Goal: Information Seeking & Learning: Learn about a topic

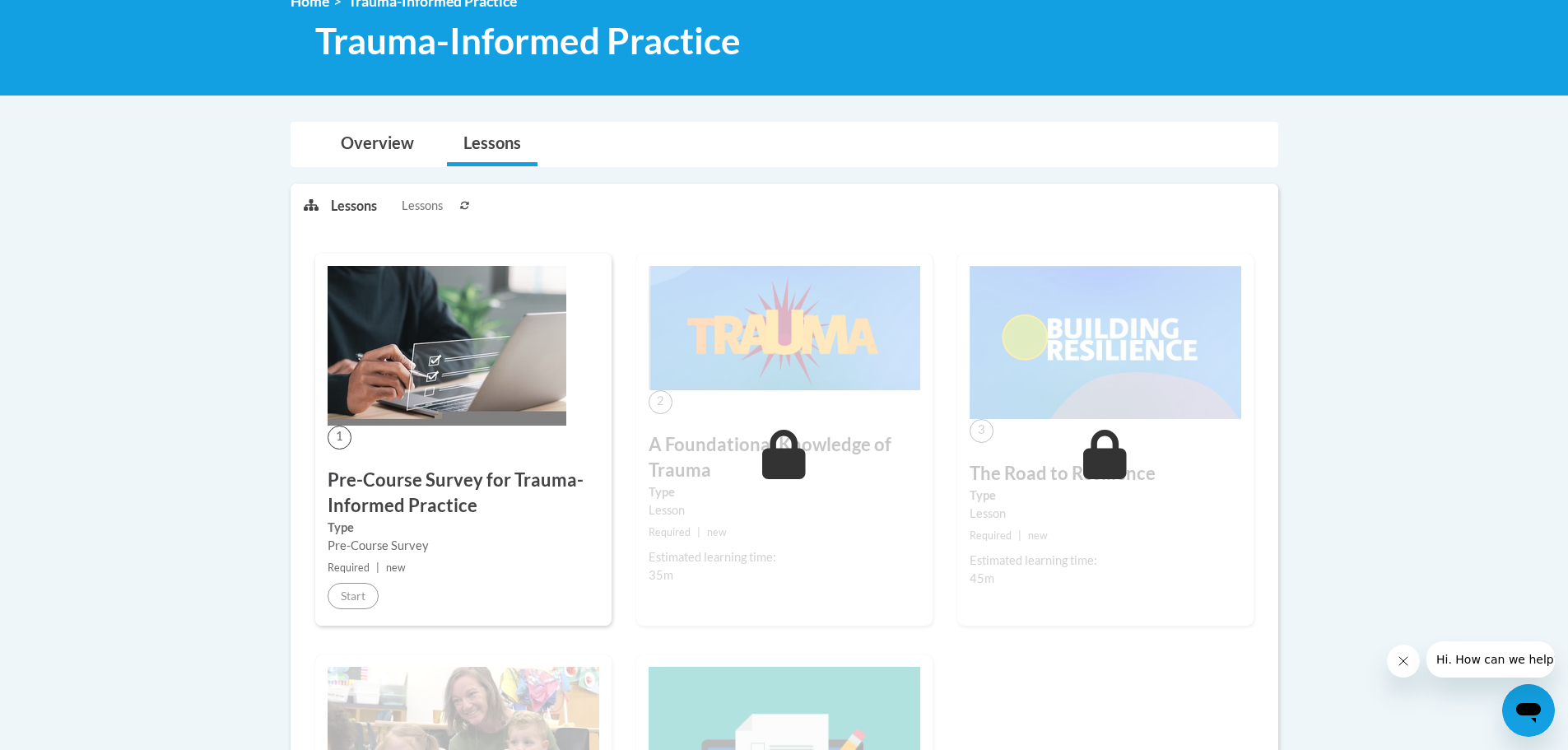
scroll to position [164, 0]
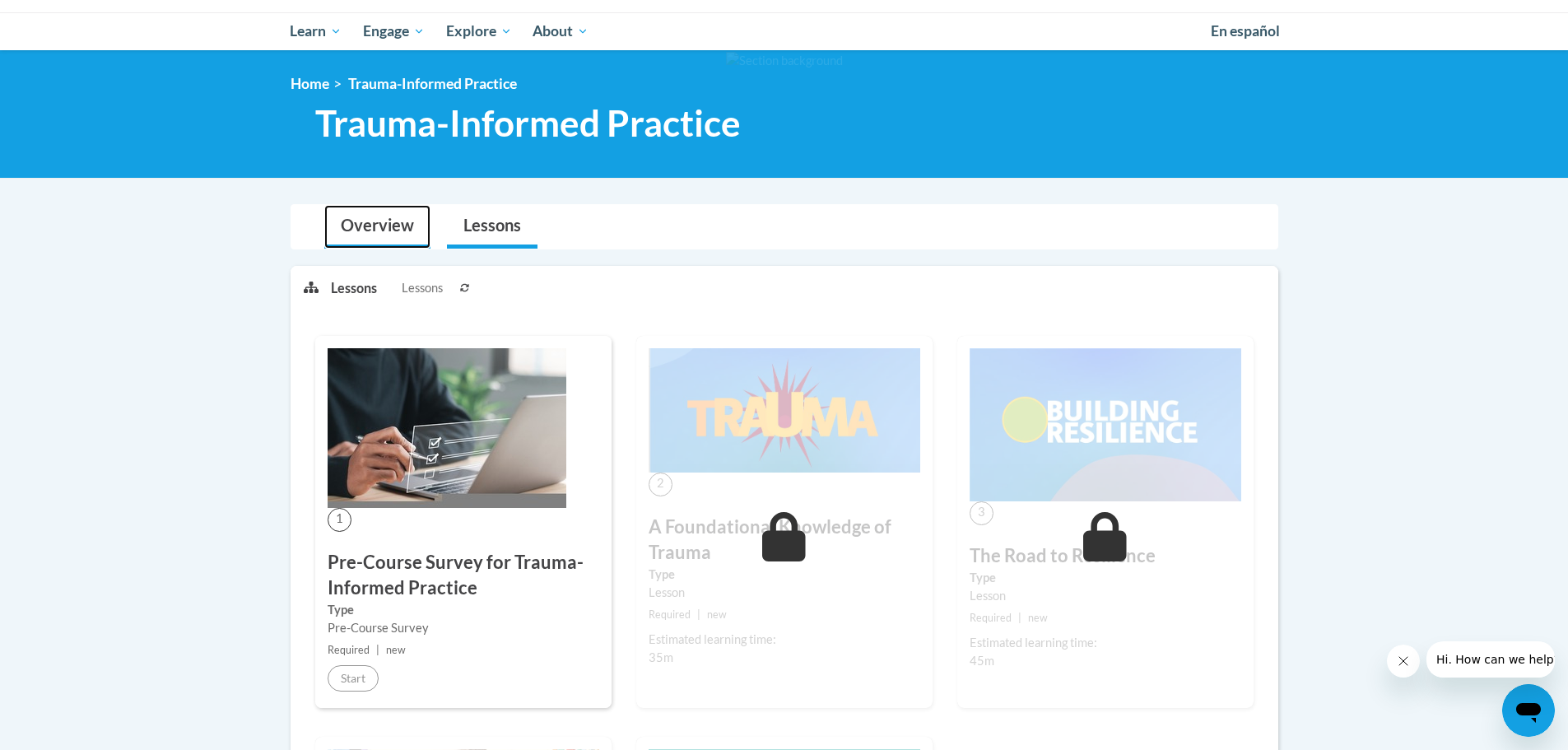
click at [373, 230] on link "Overview" at bounding box center [377, 227] width 106 height 44
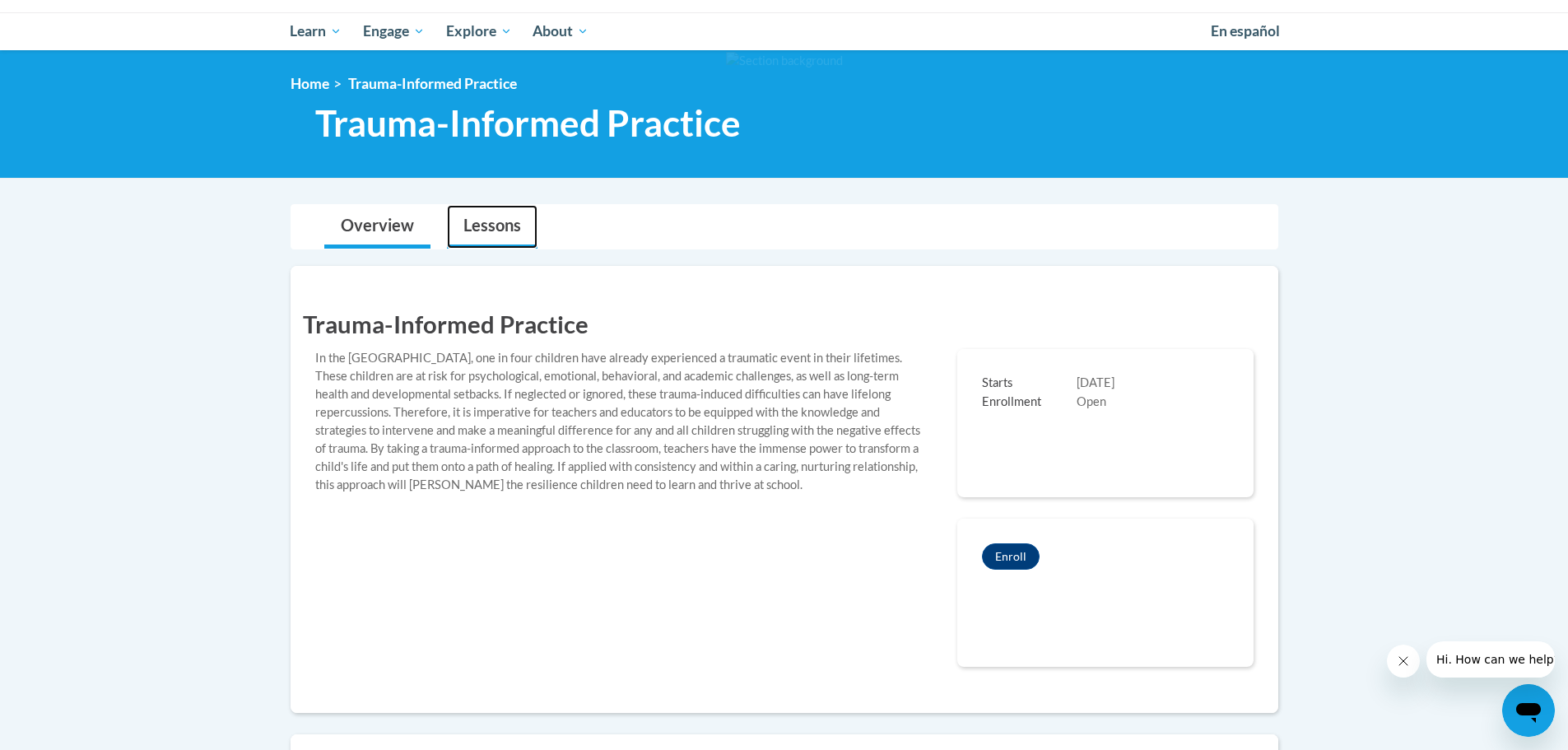
click at [481, 234] on link "Lessons" at bounding box center [492, 227] width 90 height 44
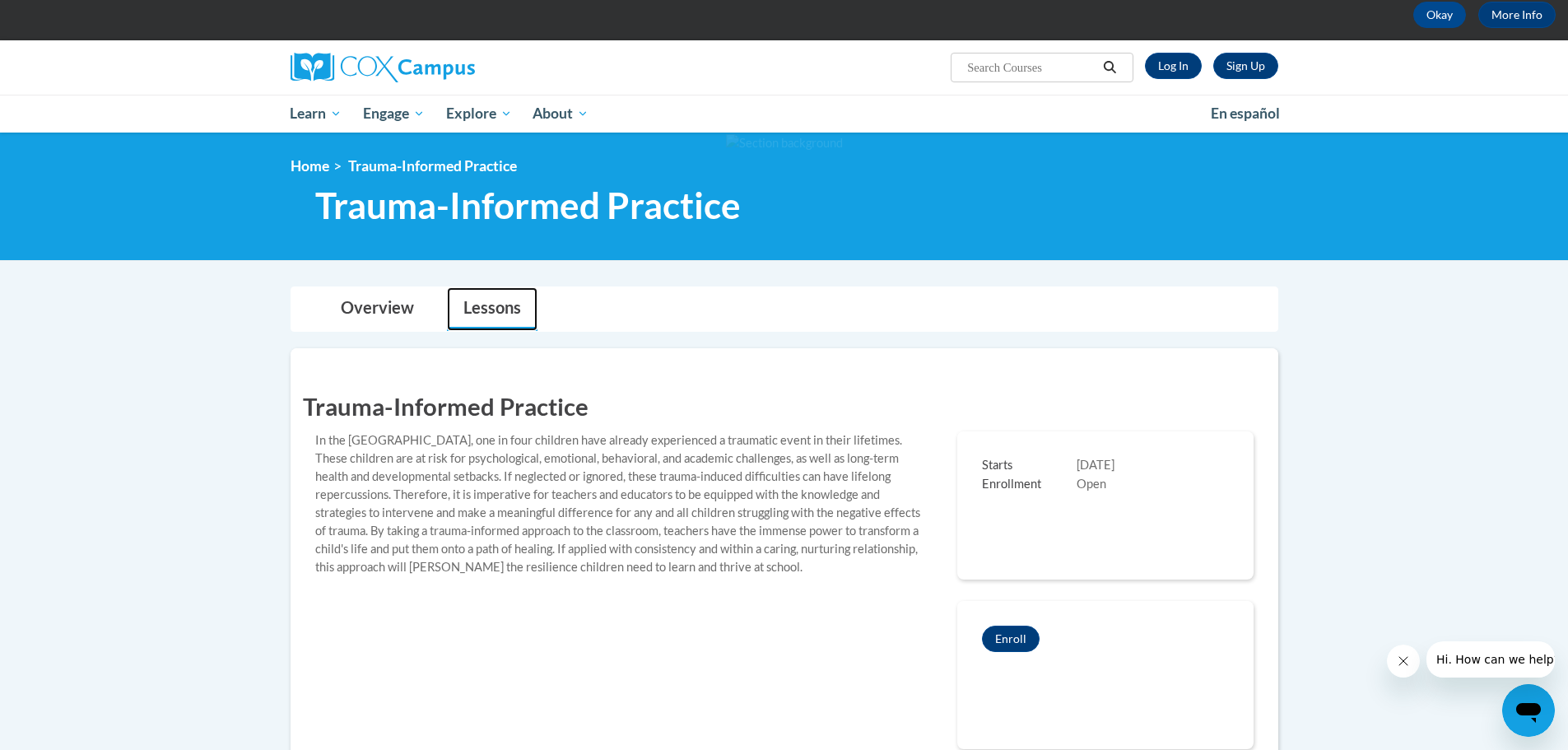
scroll to position [0, 0]
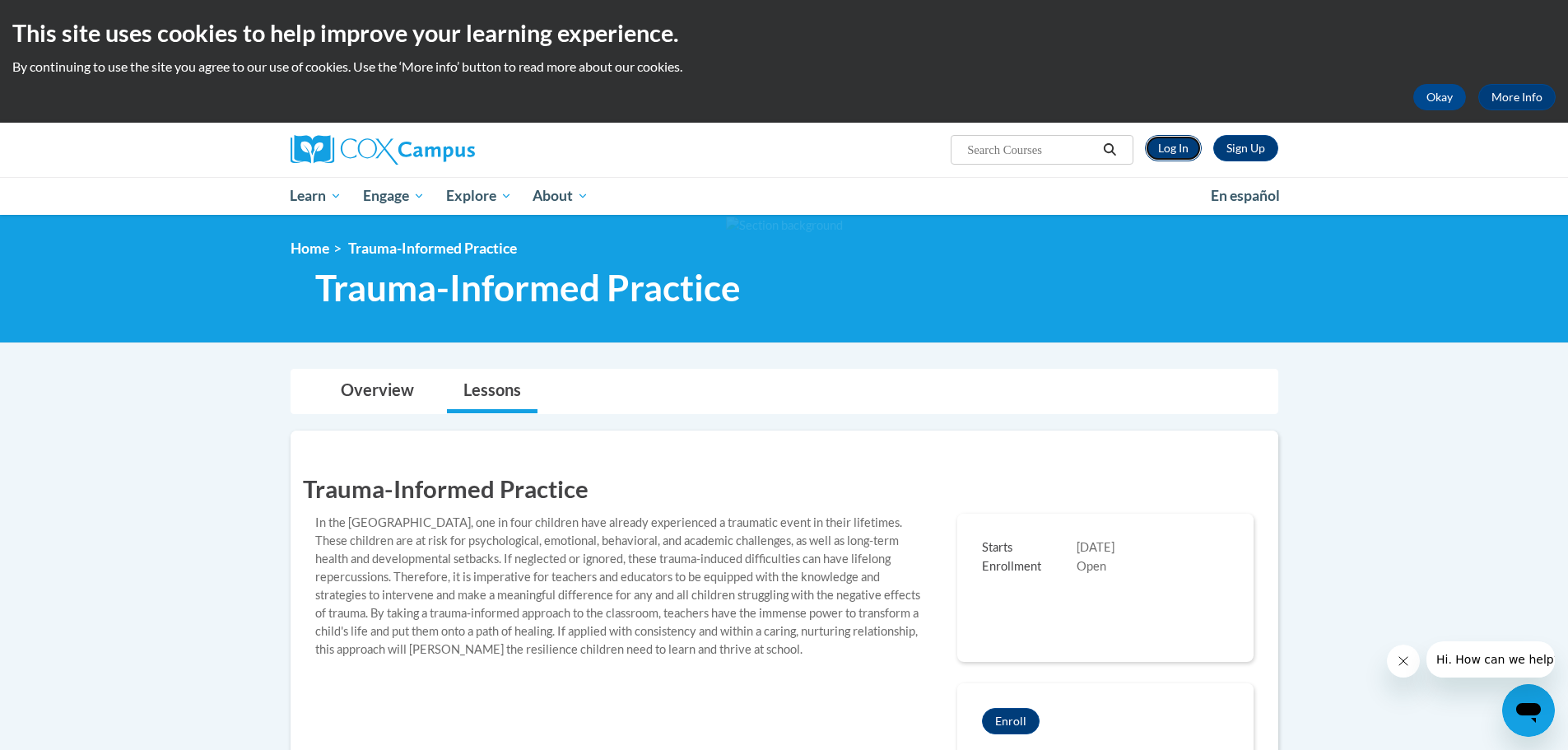
click at [1179, 152] on link "Log In" at bounding box center [1173, 148] width 57 height 26
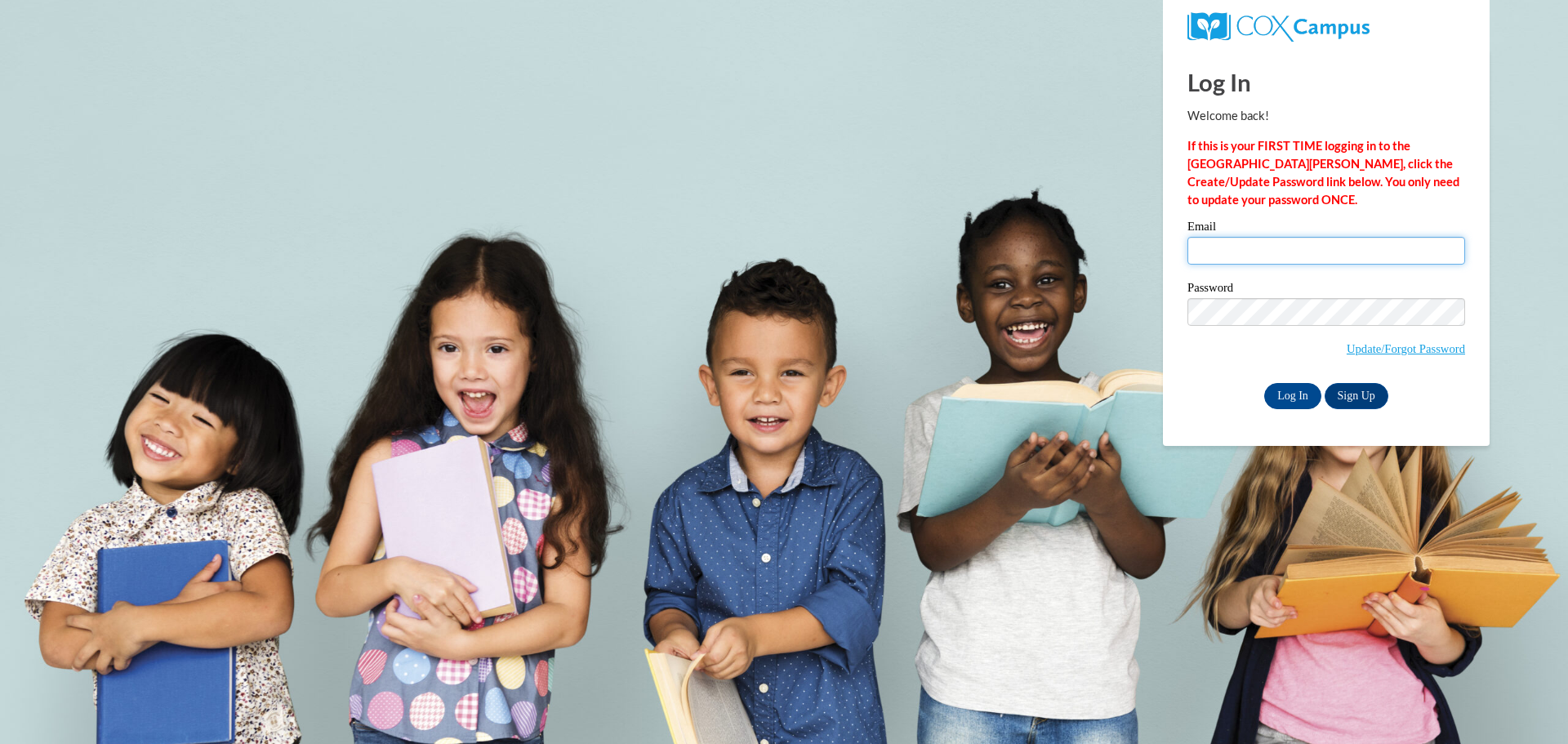
click at [1238, 244] on input "Email" at bounding box center [1327, 251] width 278 height 28
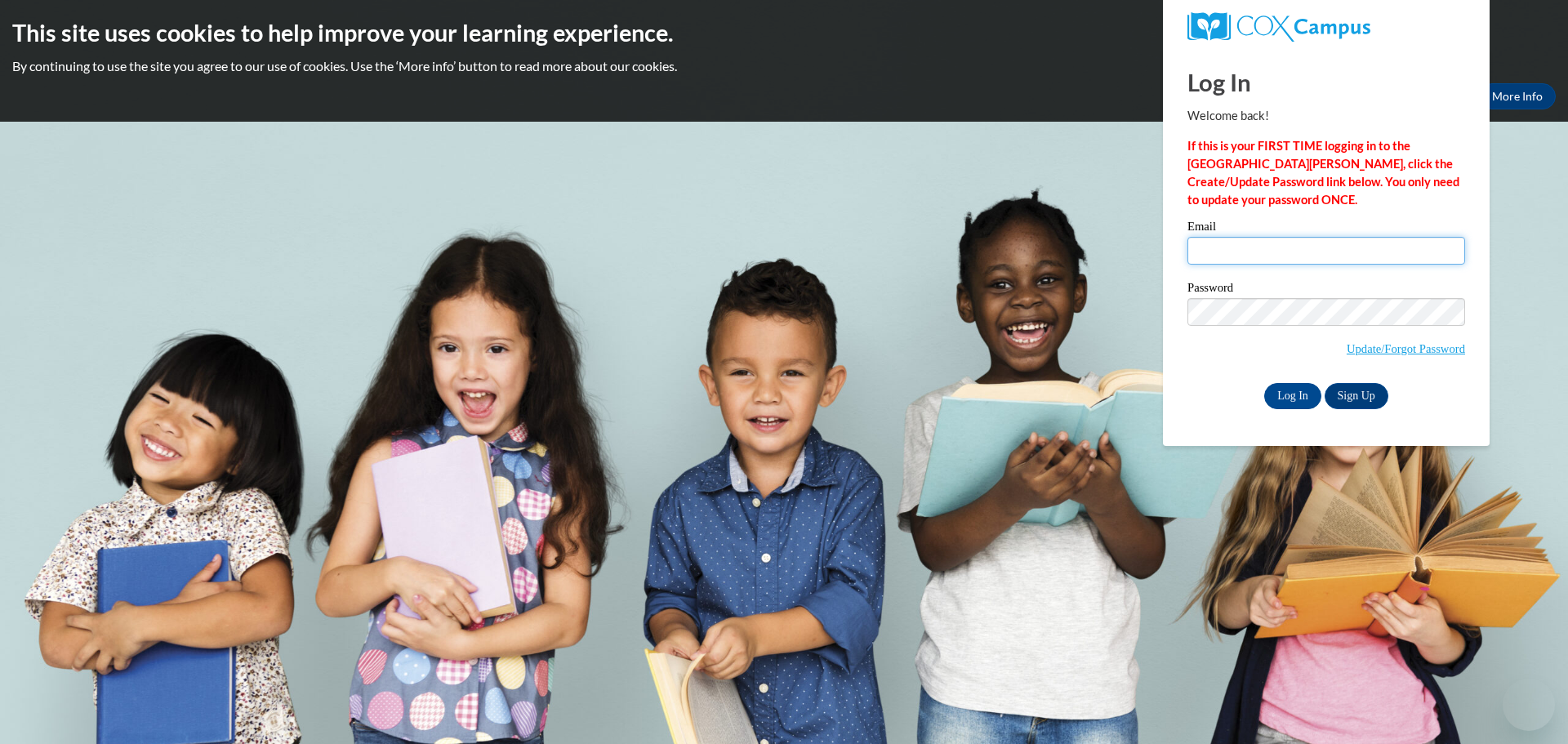
type input "tikesha.watkins@christian.kyschools.us"
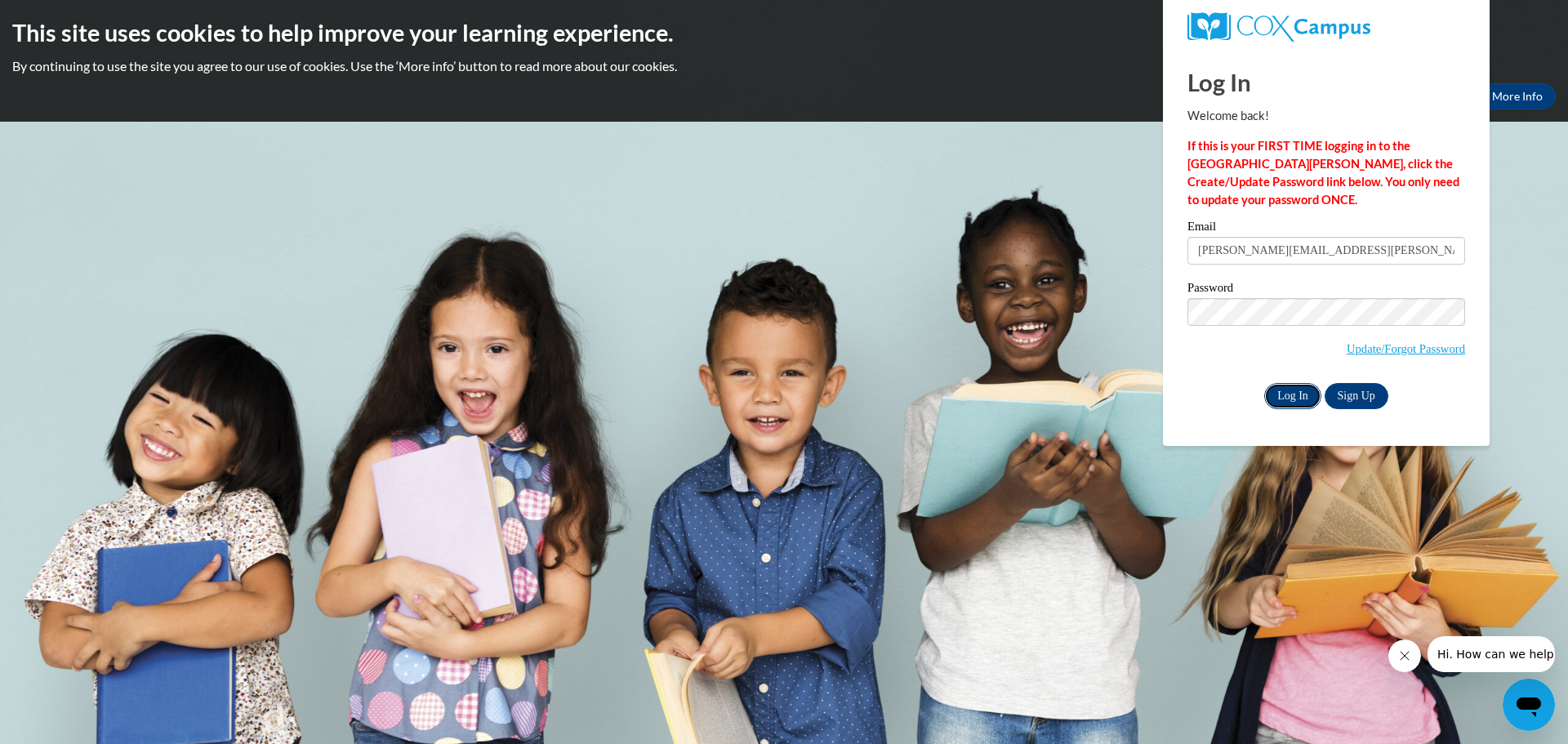
click at [1283, 390] on input "Log In" at bounding box center [1293, 396] width 58 height 26
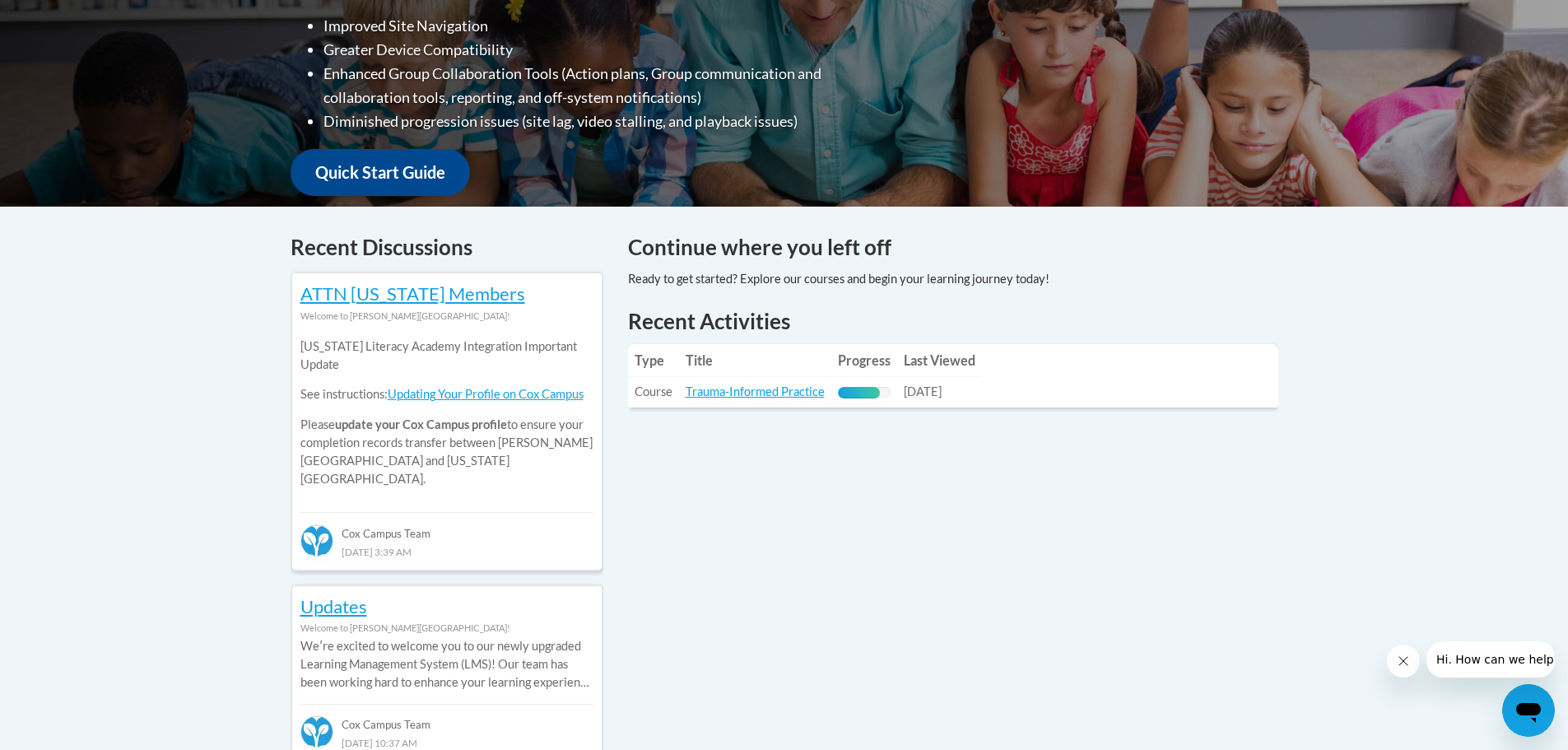
scroll to position [576, 0]
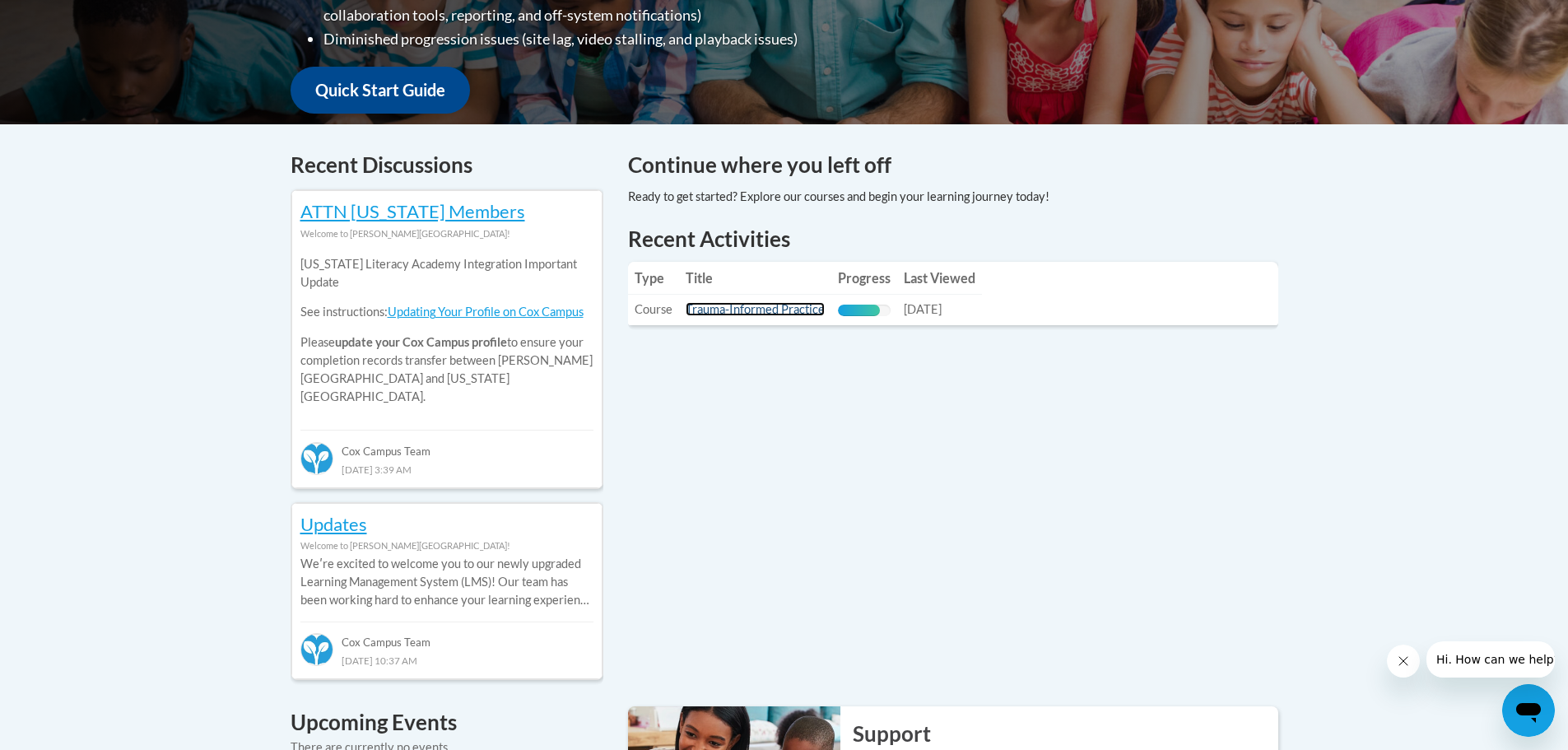
click at [776, 309] on link "Trauma-Informed Practice" at bounding box center [755, 309] width 139 height 14
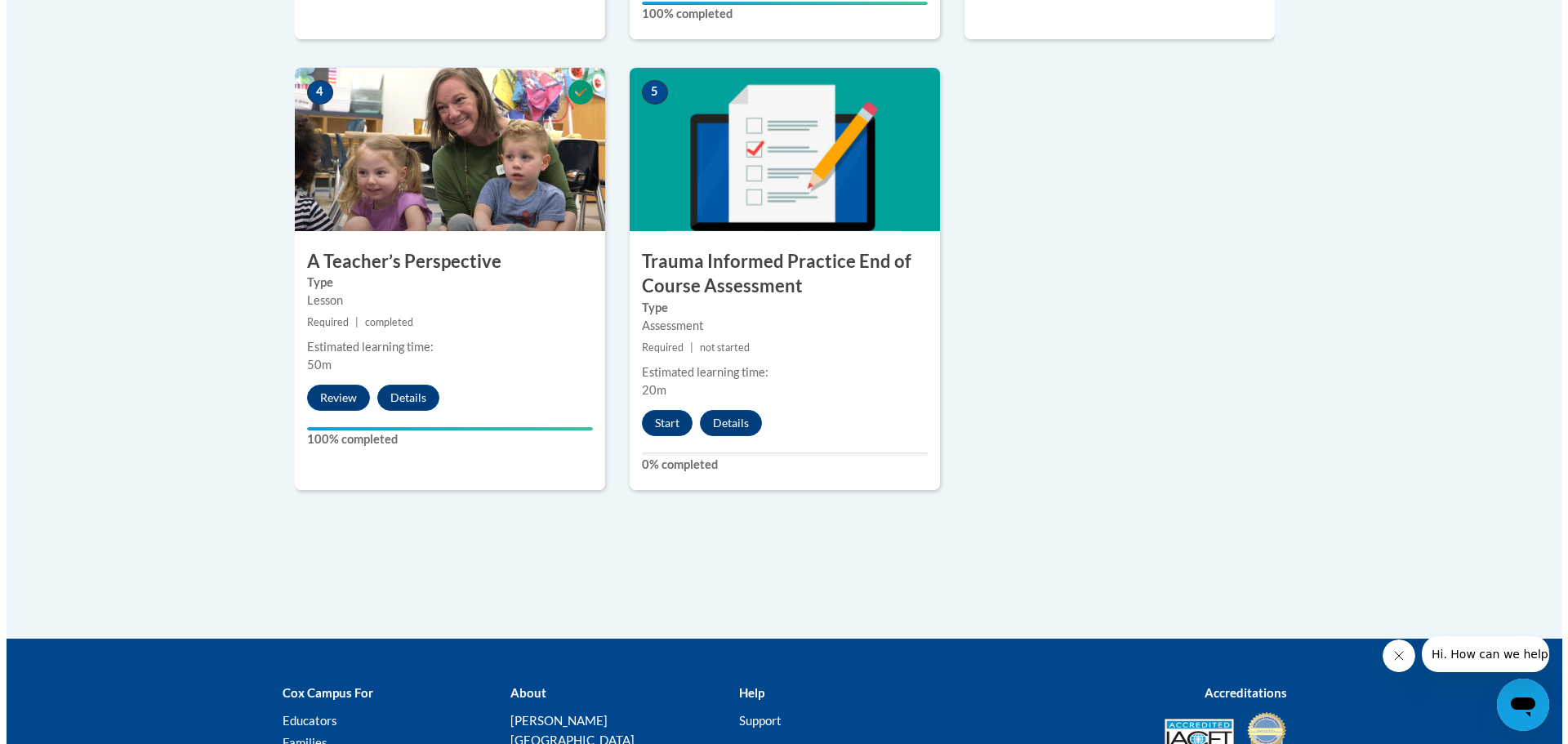
scroll to position [875, 0]
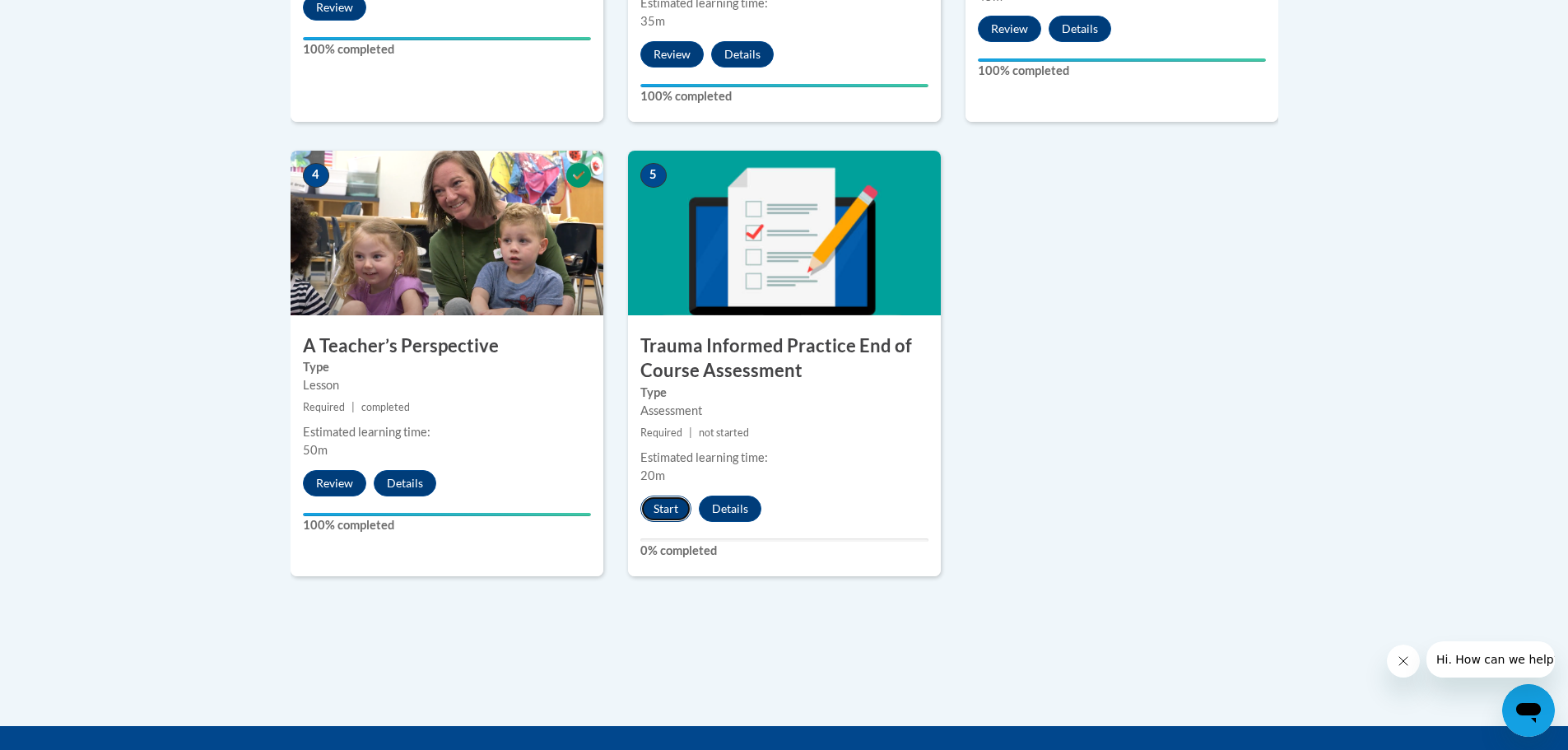
click at [666, 509] on button "Start" at bounding box center [666, 508] width 51 height 26
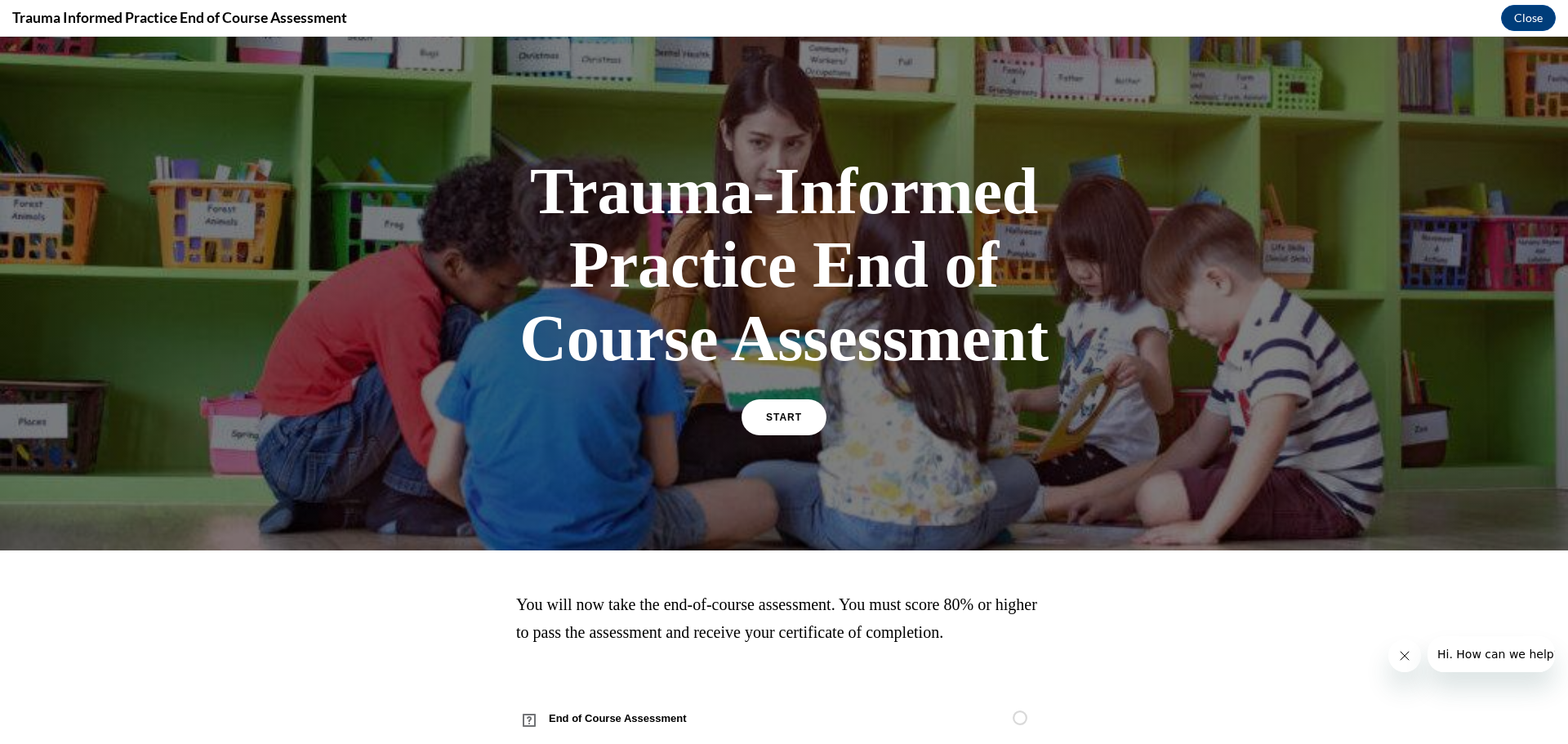
scroll to position [41, 0]
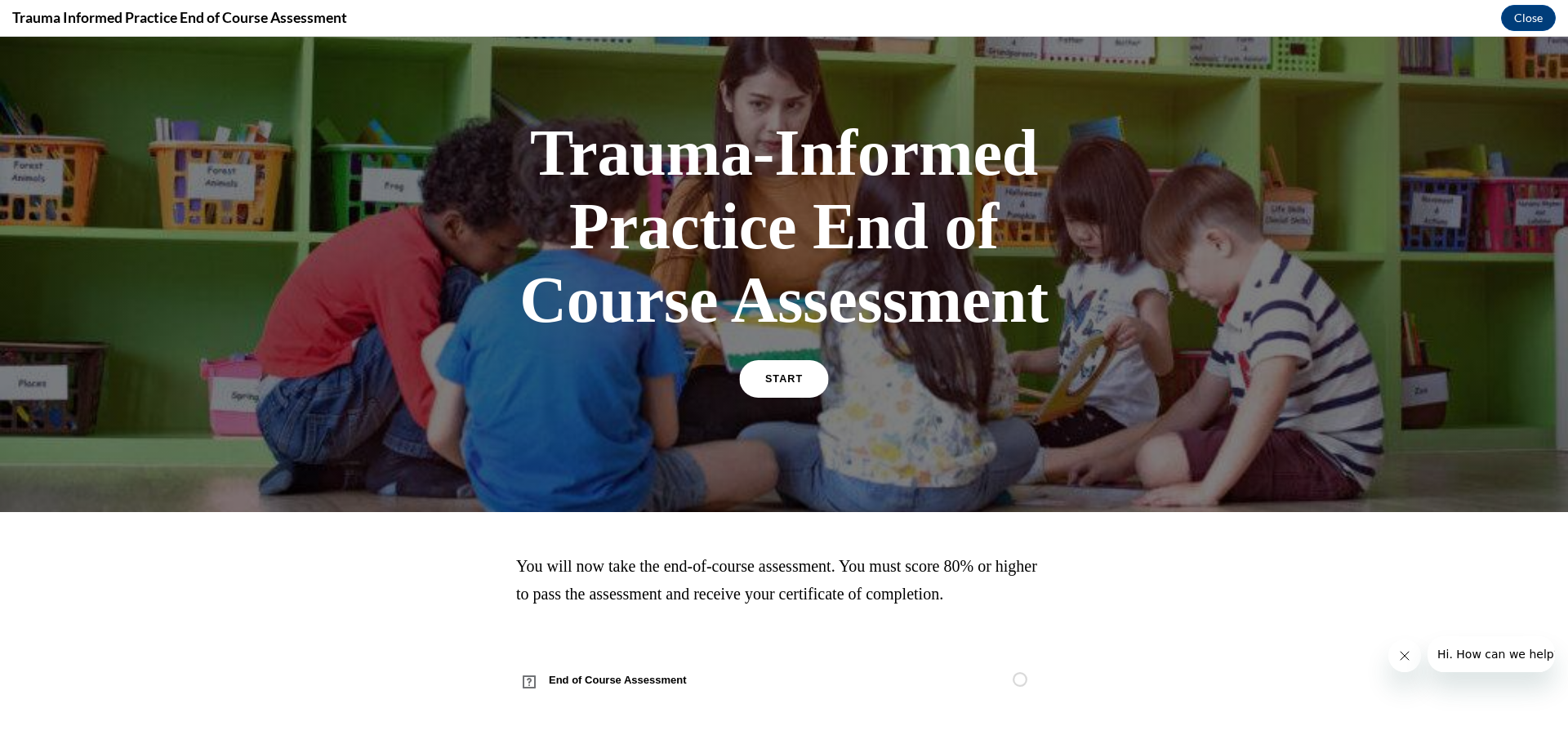
click at [778, 382] on span "START" at bounding box center [784, 379] width 37 height 12
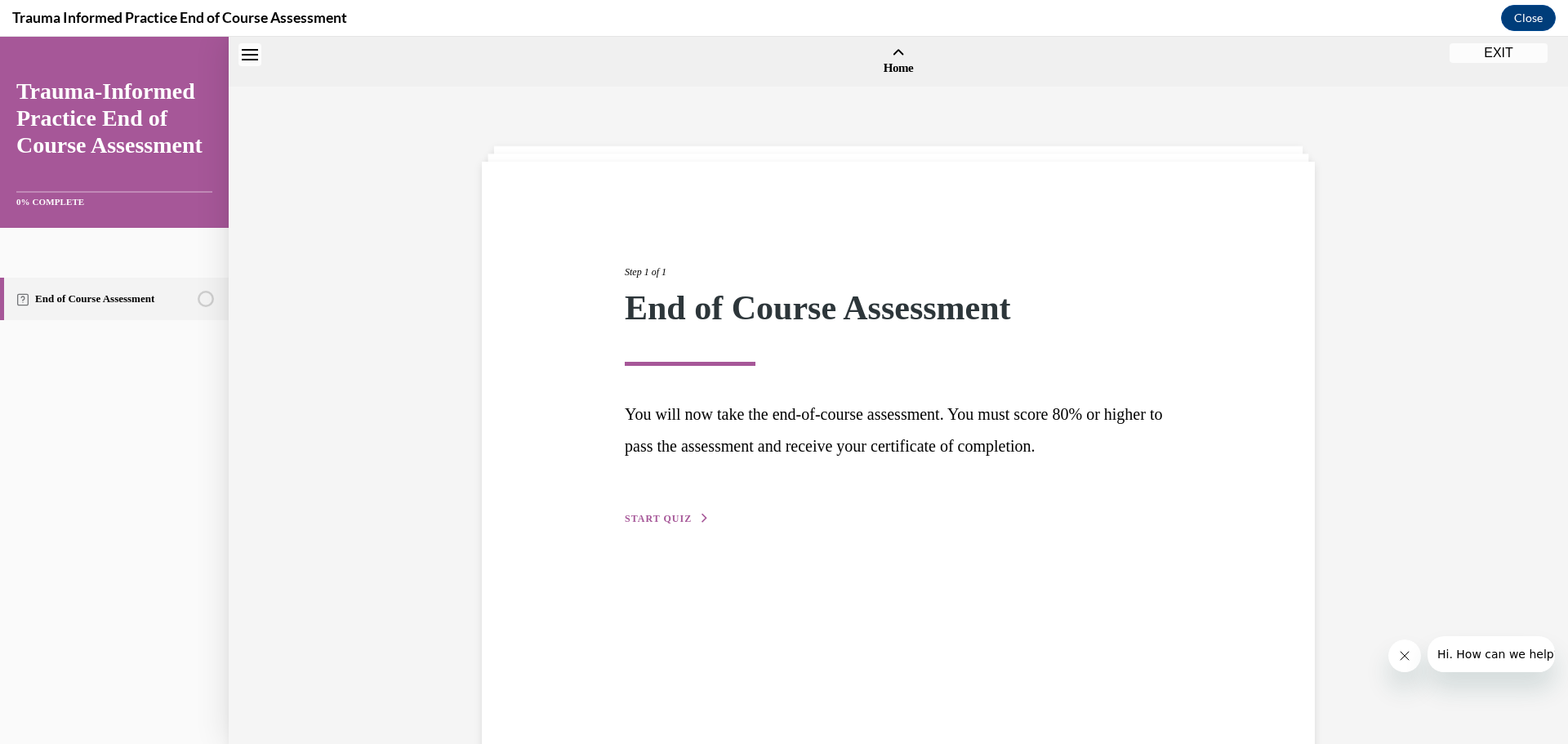
scroll to position [51, 0]
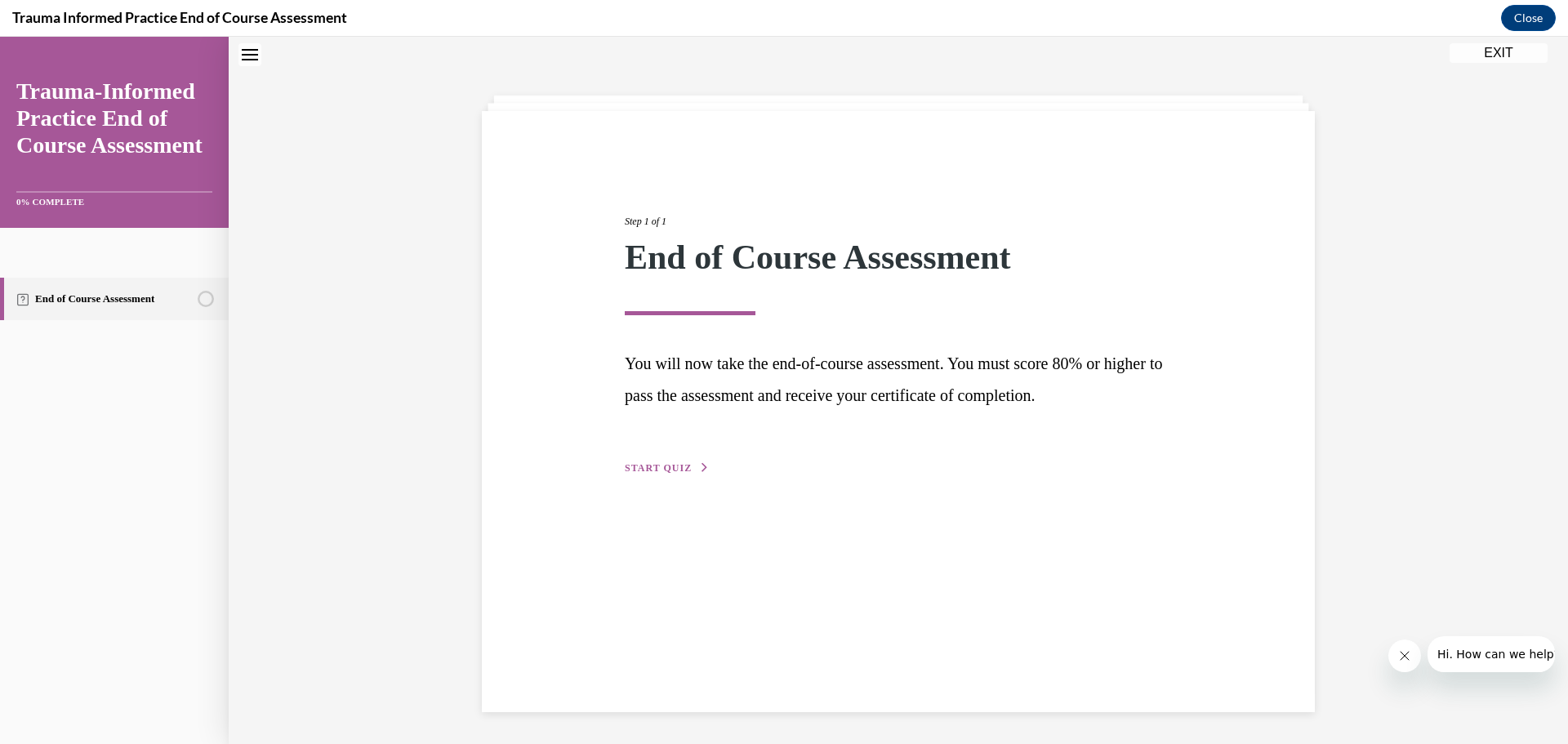
click at [690, 470] on span "START QUIZ" at bounding box center [658, 467] width 67 height 11
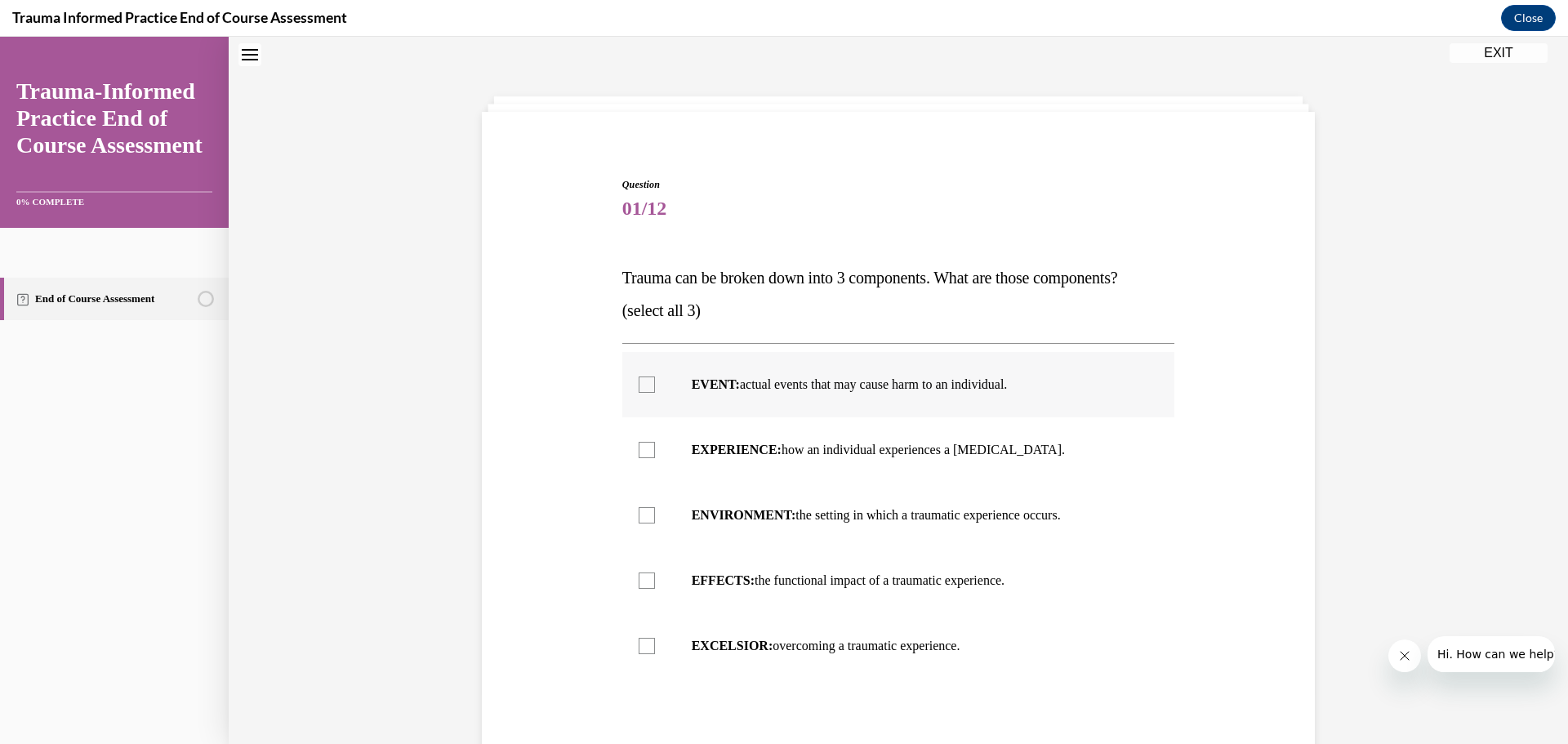
click at [629, 383] on label "EVENT: actual events that may cause harm to an individual." at bounding box center [899, 384] width 553 height 65
click at [639, 383] on input "EVENT: actual events that may cause harm to an individual." at bounding box center [647, 384] width 17 height 17
checkbox input "true"
click at [639, 522] on div at bounding box center [647, 515] width 17 height 17
click at [639, 522] on input "ENVIRONMENT: the setting in which a traumatic experience occurs." at bounding box center [647, 515] width 17 height 17
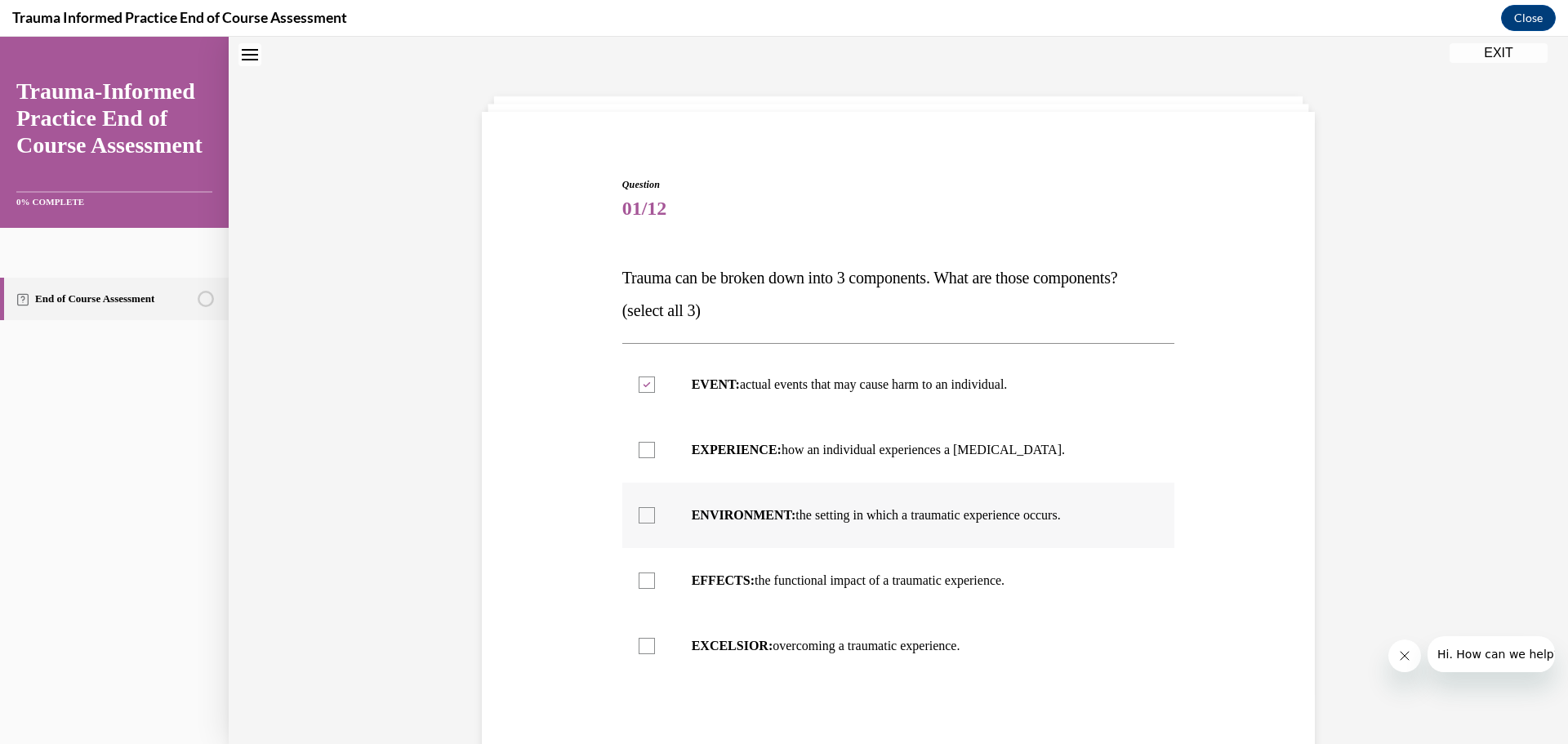
checkbox input "true"
click at [641, 578] on div at bounding box center [647, 580] width 17 height 17
click at [641, 578] on input "EFFECTS: the functional impact of a traumatic experience." at bounding box center [647, 580] width 17 height 17
click at [642, 580] on icon at bounding box center [646, 580] width 7 height 6
click at [641, 580] on input "EFFECTS: the functional impact of a traumatic experience." at bounding box center [647, 580] width 17 height 17
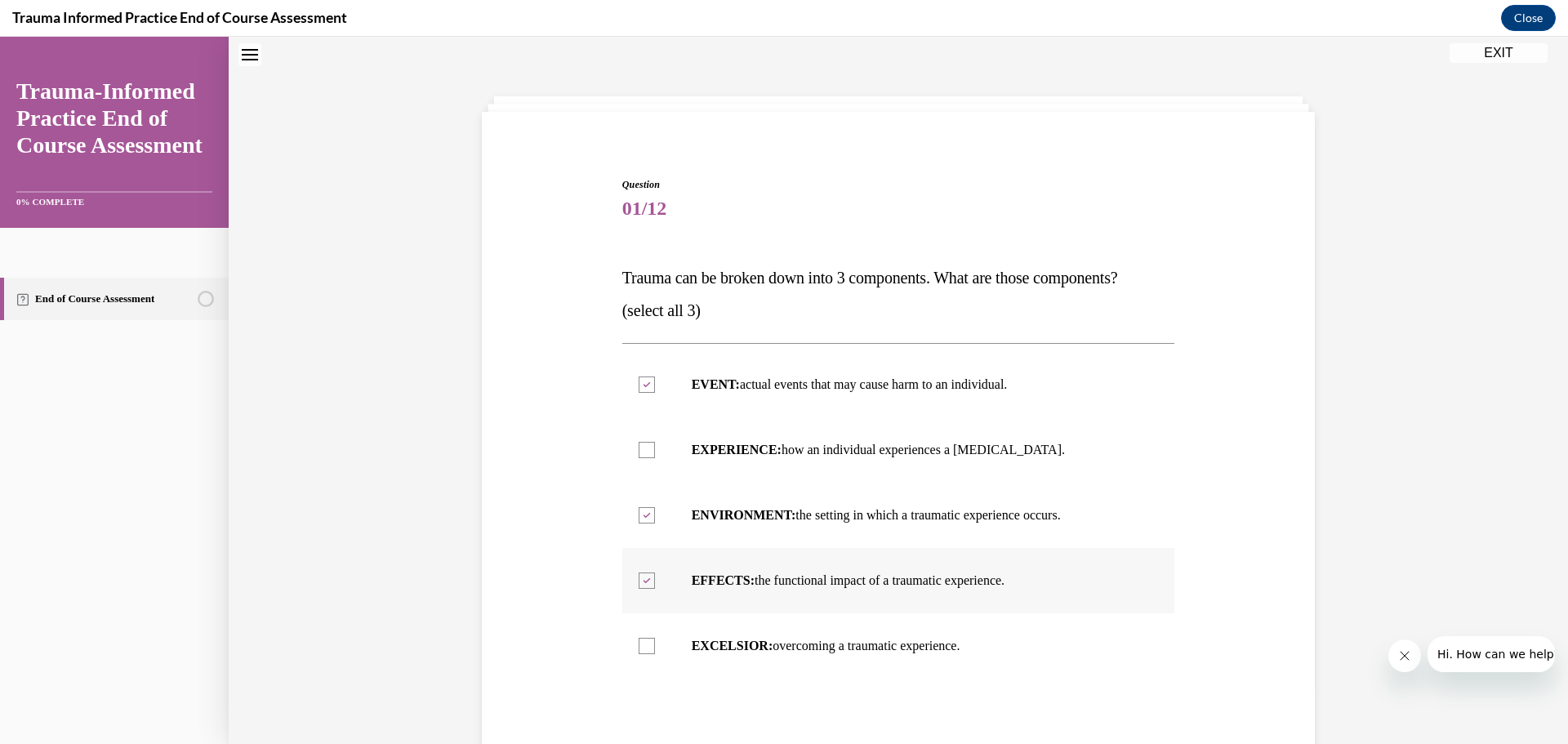
checkbox input "false"
click at [639, 457] on div at bounding box center [647, 450] width 17 height 17
click at [639, 457] on input "EXPERIENCE: how an individual experiences a stressor." at bounding box center [647, 450] width 17 height 17
checkbox input "true"
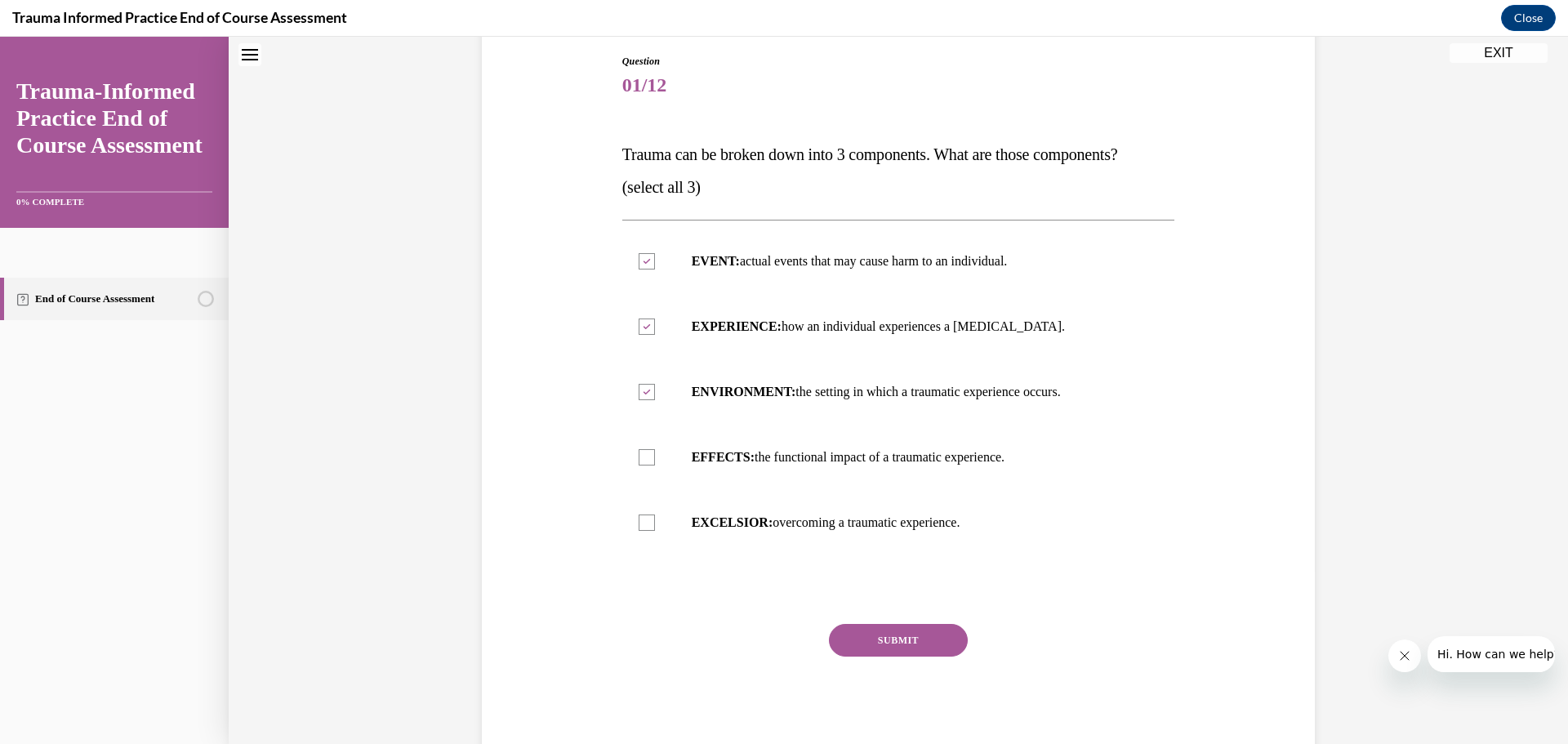
click at [898, 638] on button "SUBMIT" at bounding box center [898, 639] width 139 height 32
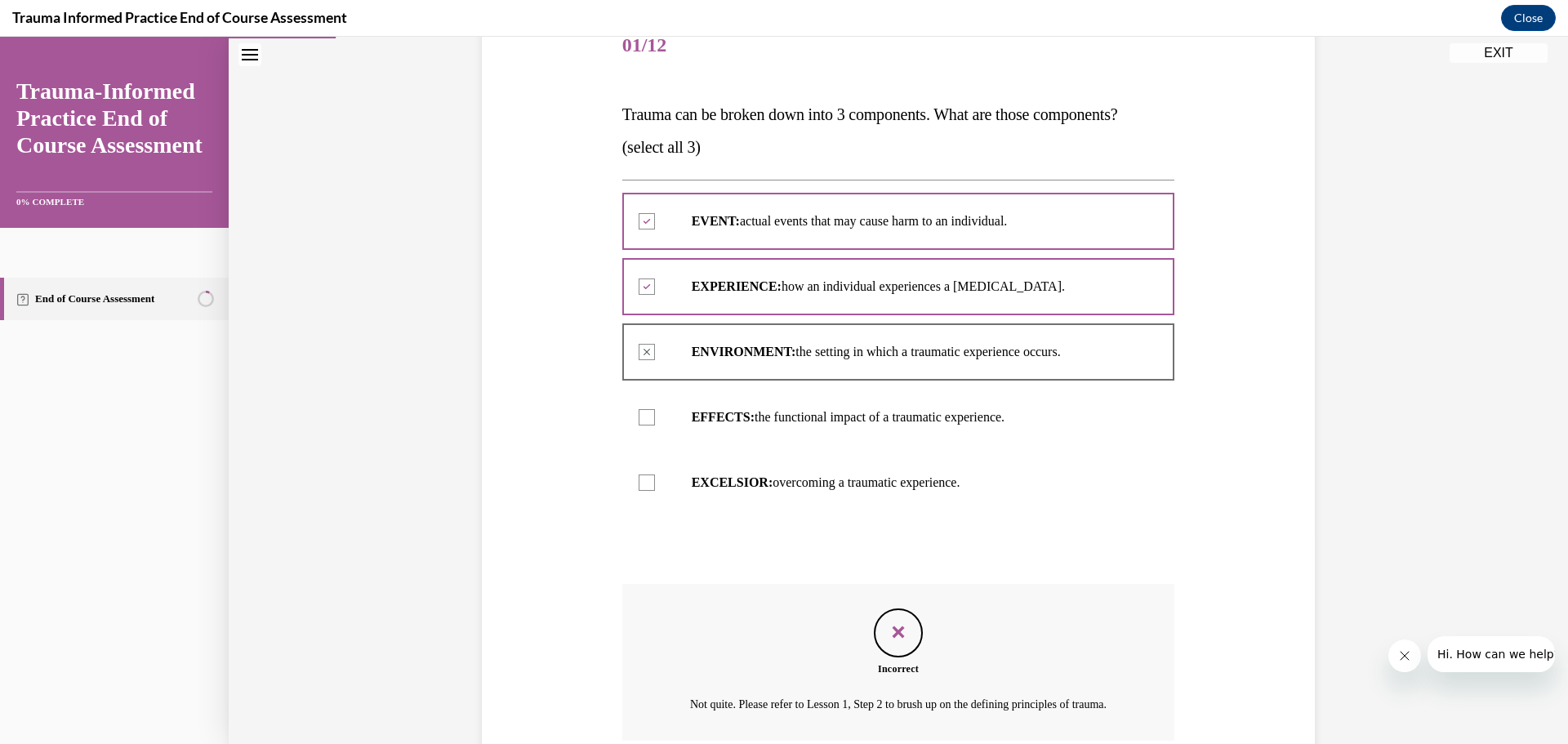
scroll to position [376, 0]
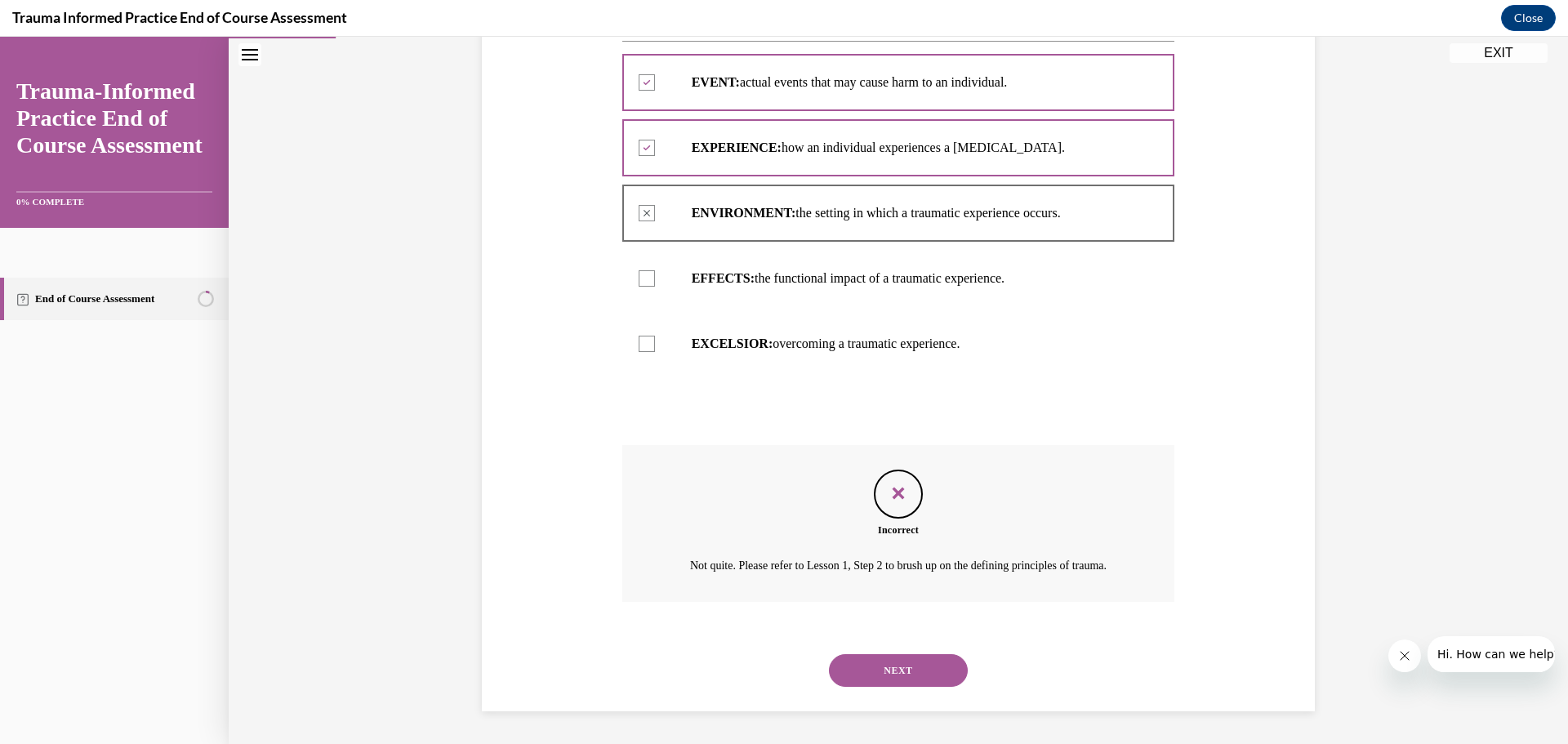
click at [903, 655] on button "NEXT" at bounding box center [898, 670] width 139 height 32
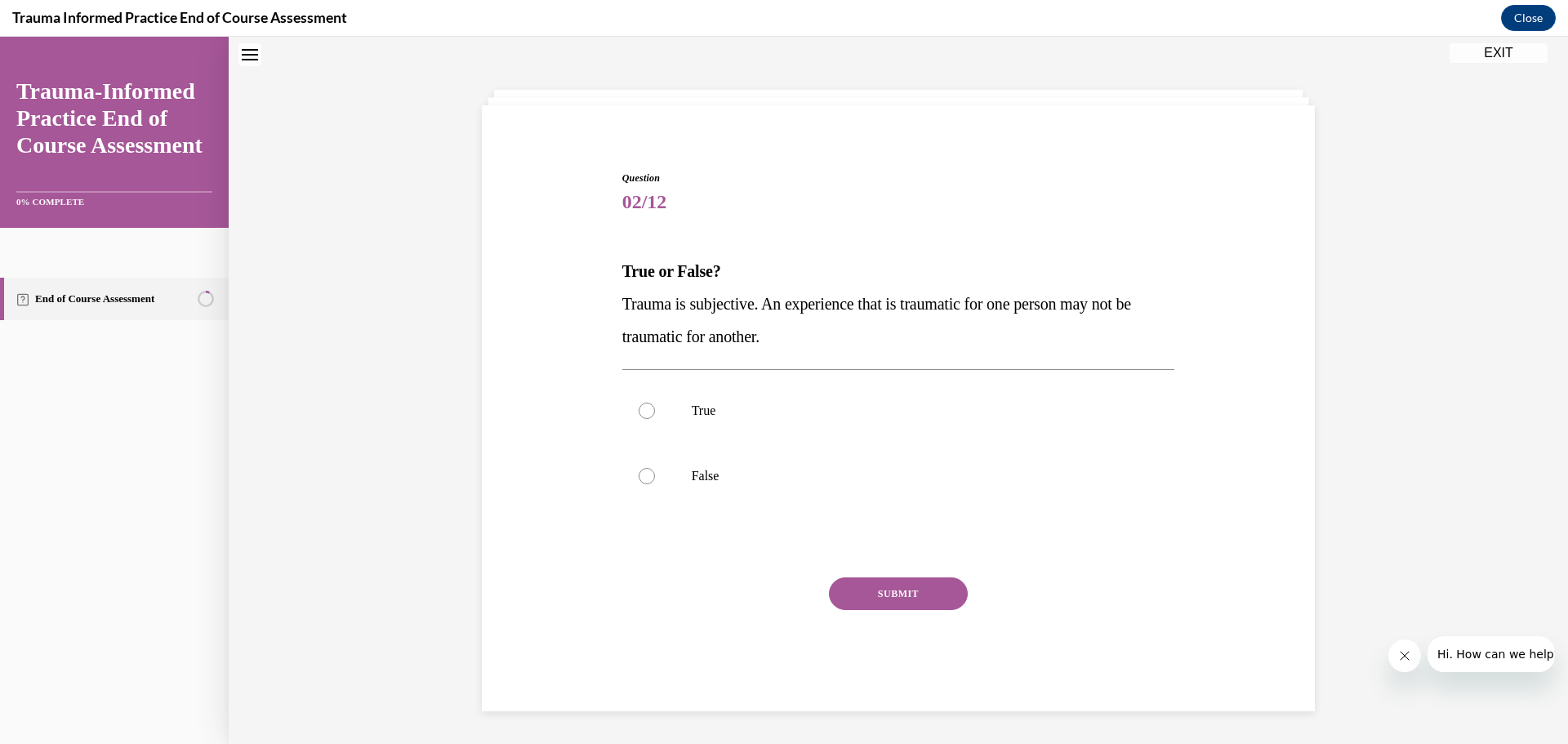
scroll to position [50, 0]
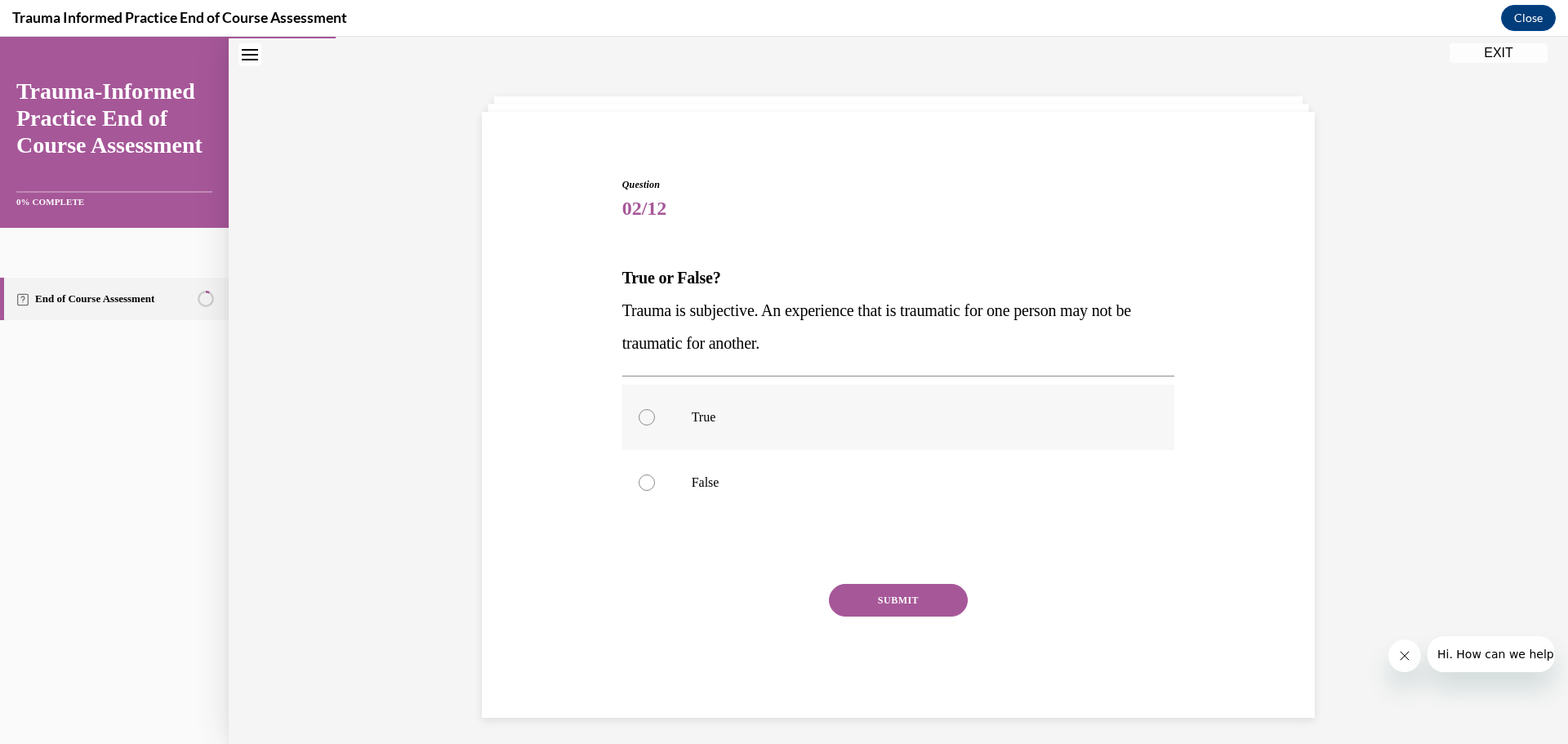
click at [639, 421] on div at bounding box center [647, 416] width 17 height 17
click at [639, 421] on input "True" at bounding box center [647, 416] width 17 height 17
radio input "true"
click at [861, 601] on button "SUBMIT" at bounding box center [898, 599] width 139 height 32
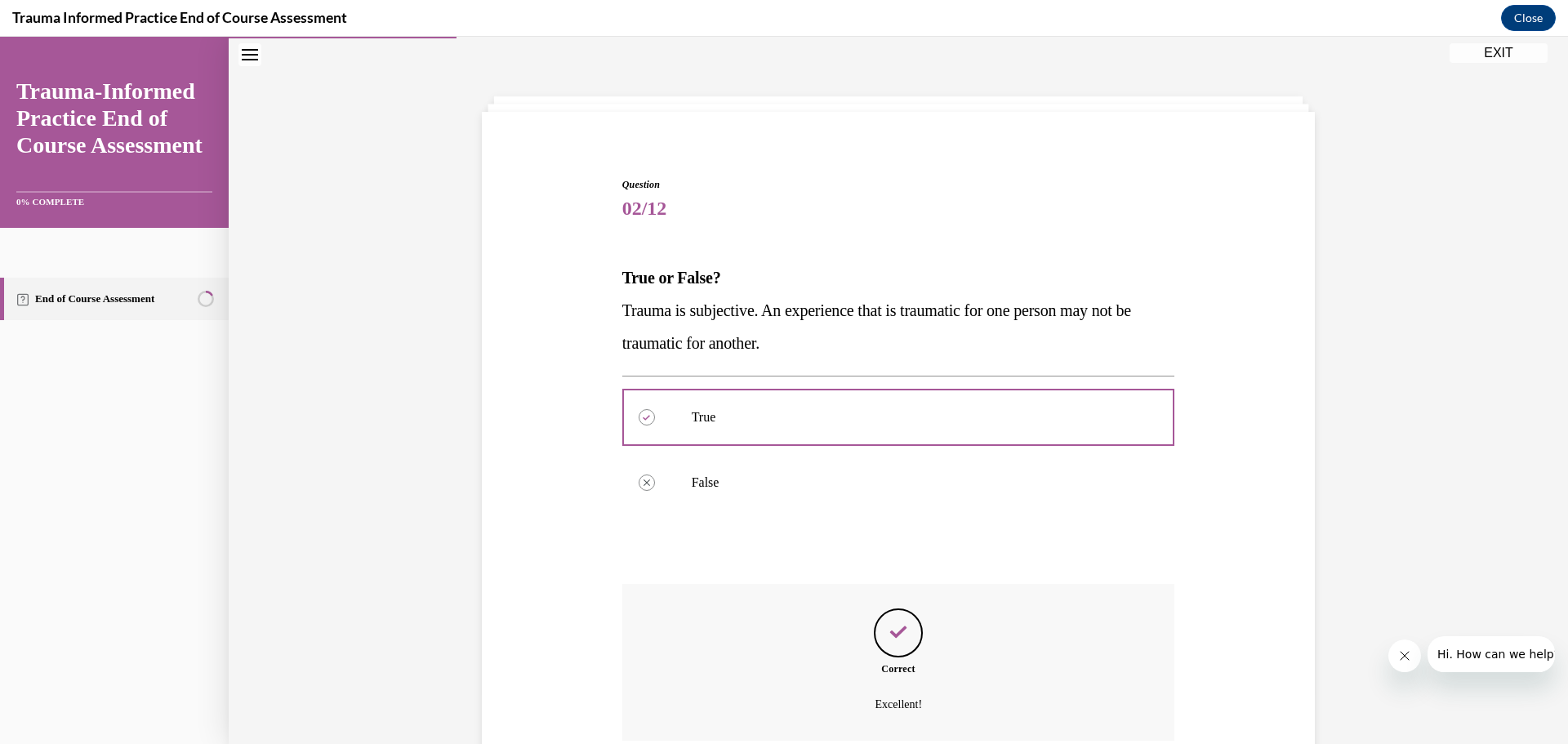
scroll to position [193, 0]
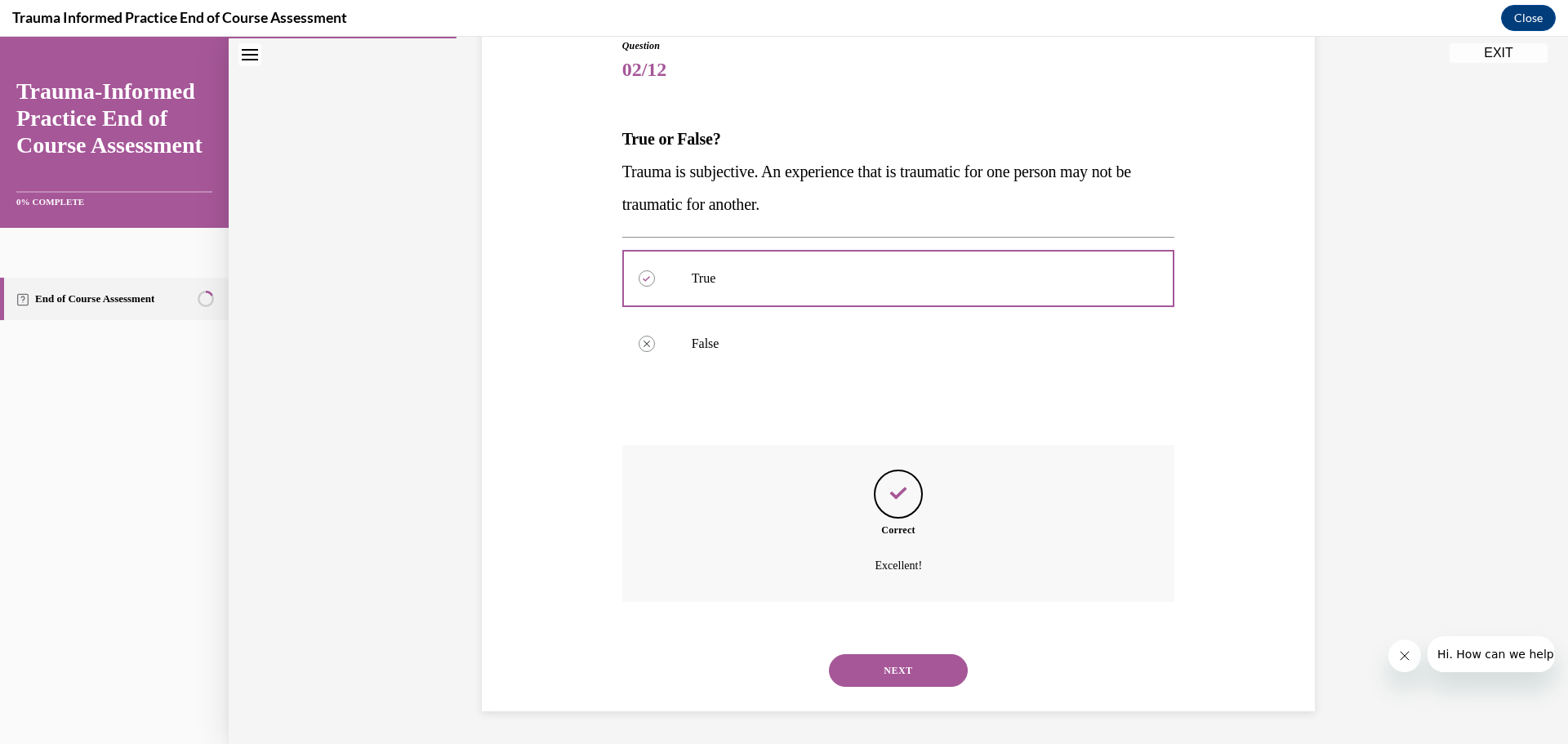
click at [871, 666] on button "NEXT" at bounding box center [898, 670] width 139 height 32
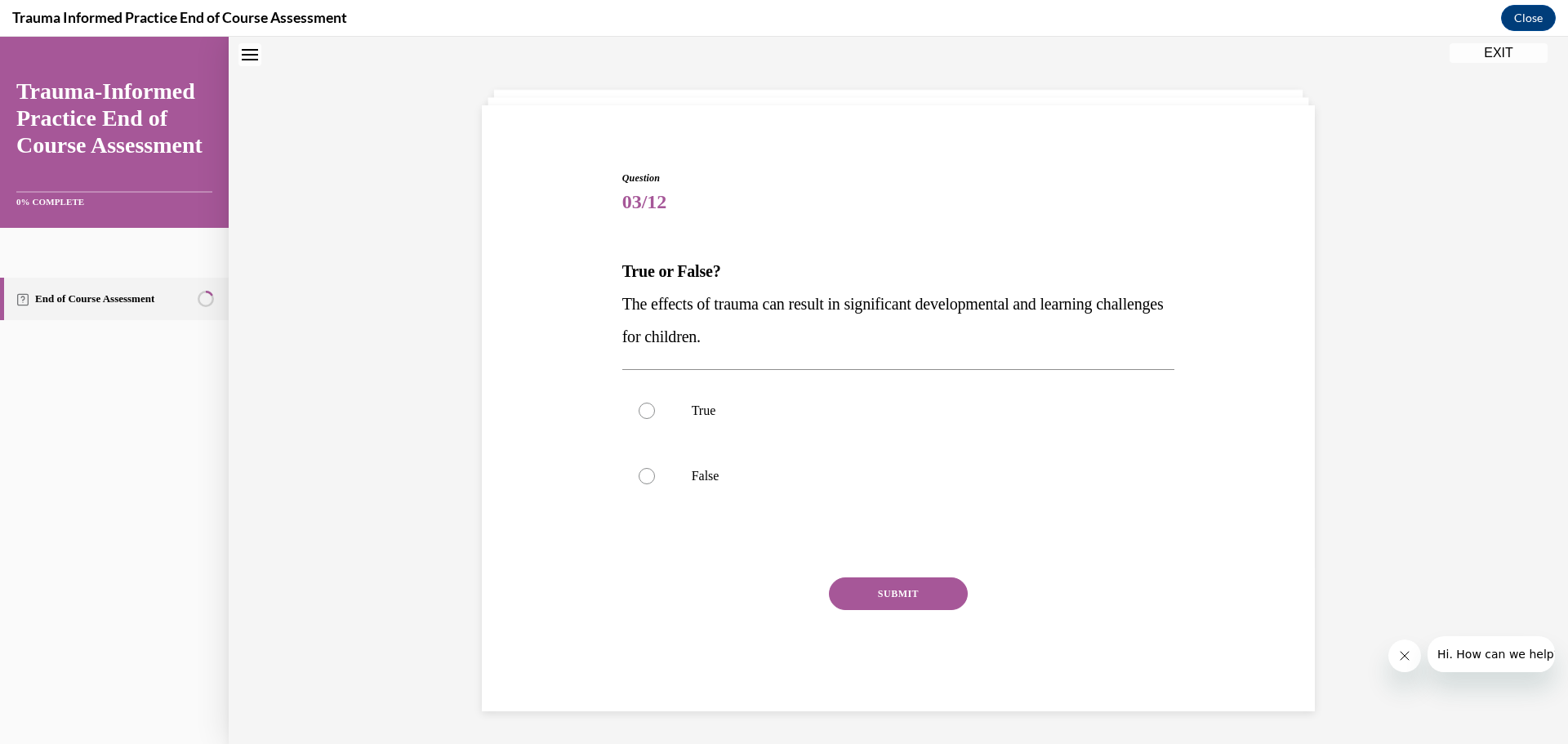
scroll to position [50, 0]
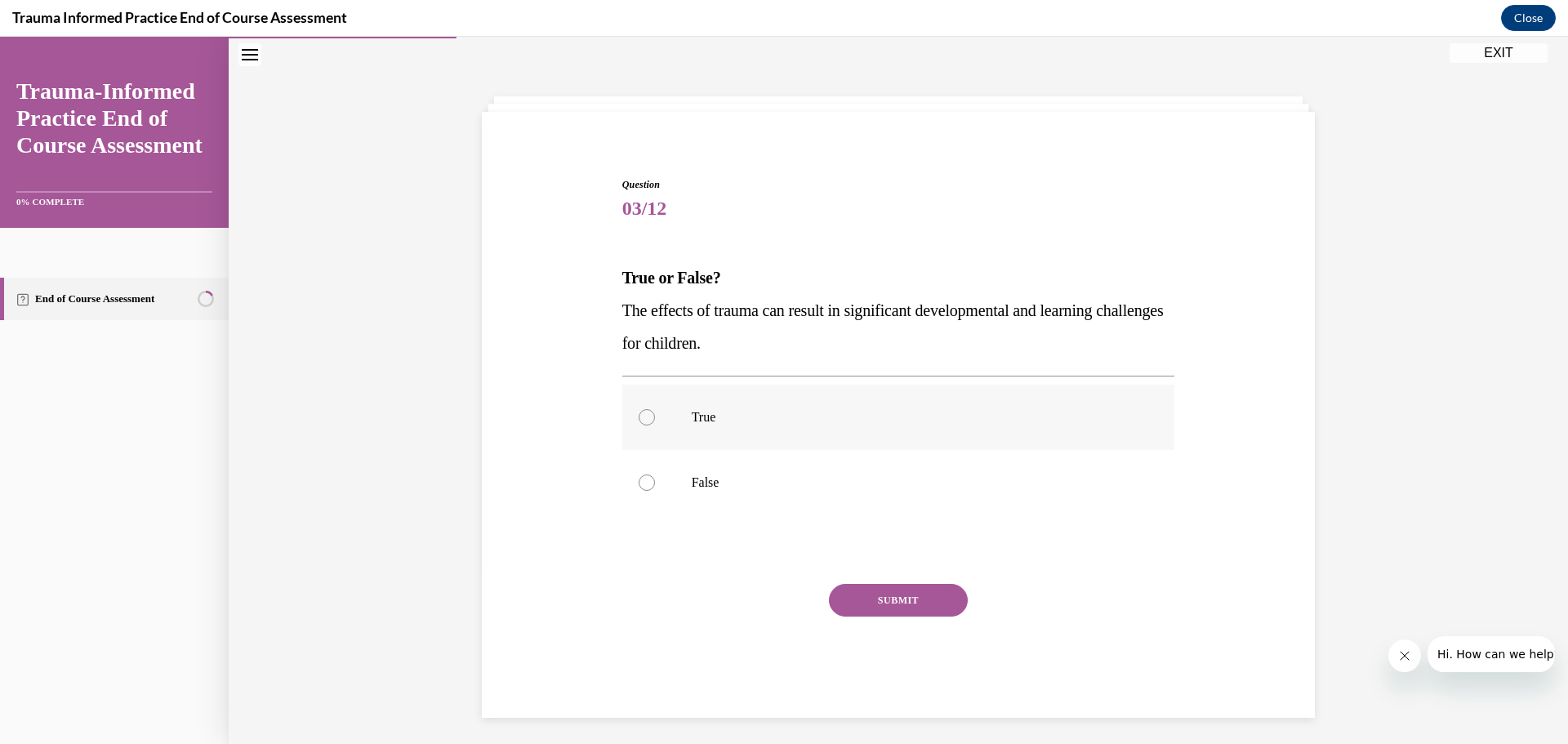
click at [694, 419] on p "True" at bounding box center [913, 416] width 443 height 17
click at [655, 419] on input "True" at bounding box center [647, 416] width 17 height 17
radio input "true"
click at [875, 604] on button "SUBMIT" at bounding box center [898, 599] width 139 height 32
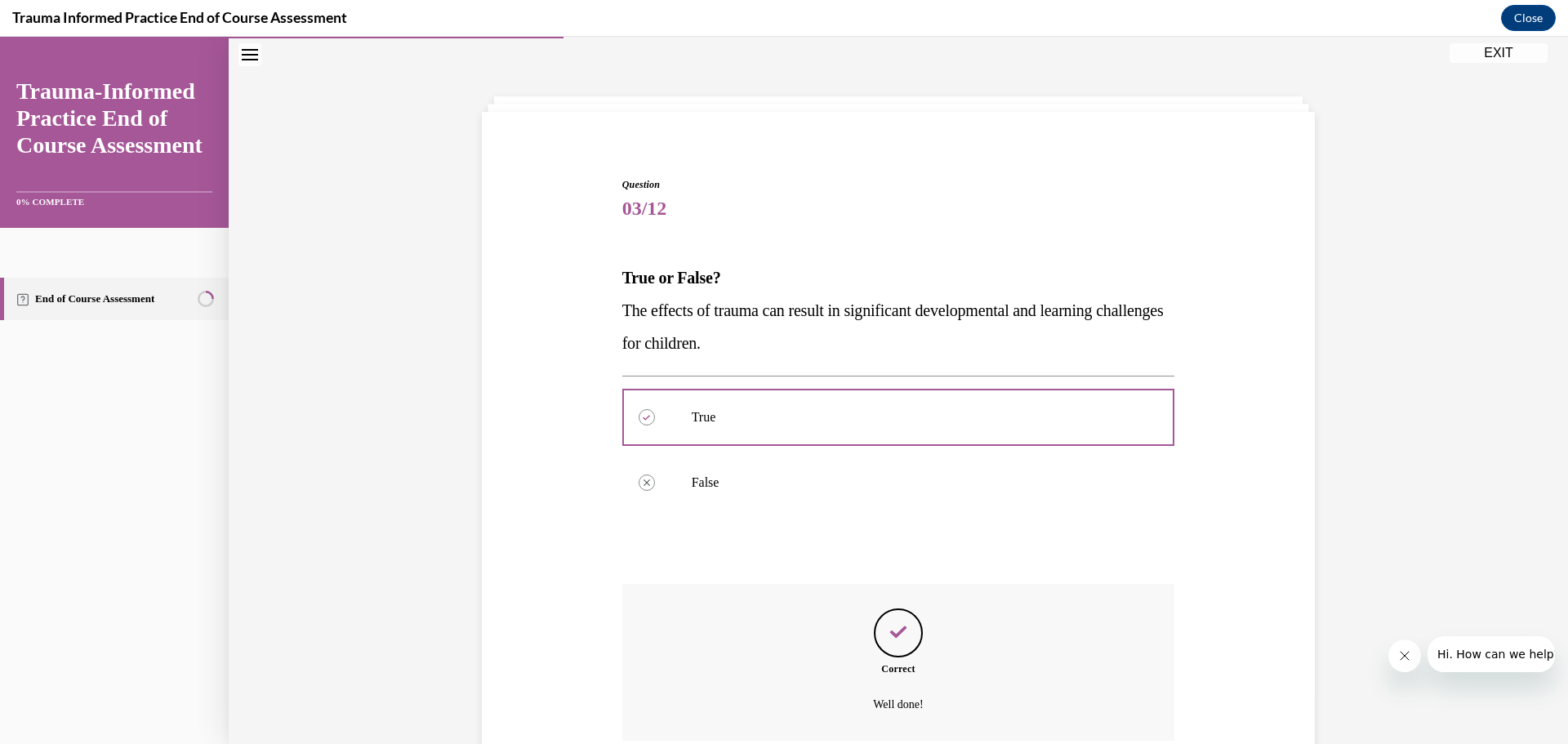
scroll to position [193, 0]
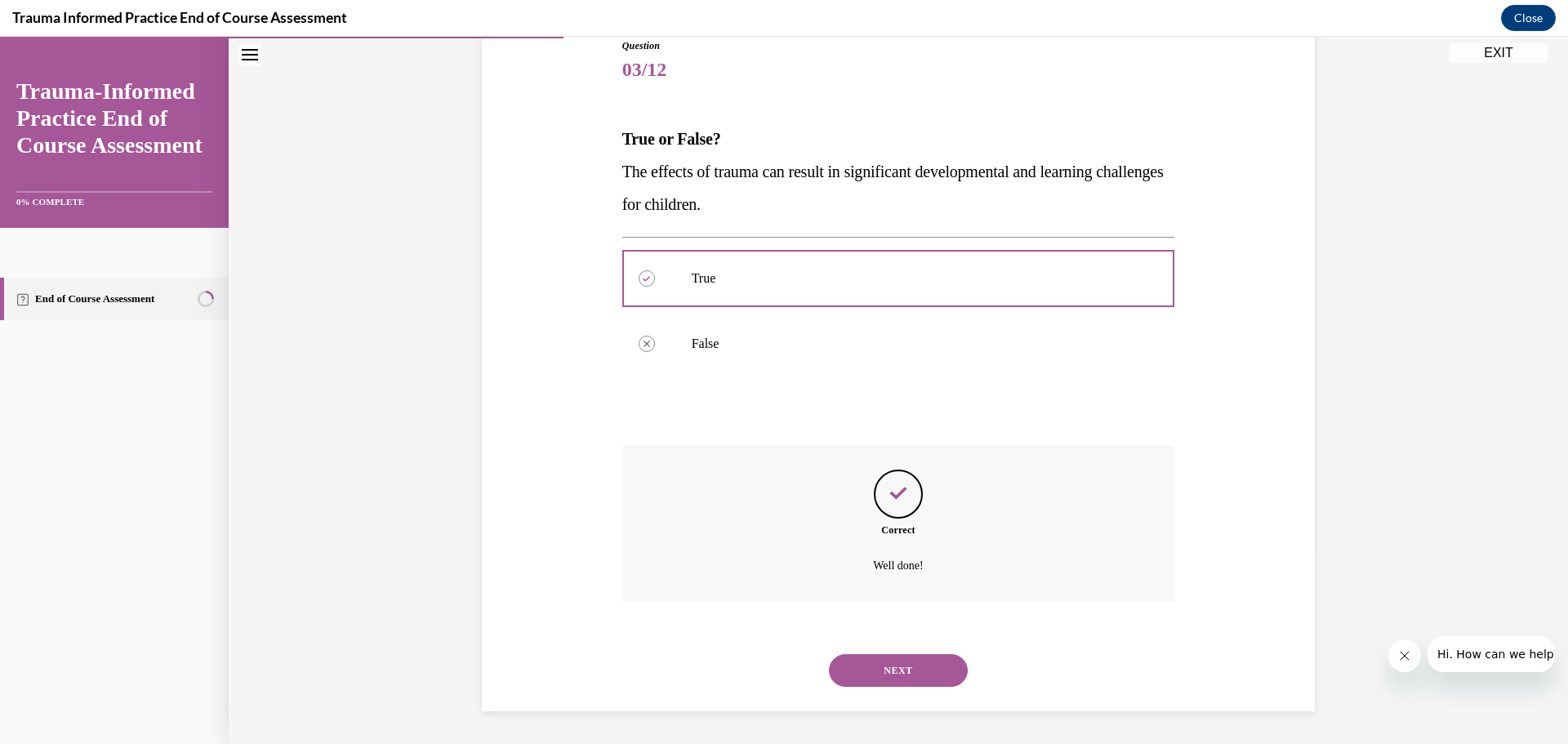
click at [851, 680] on button "NEXT" at bounding box center [898, 670] width 139 height 32
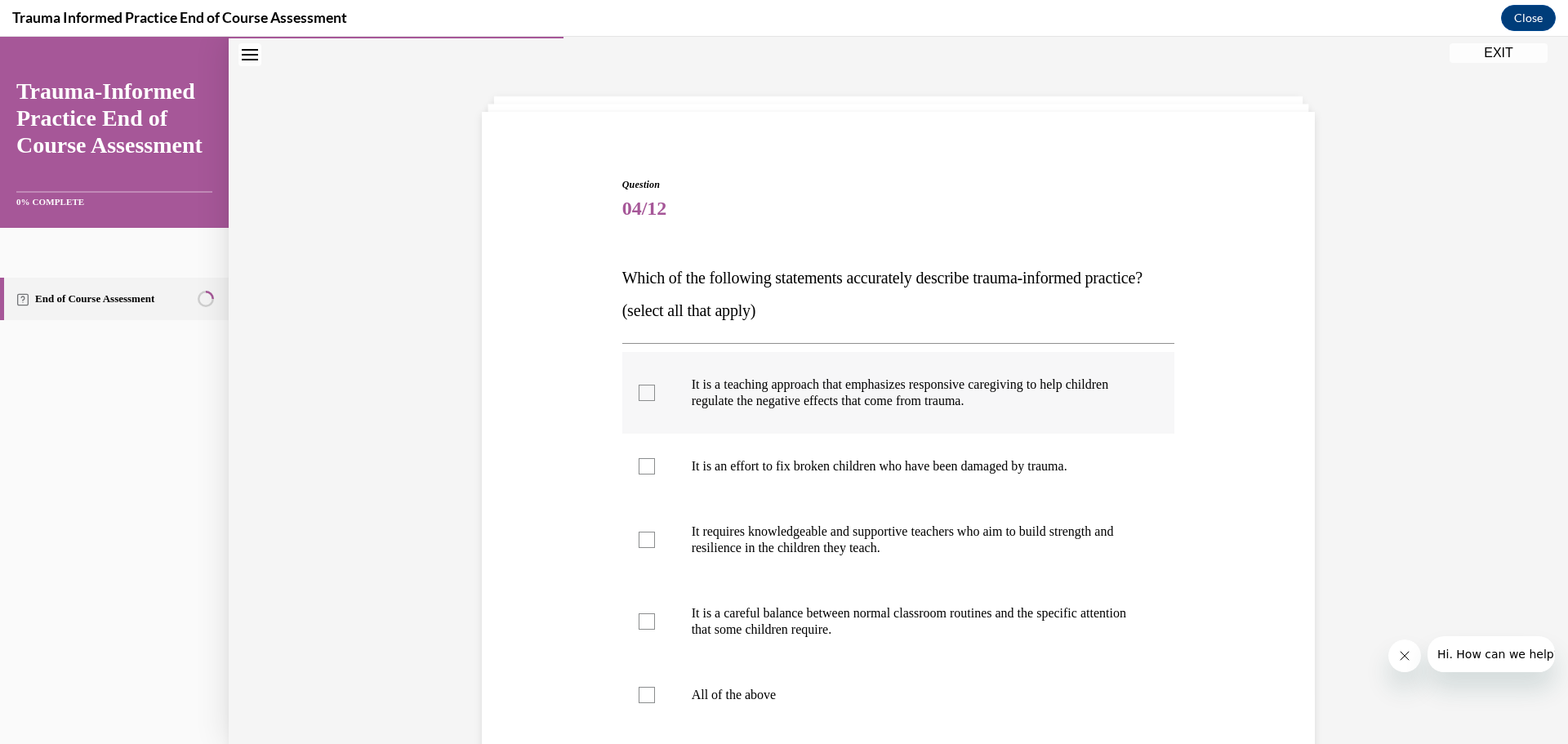
click at [639, 401] on div at bounding box center [647, 392] width 17 height 17
click at [639, 401] on input "It is a teaching approach that emphasizes responsive caregiving to help childre…" at bounding box center [647, 392] width 17 height 17
checkbox input "true"
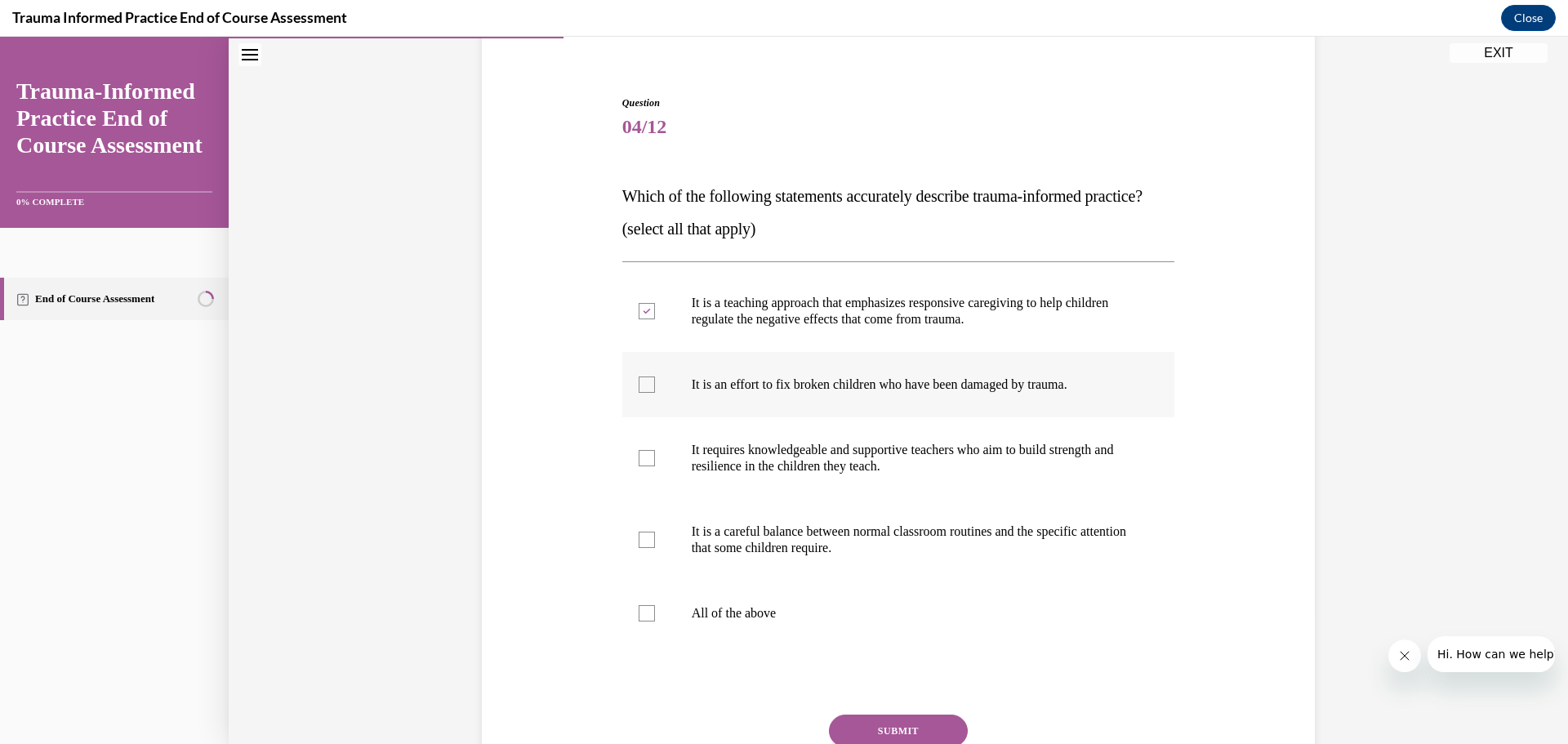
scroll to position [213, 0]
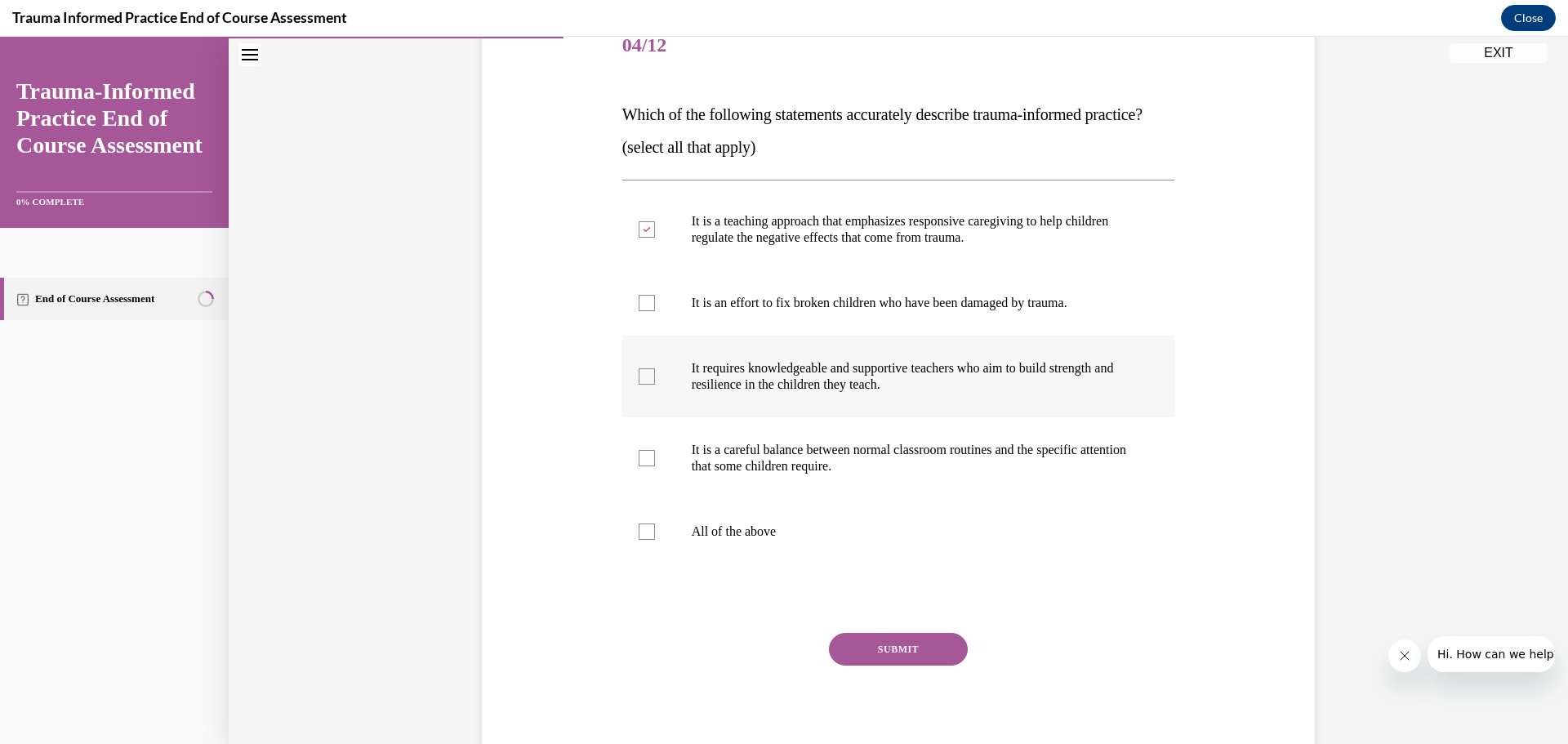
click at [642, 384] on div at bounding box center [647, 376] width 17 height 17
click at [642, 384] on input "It requires knowledgeable and supportive teachers who aim to build strength and…" at bounding box center [647, 376] width 17 height 17
checkbox input "true"
click at [646, 466] on div at bounding box center [647, 457] width 17 height 17
click at [646, 466] on input "It is a careful balance between normal classroom routines and the specific atte…" at bounding box center [647, 457] width 17 height 17
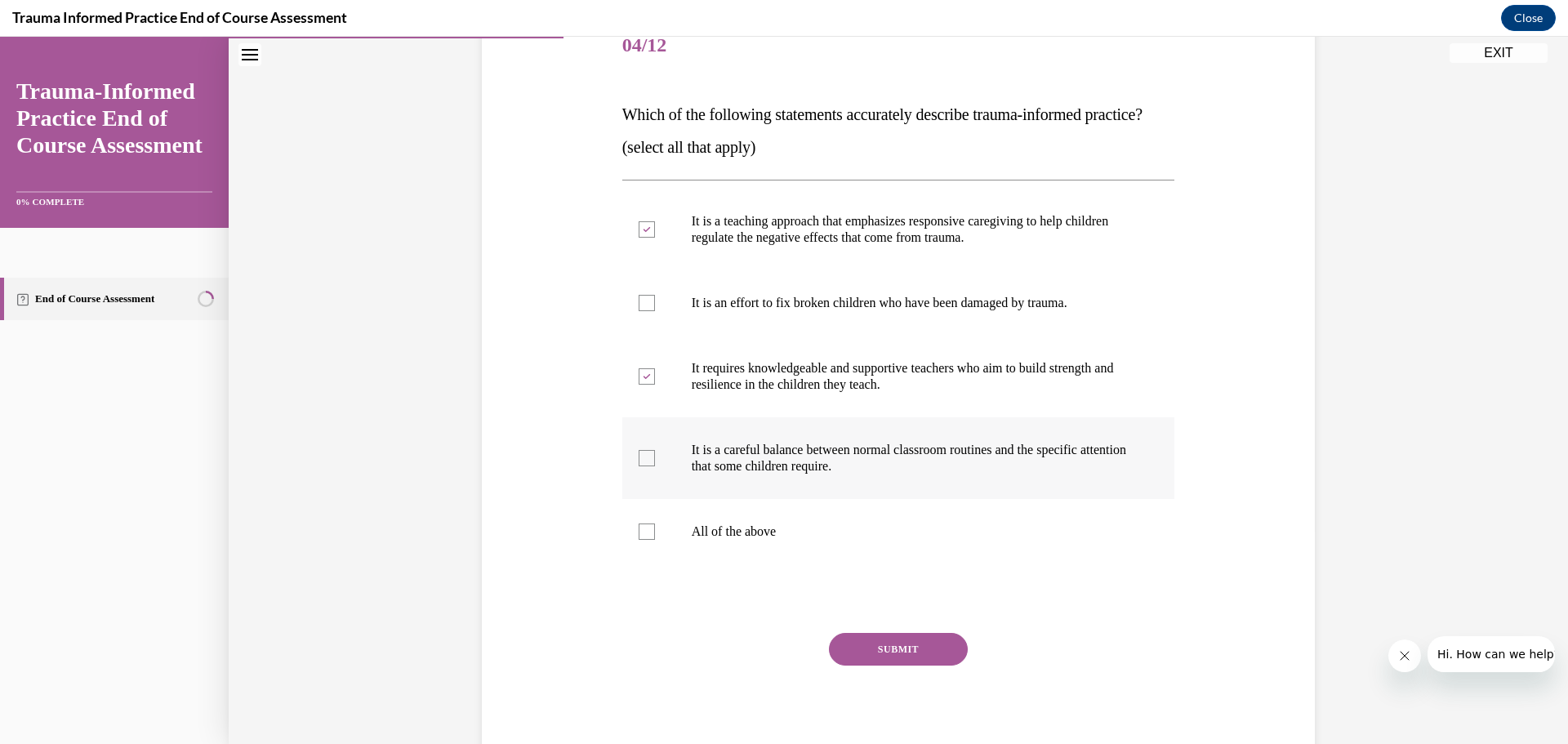
checkbox input "true"
click at [901, 666] on button "SUBMIT" at bounding box center [898, 648] width 139 height 32
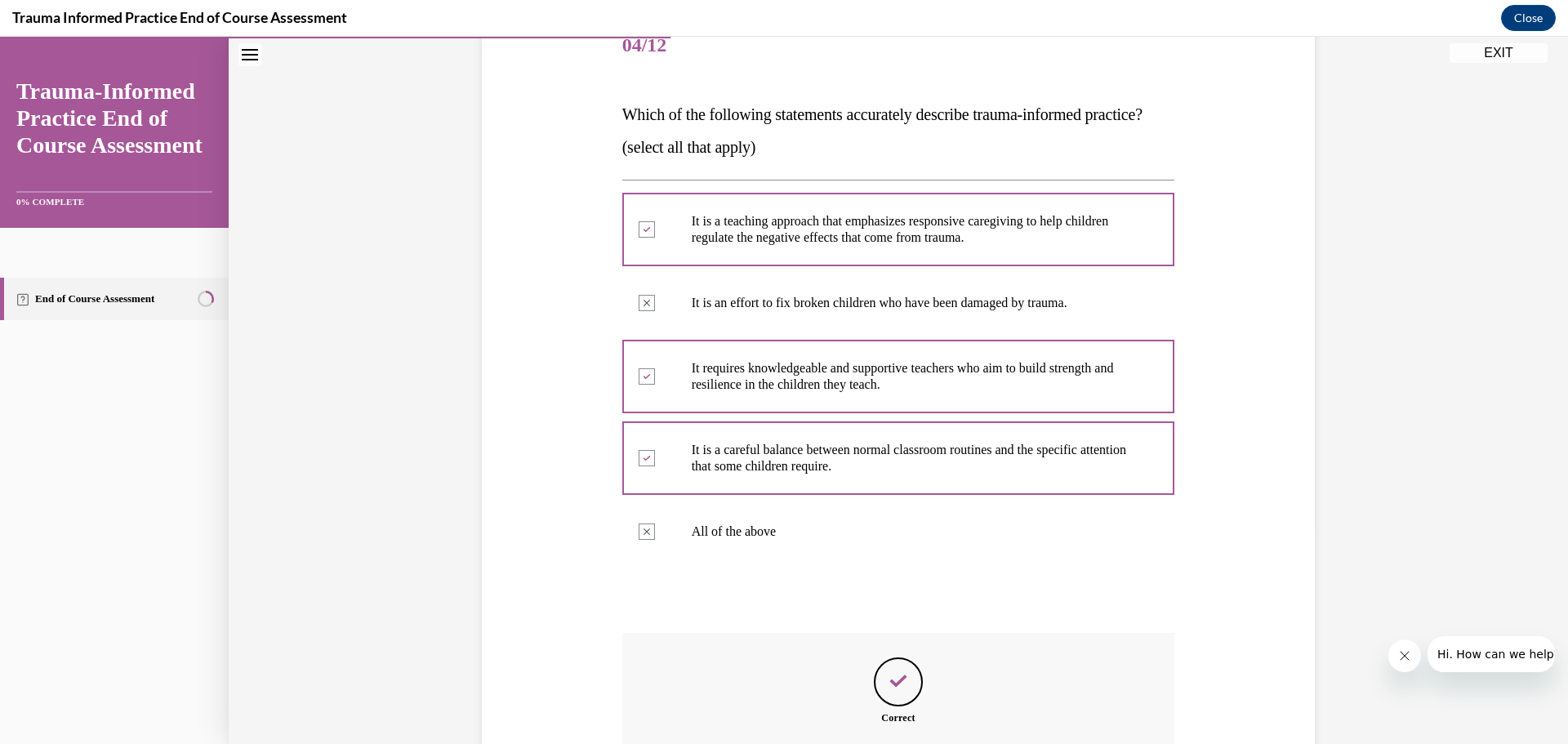
scroll to position [438, 0]
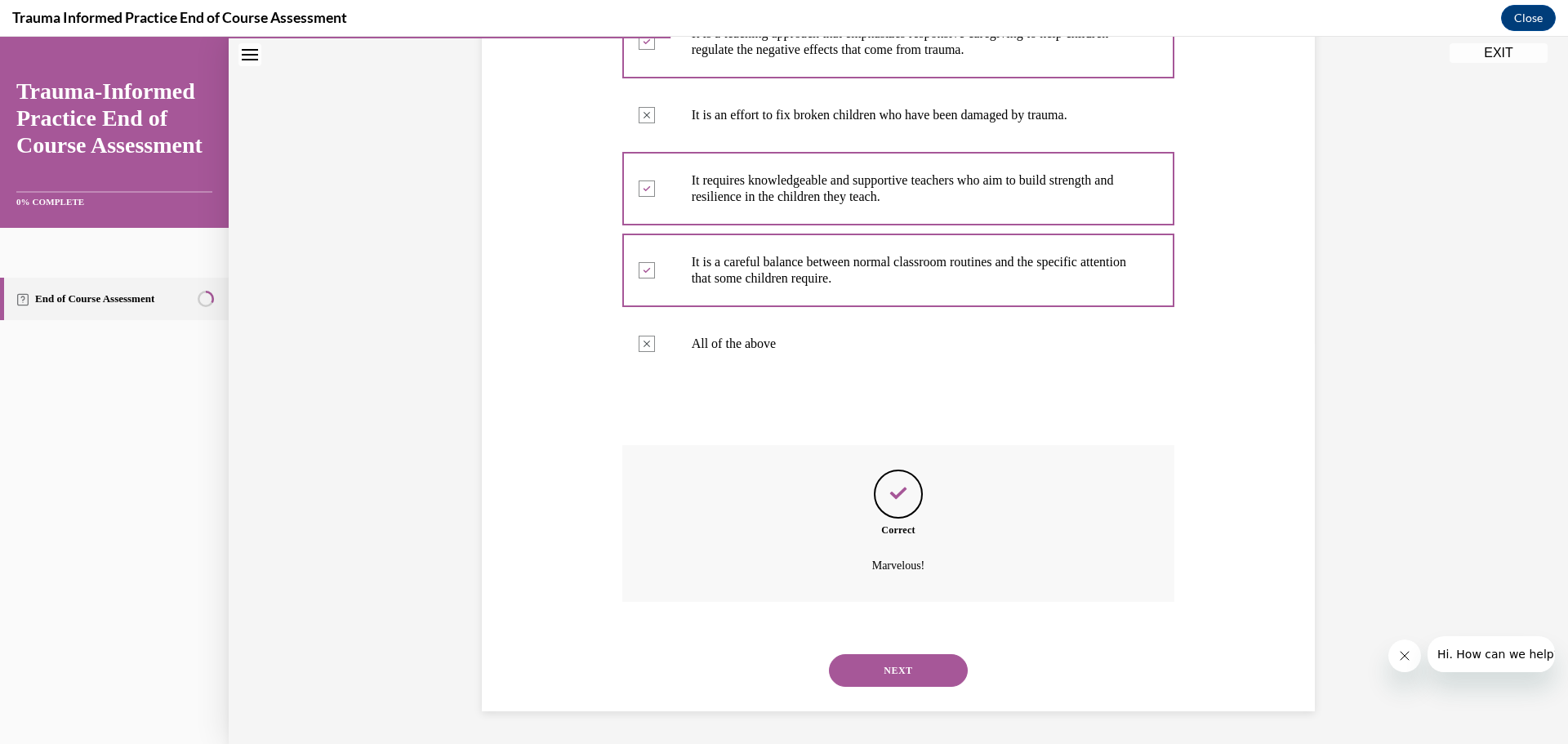
click at [919, 664] on button "NEXT" at bounding box center [898, 670] width 139 height 32
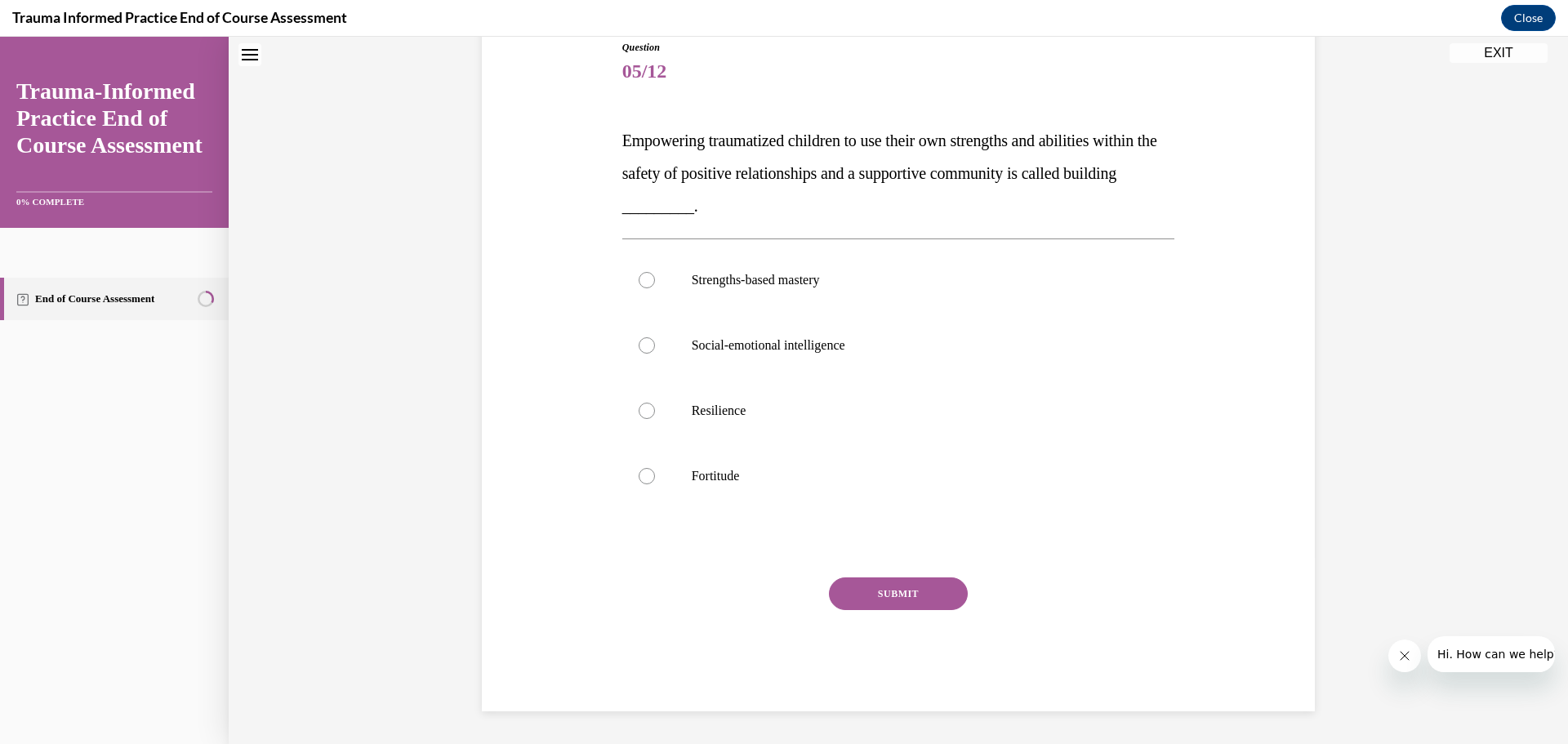
scroll to position [50, 0]
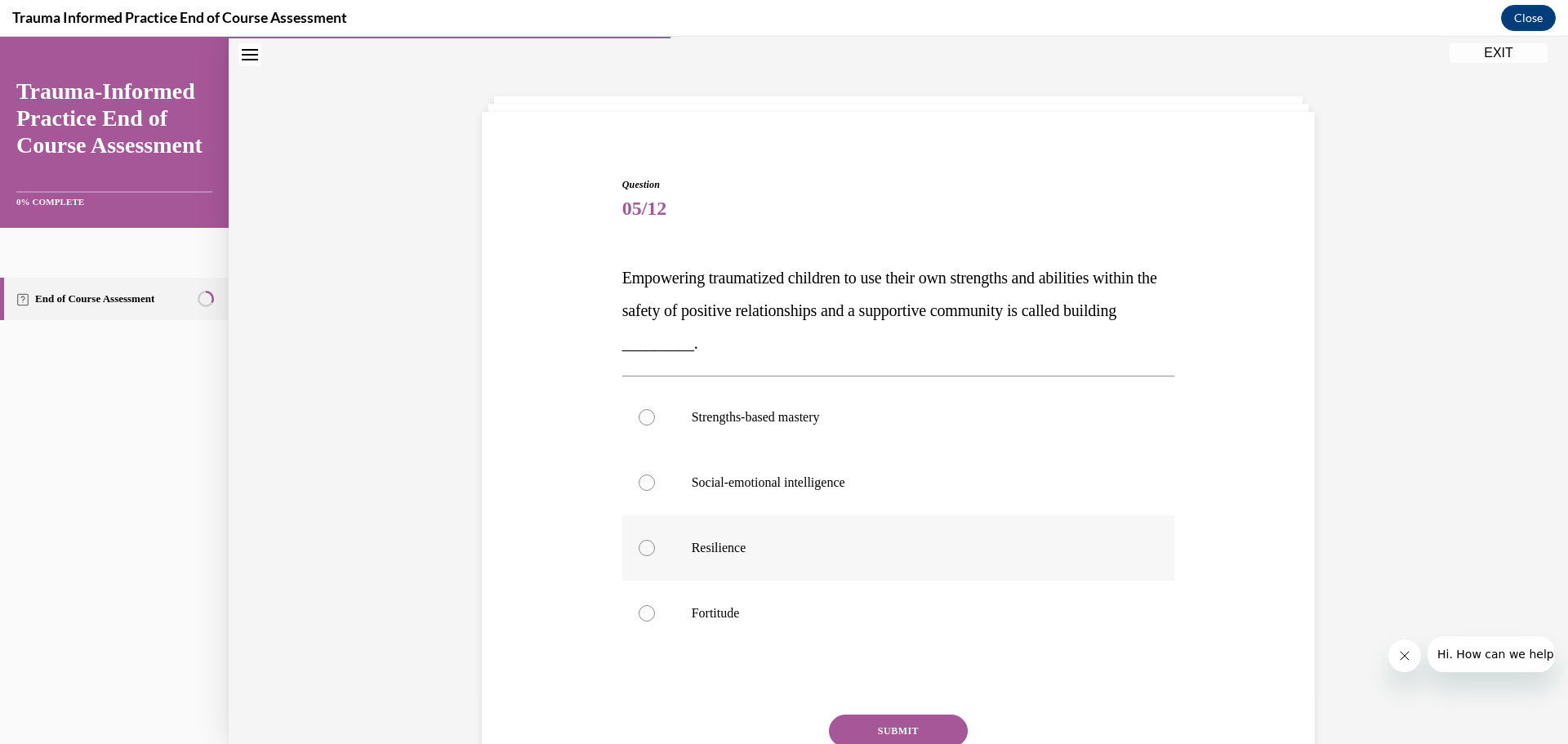
click at [796, 551] on p "Resilience" at bounding box center [913, 547] width 443 height 17
click at [655, 551] on input "Resilience" at bounding box center [647, 547] width 17 height 17
radio input "true"
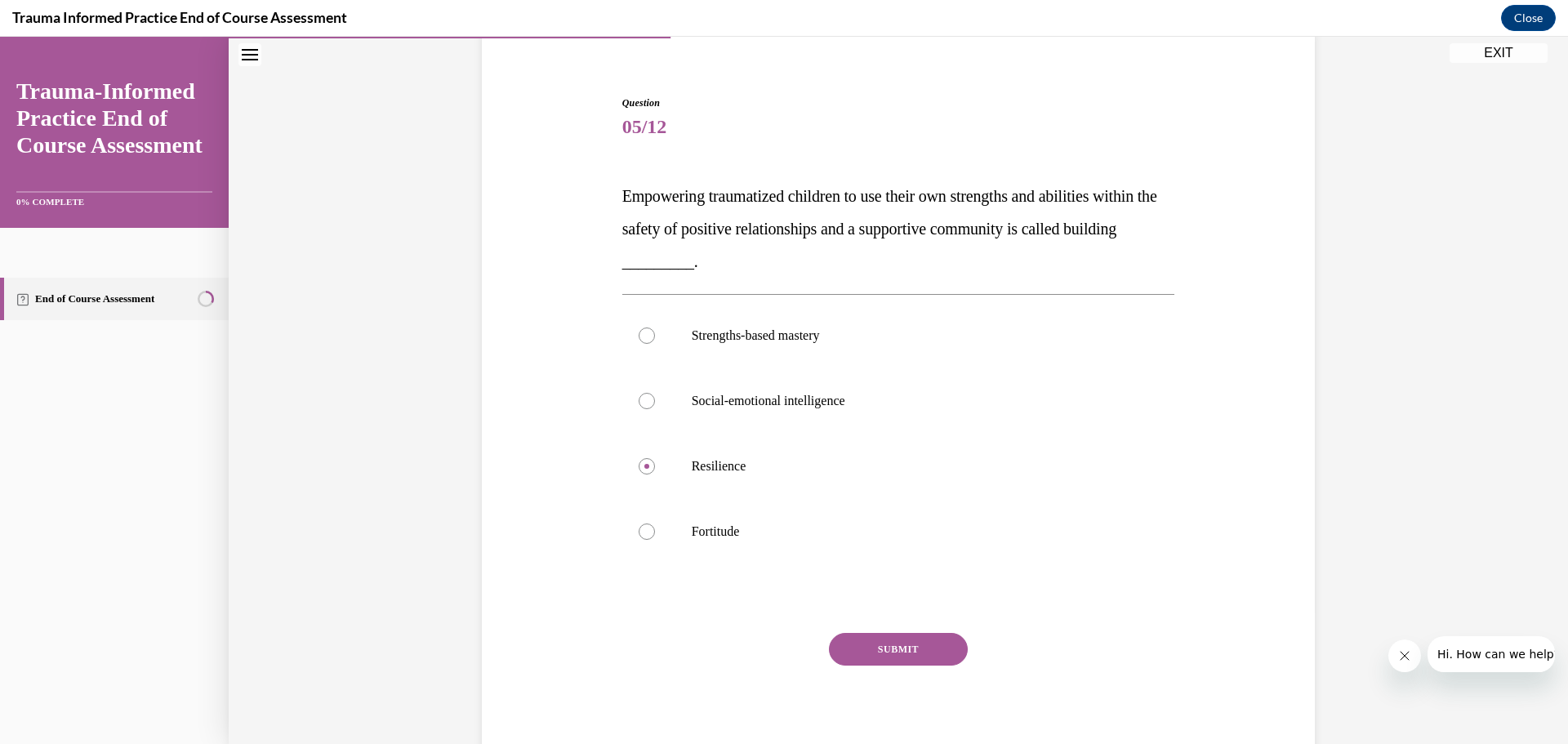
click at [928, 653] on button "SUBMIT" at bounding box center [898, 648] width 139 height 32
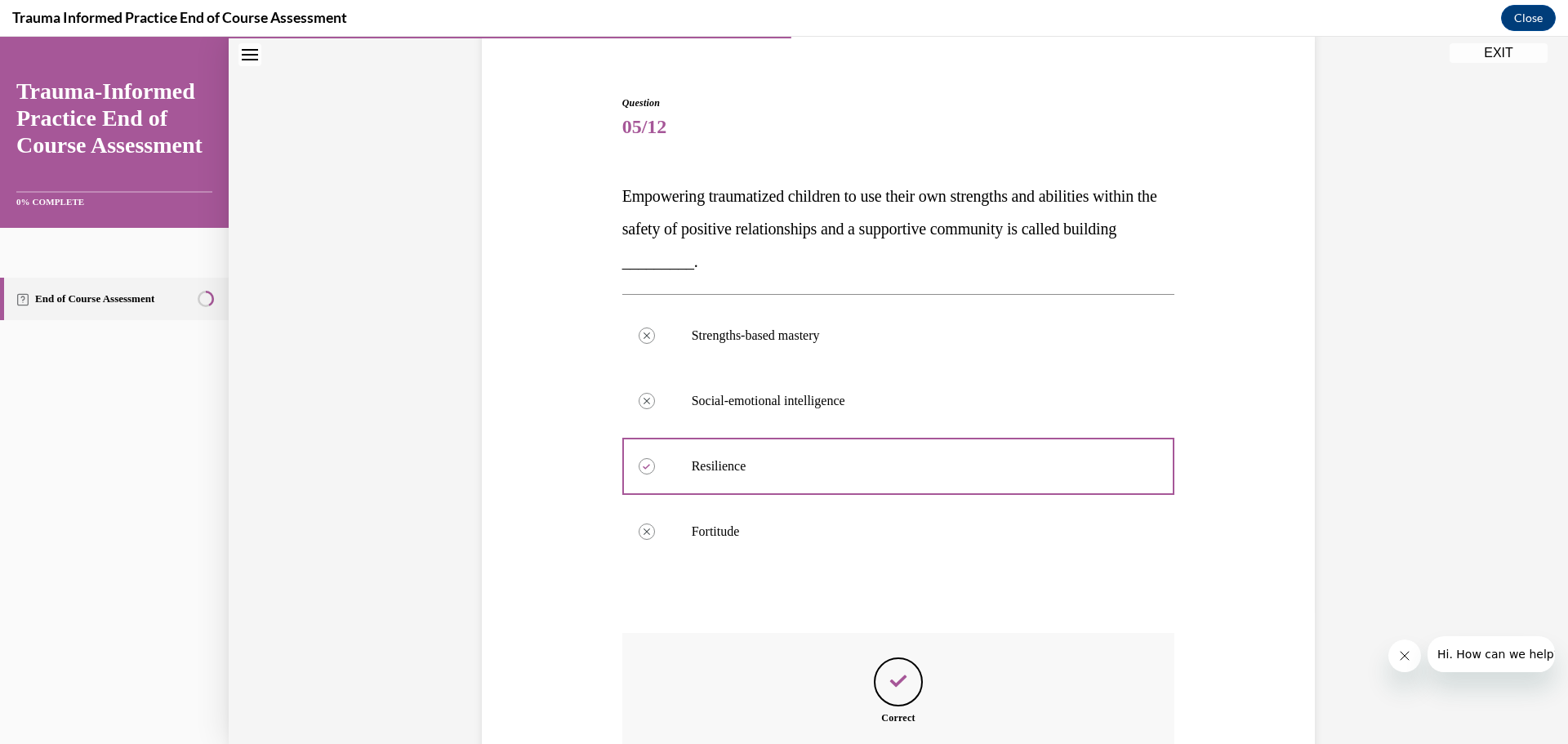
scroll to position [324, 0]
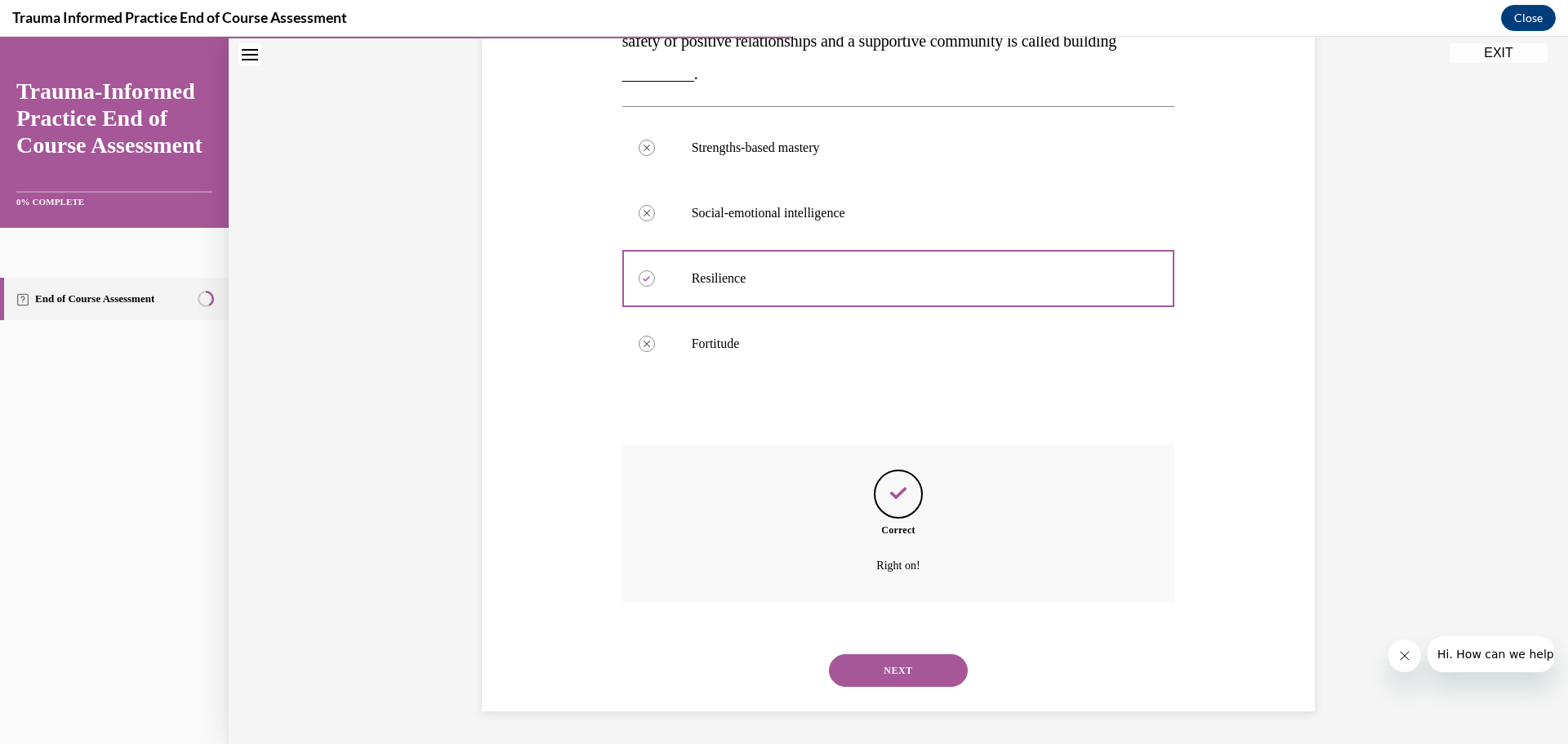
click at [904, 673] on button "NEXT" at bounding box center [898, 670] width 139 height 32
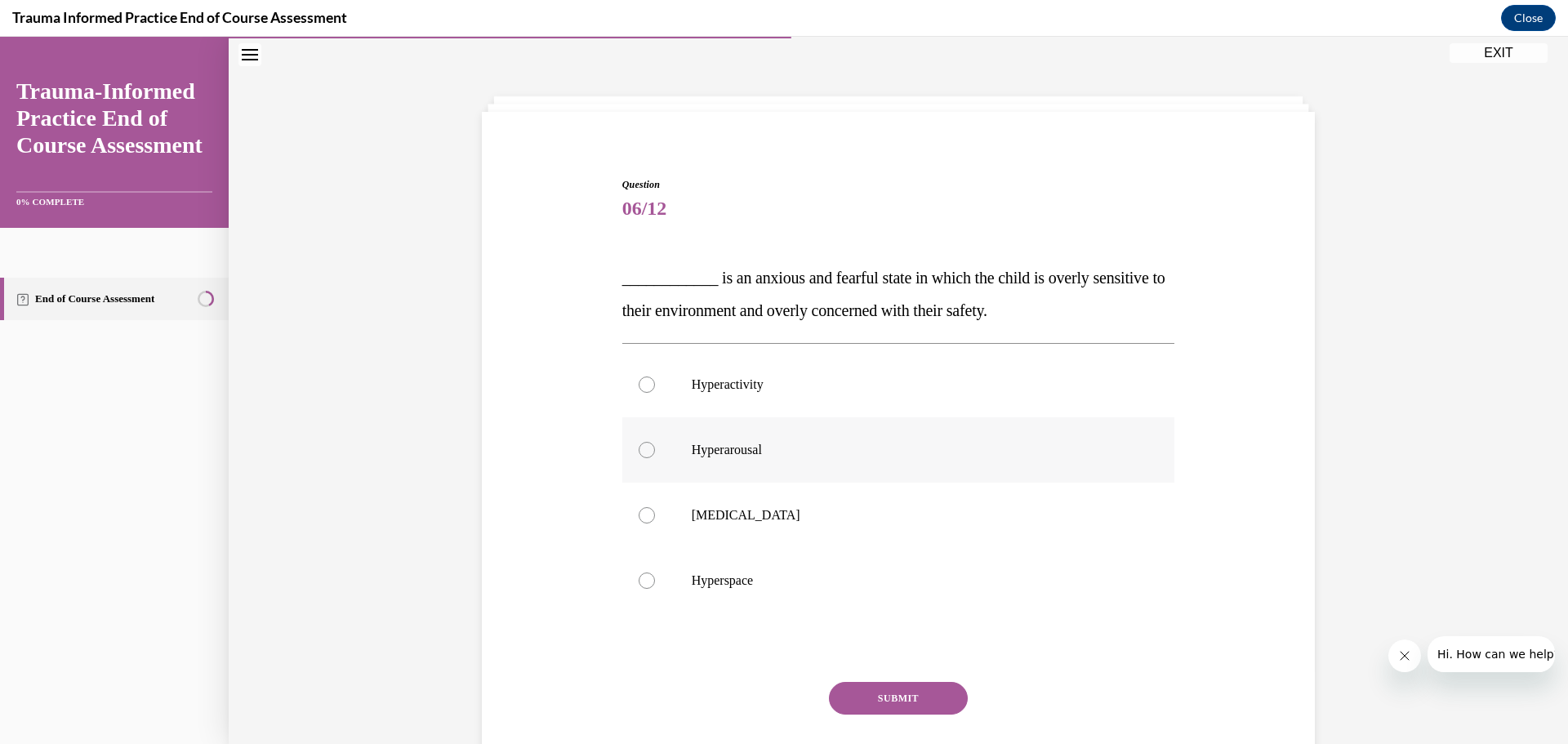
click at [734, 458] on p "Hyperarousal" at bounding box center [913, 450] width 443 height 17
click at [655, 458] on input "Hyperarousal" at bounding box center [647, 450] width 17 height 17
radio input "true"
click at [927, 688] on button "SUBMIT" at bounding box center [898, 697] width 139 height 32
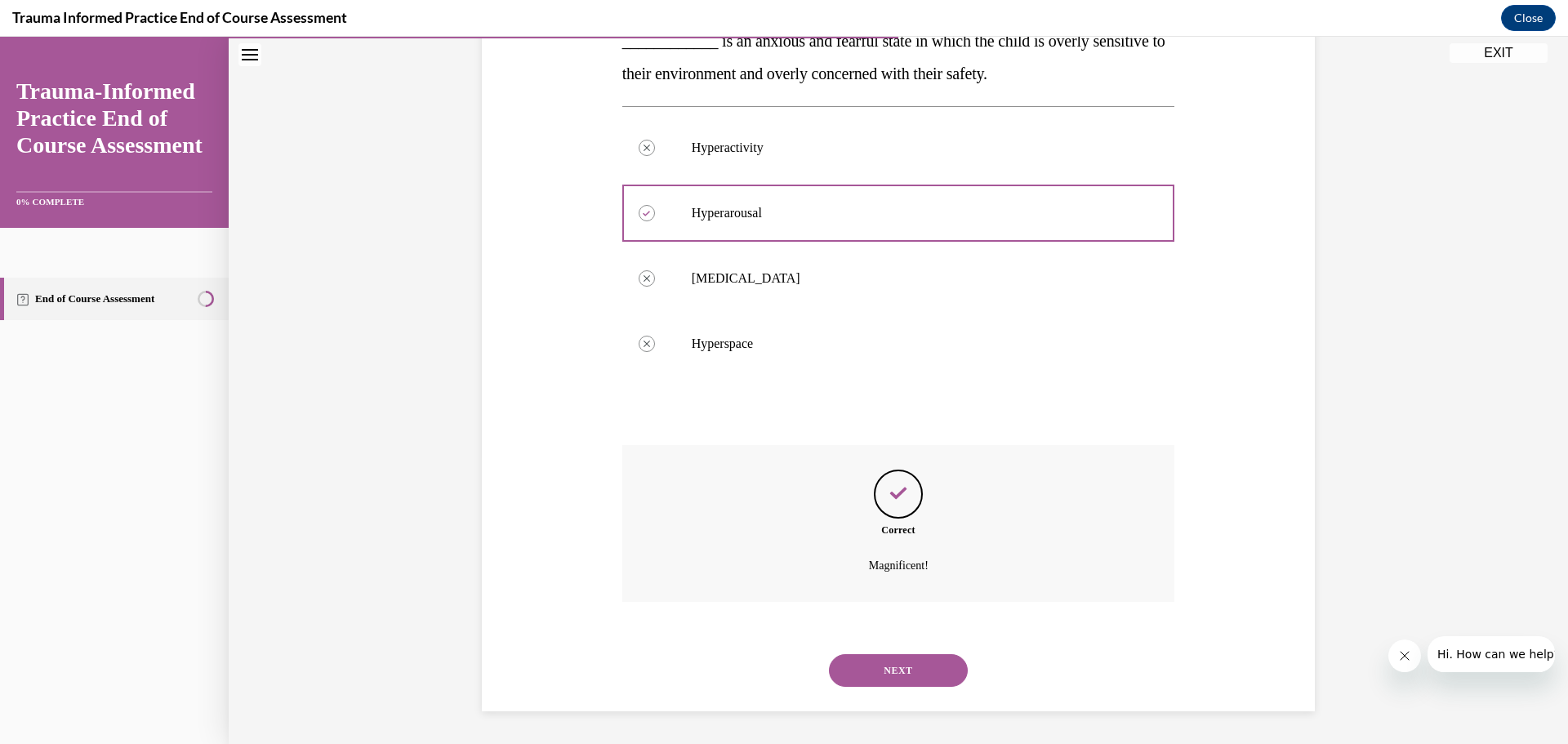
click at [917, 676] on button "NEXT" at bounding box center [898, 670] width 139 height 32
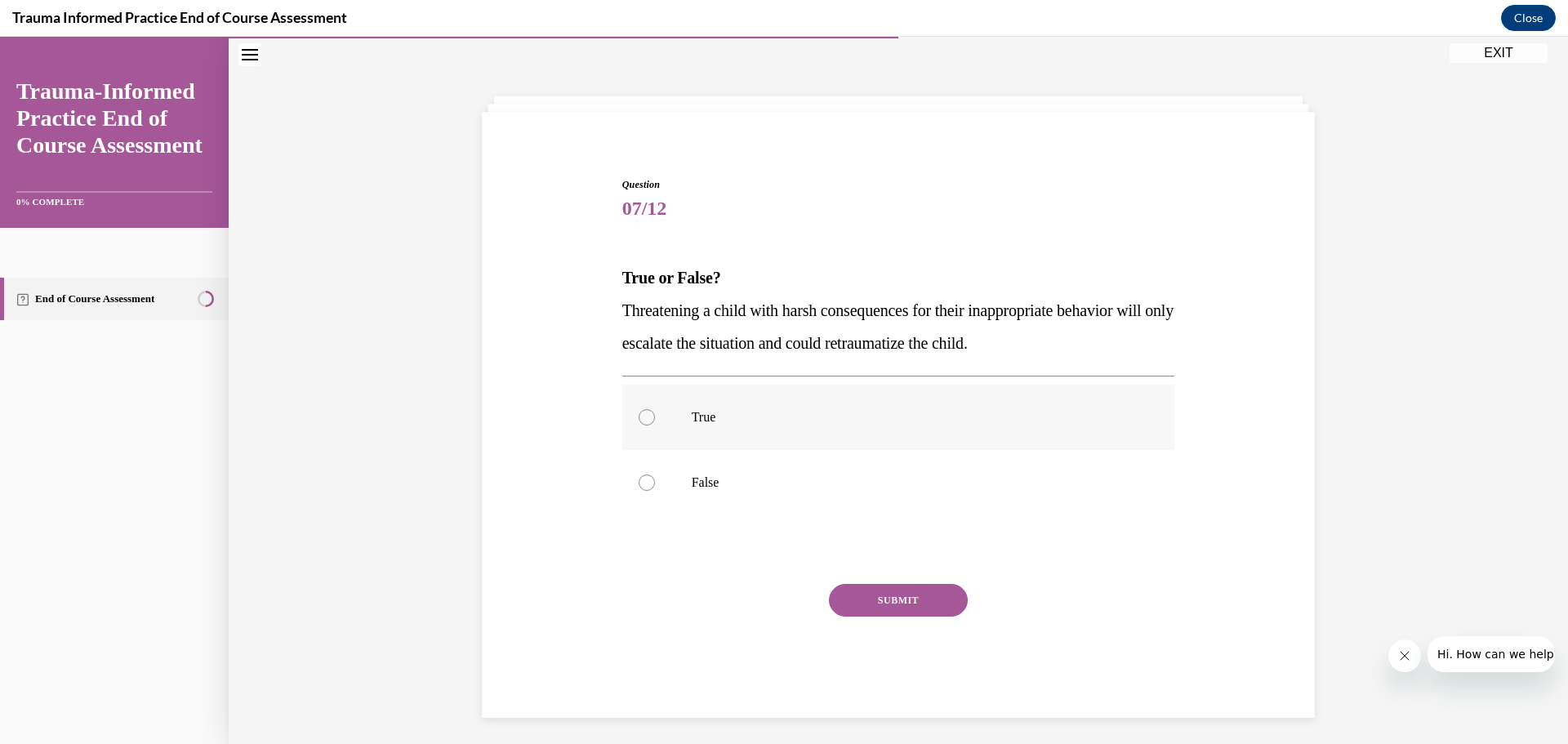
click at [695, 417] on p "True" at bounding box center [913, 416] width 443 height 17
click at [655, 417] on input "True" at bounding box center [647, 416] width 17 height 17
radio input "true"
click at [865, 605] on button "SUBMIT" at bounding box center [898, 599] width 139 height 32
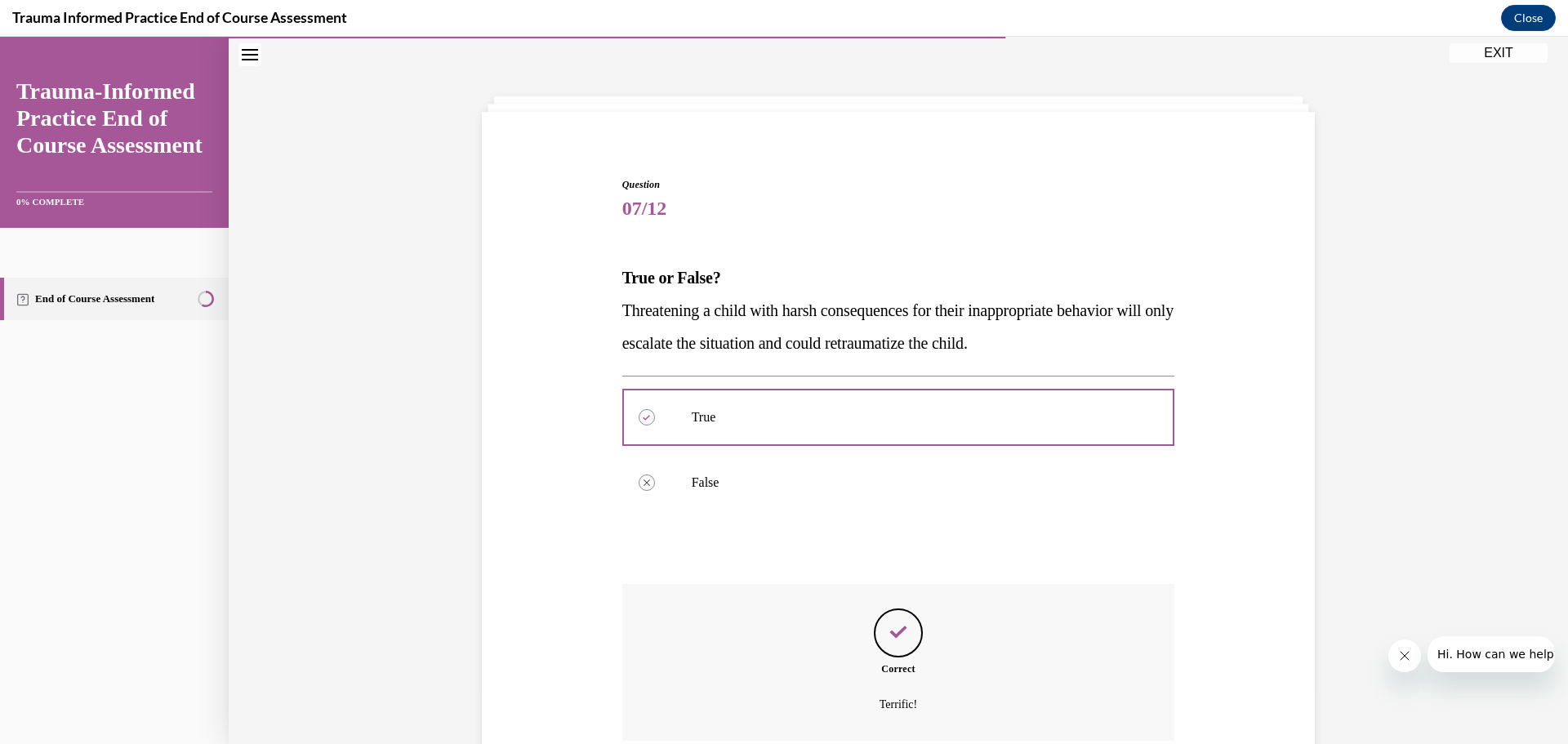
scroll to position [193, 0]
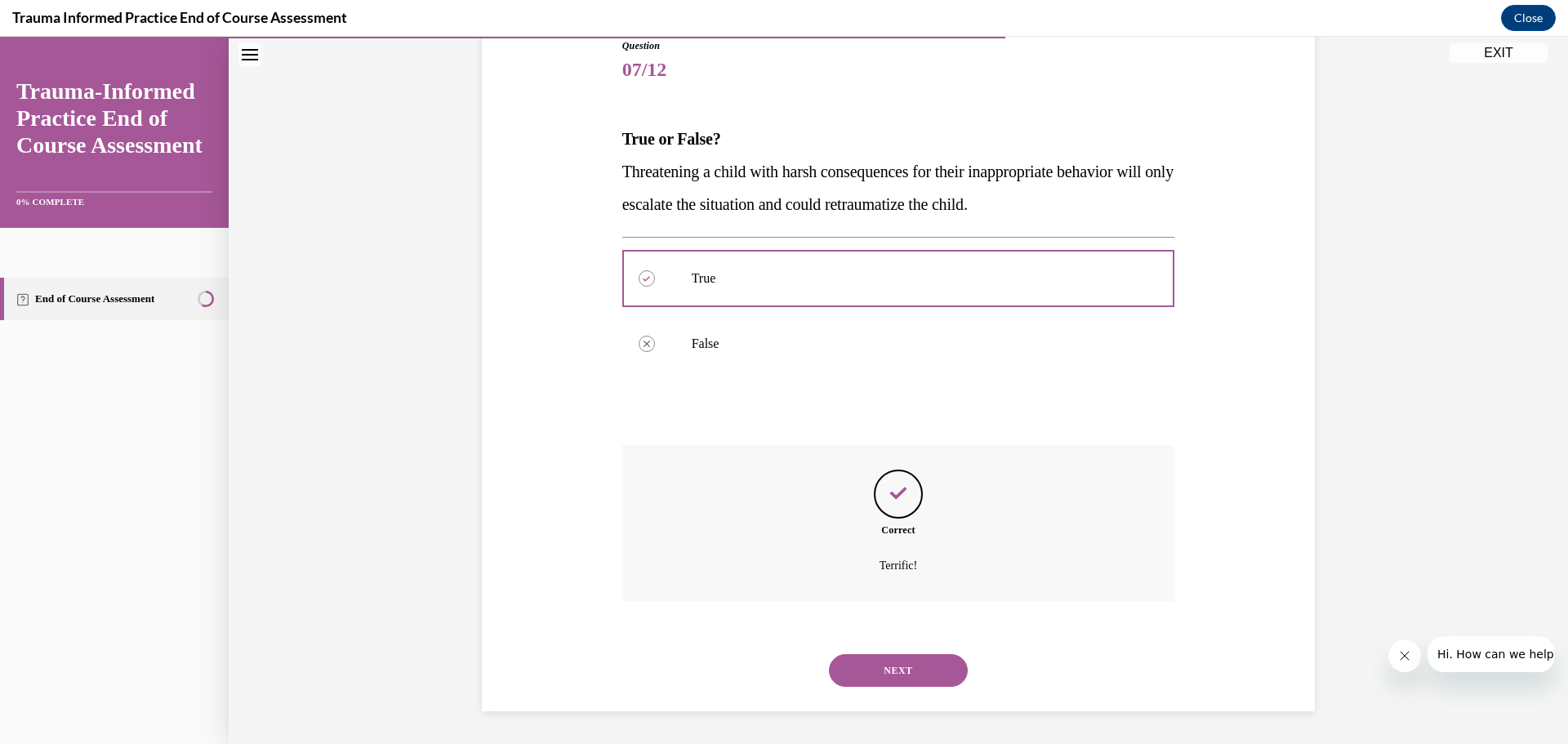
click at [913, 665] on button "NEXT" at bounding box center [898, 670] width 139 height 32
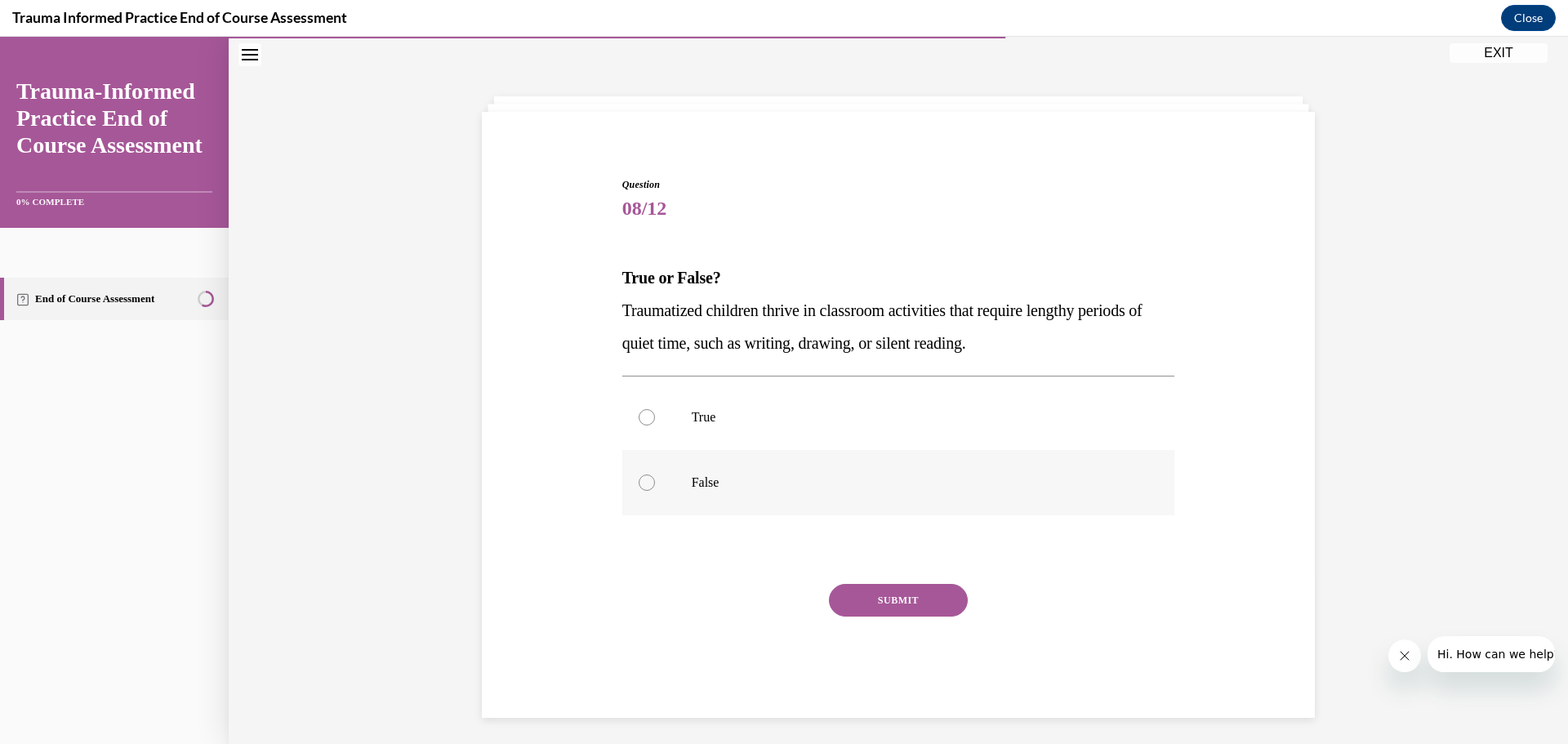
click at [706, 487] on p "False" at bounding box center [913, 482] width 443 height 17
click at [655, 487] on input "False" at bounding box center [647, 482] width 17 height 17
radio input "true"
click at [913, 604] on button "SUBMIT" at bounding box center [898, 599] width 139 height 32
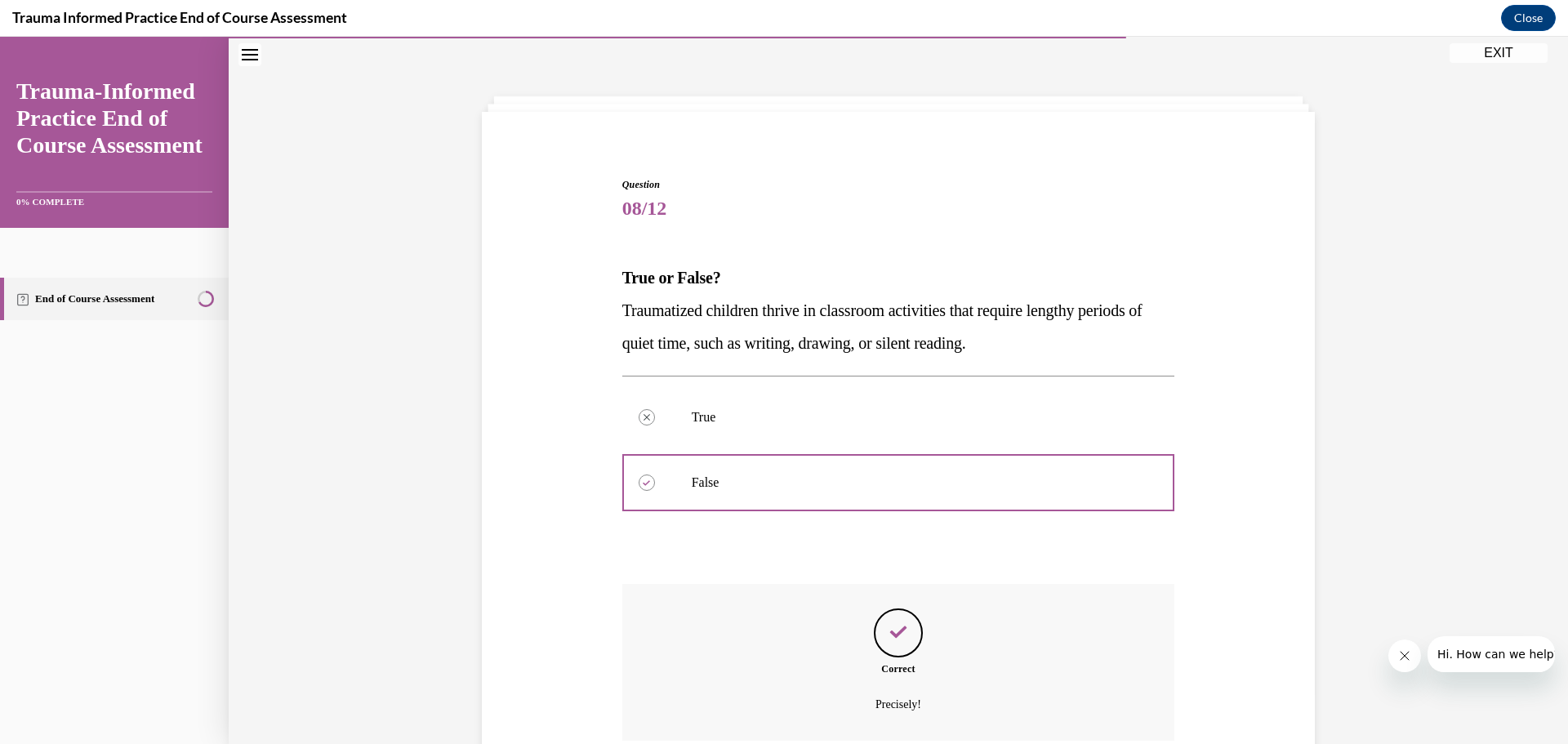
scroll to position [193, 0]
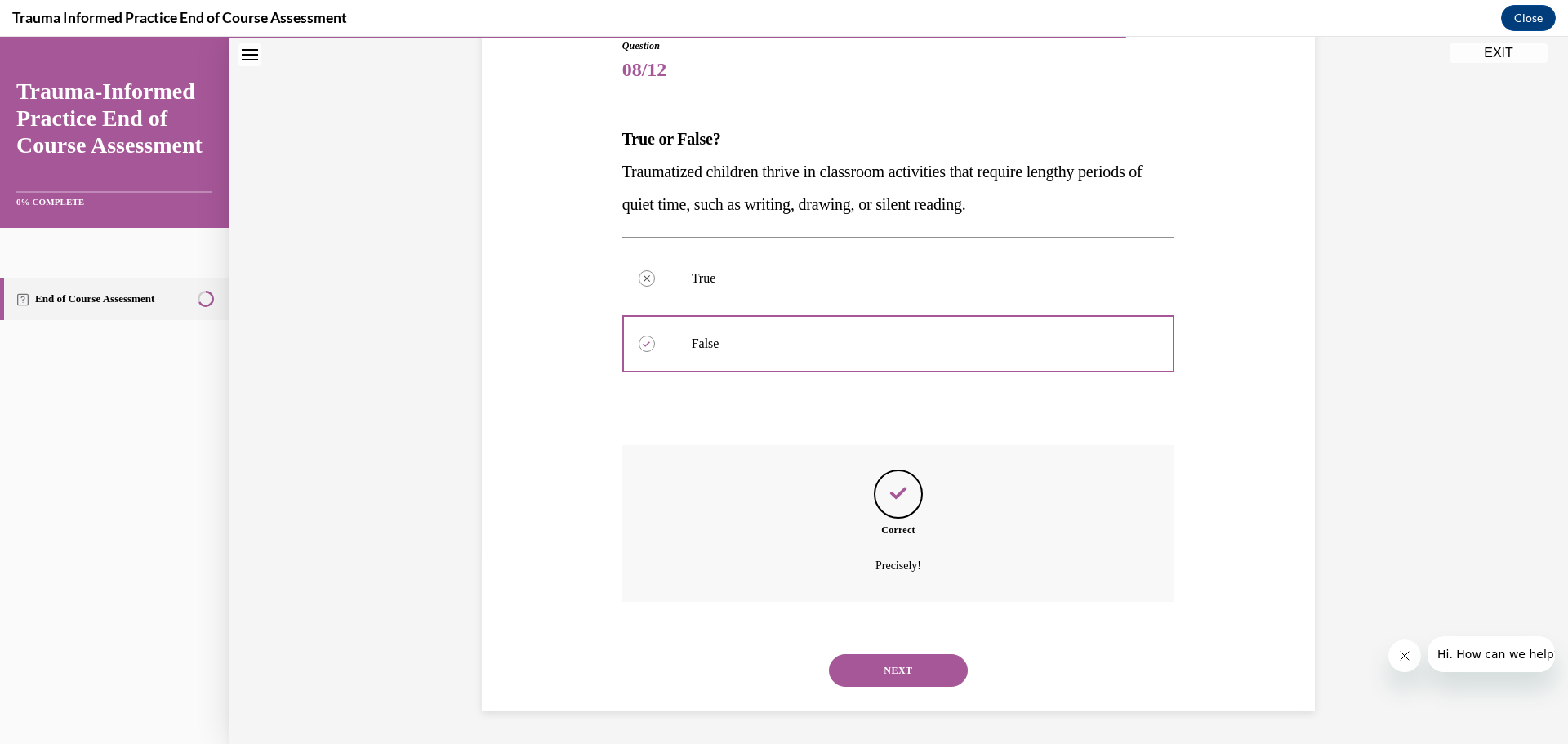
click at [855, 671] on button "NEXT" at bounding box center [898, 670] width 139 height 32
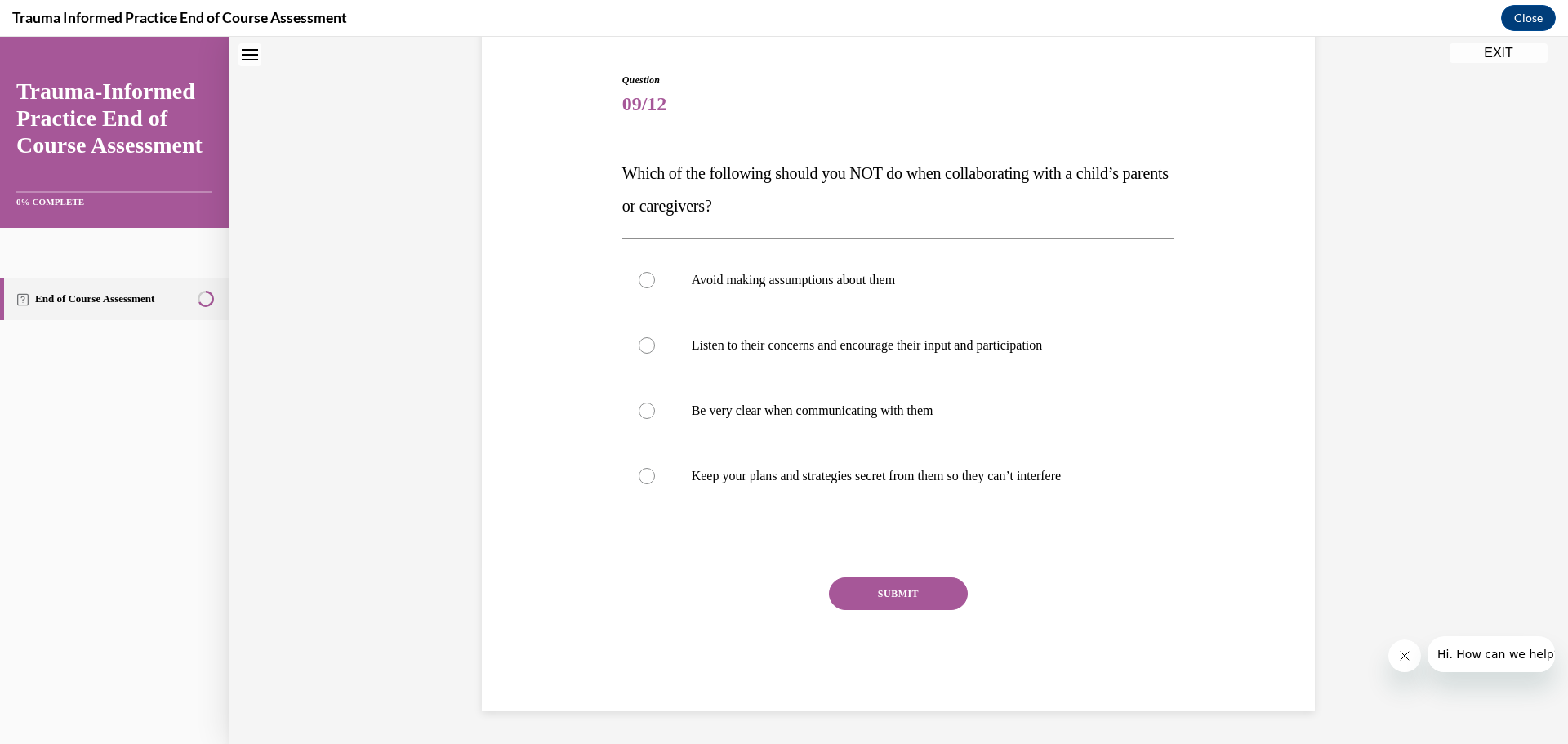
scroll to position [50, 0]
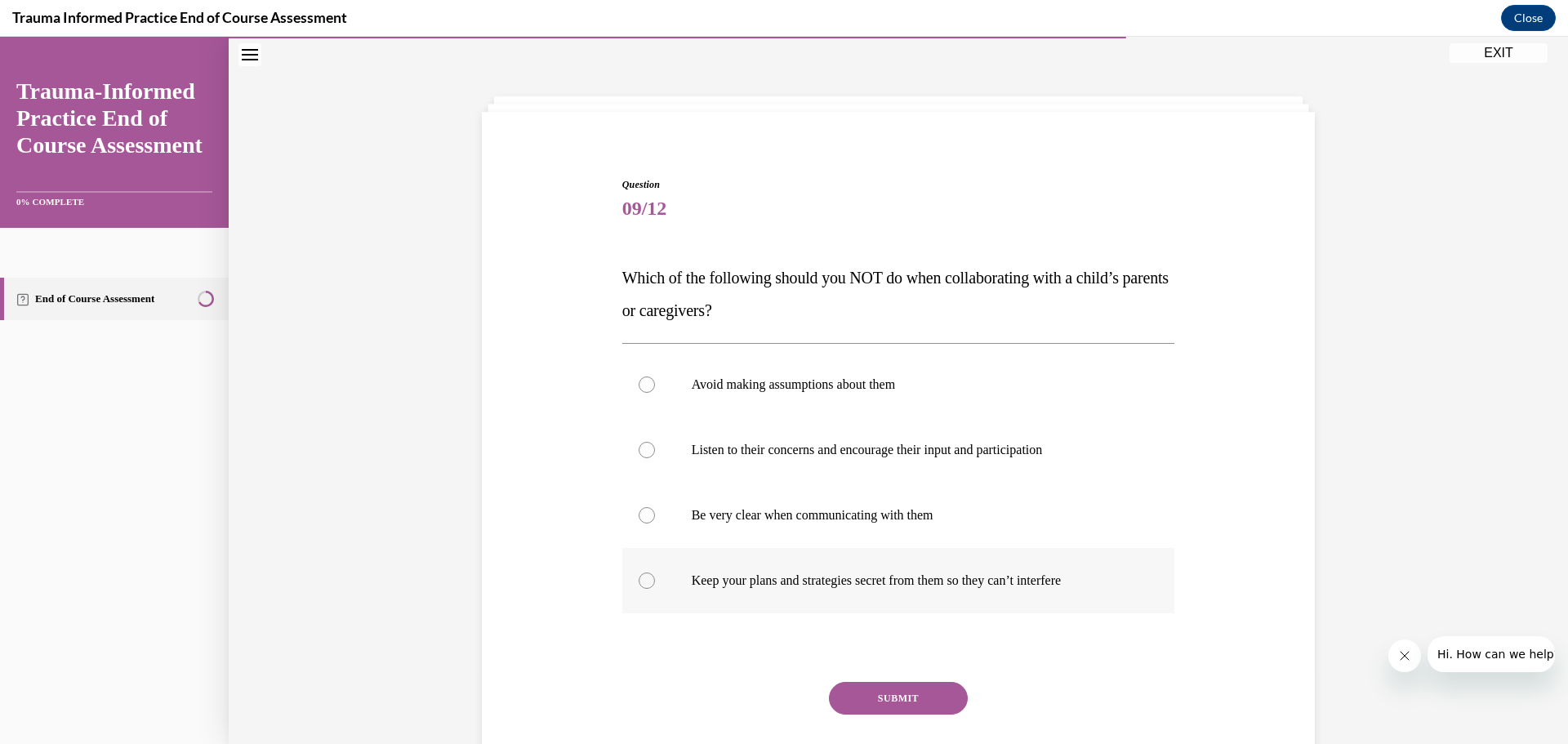
click at [646, 579] on div at bounding box center [647, 580] width 17 height 17
click at [646, 579] on input "Keep your plans and strategies secret from them so they can’t interfere" at bounding box center [647, 580] width 17 height 17
radio input "true"
click at [909, 707] on button "SUBMIT" at bounding box center [898, 697] width 139 height 32
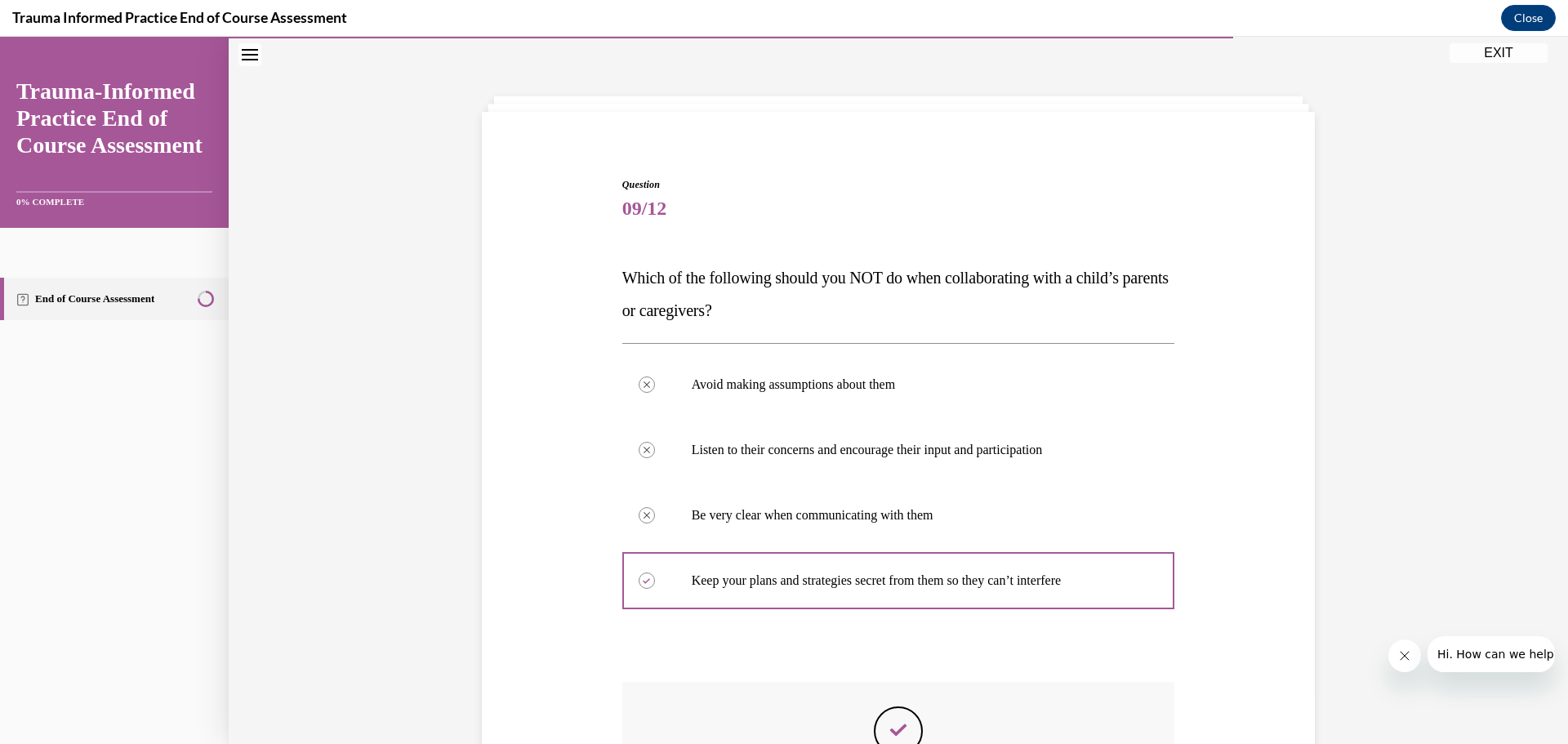
scroll to position [292, 0]
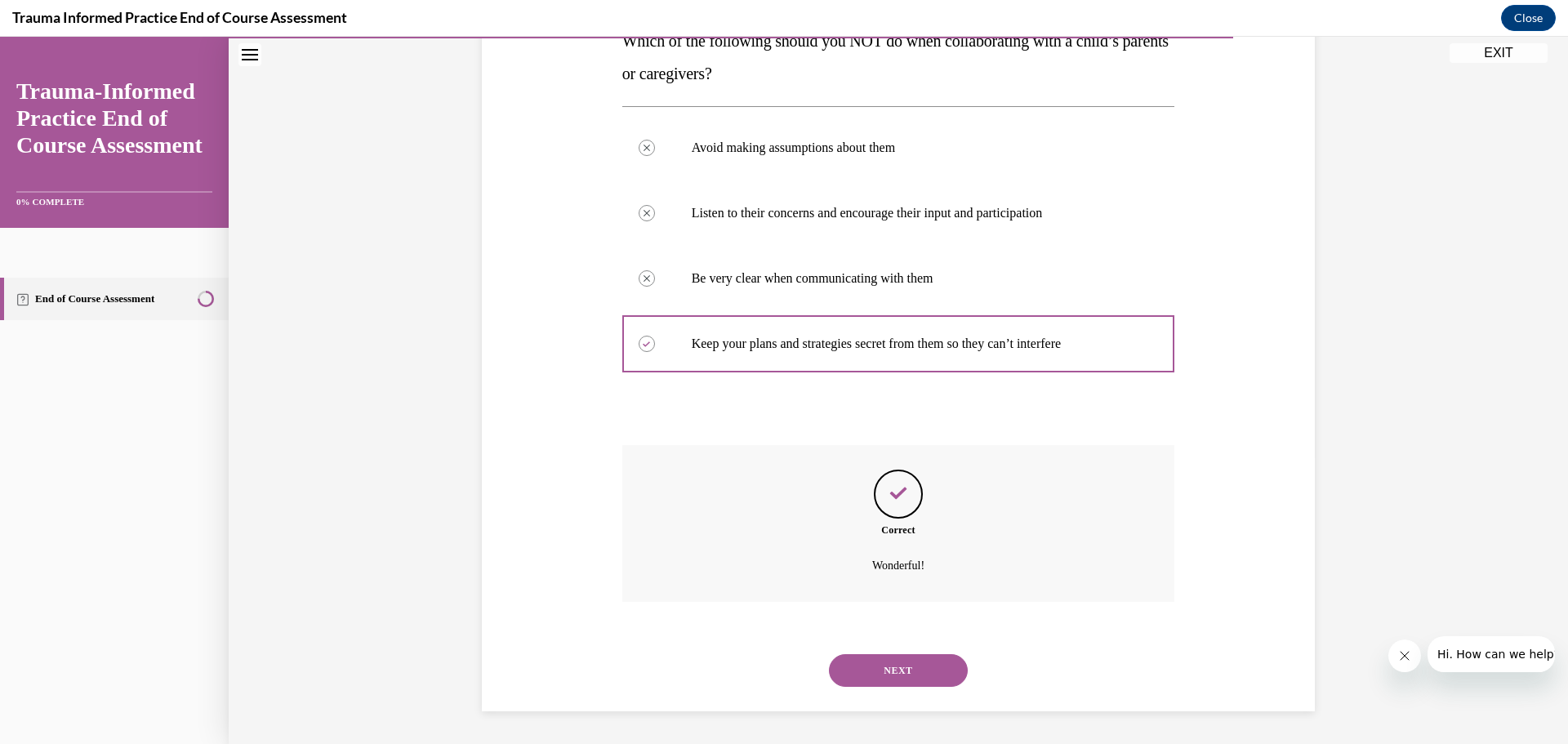
click at [916, 668] on button "NEXT" at bounding box center [898, 670] width 139 height 32
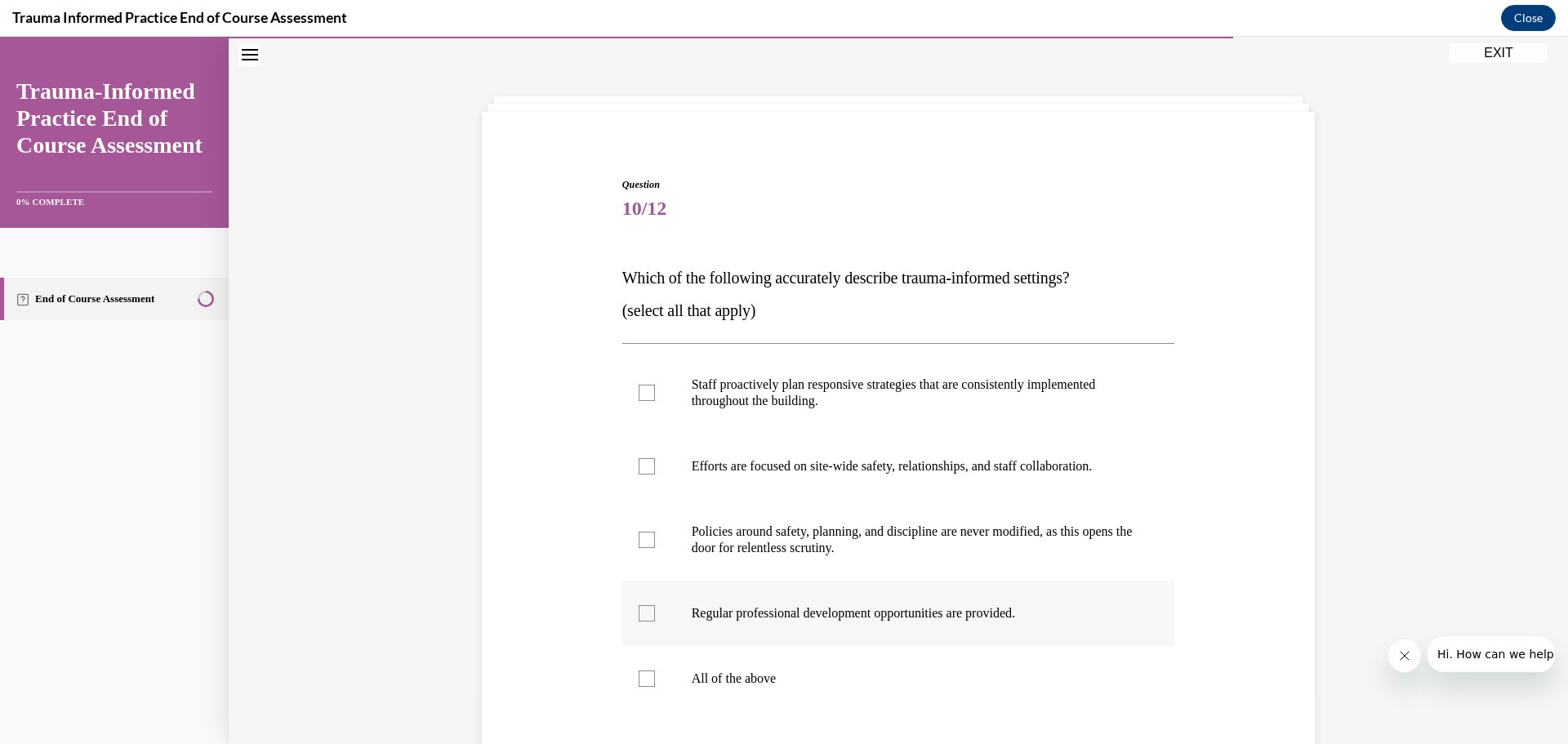
click at [639, 619] on div at bounding box center [647, 612] width 17 height 17
click at [639, 619] on input "Regular professional development opportunities are provided." at bounding box center [647, 612] width 17 height 17
checkbox input "true"
click at [641, 469] on div at bounding box center [647, 466] width 17 height 17
click at [641, 469] on input "Efforts are focused on site-wide safety, relationships, and staff collaboration." at bounding box center [647, 466] width 17 height 17
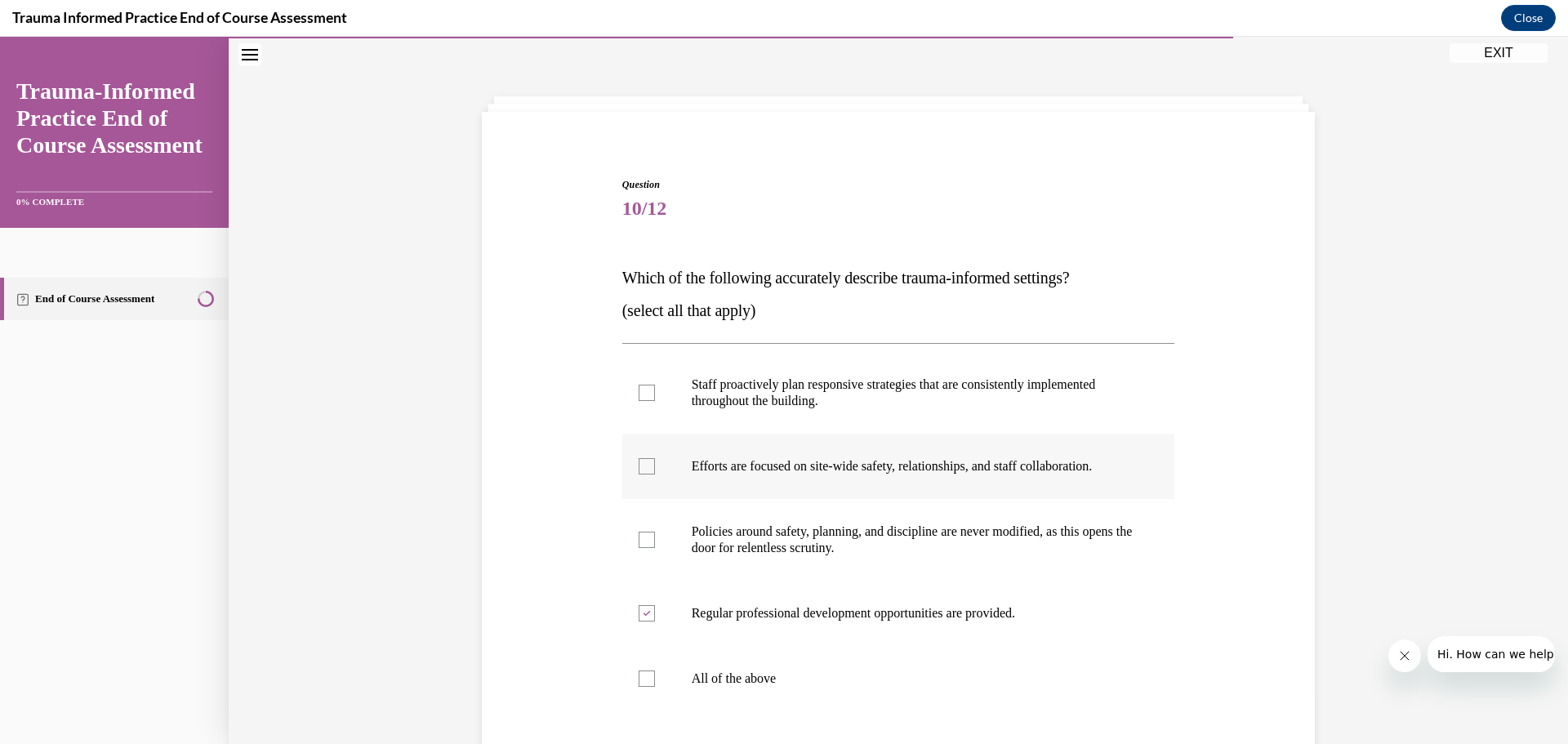
checkbox input "true"
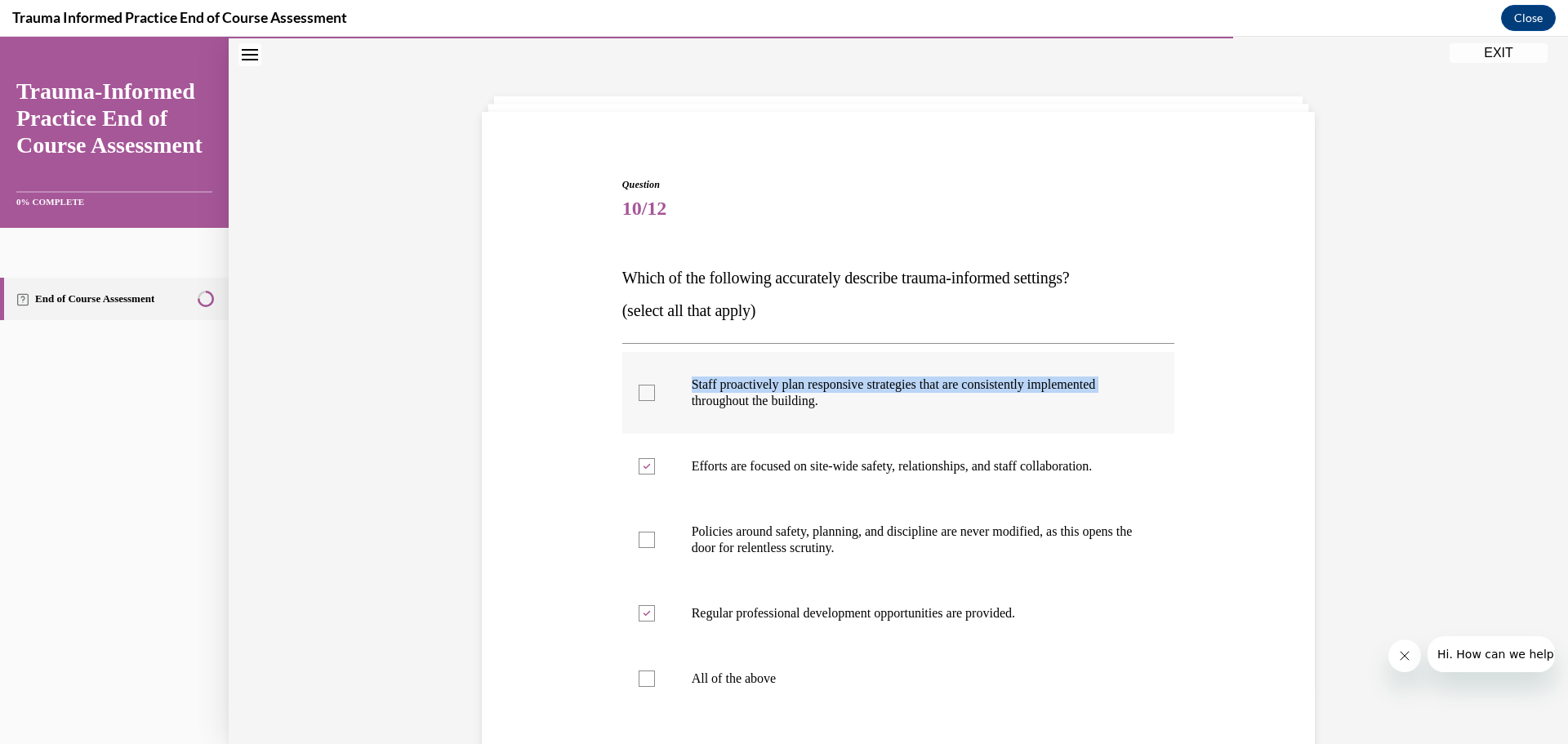
click at [648, 396] on label "Staff proactively plan responsive strategies that are consistently implemented …" at bounding box center [899, 393] width 553 height 82
click at [639, 396] on div at bounding box center [647, 392] width 17 height 17
click at [639, 396] on input "Staff proactively plan responsive strategies that are consistently implemented …" at bounding box center [647, 392] width 17 height 17
checkbox input "true"
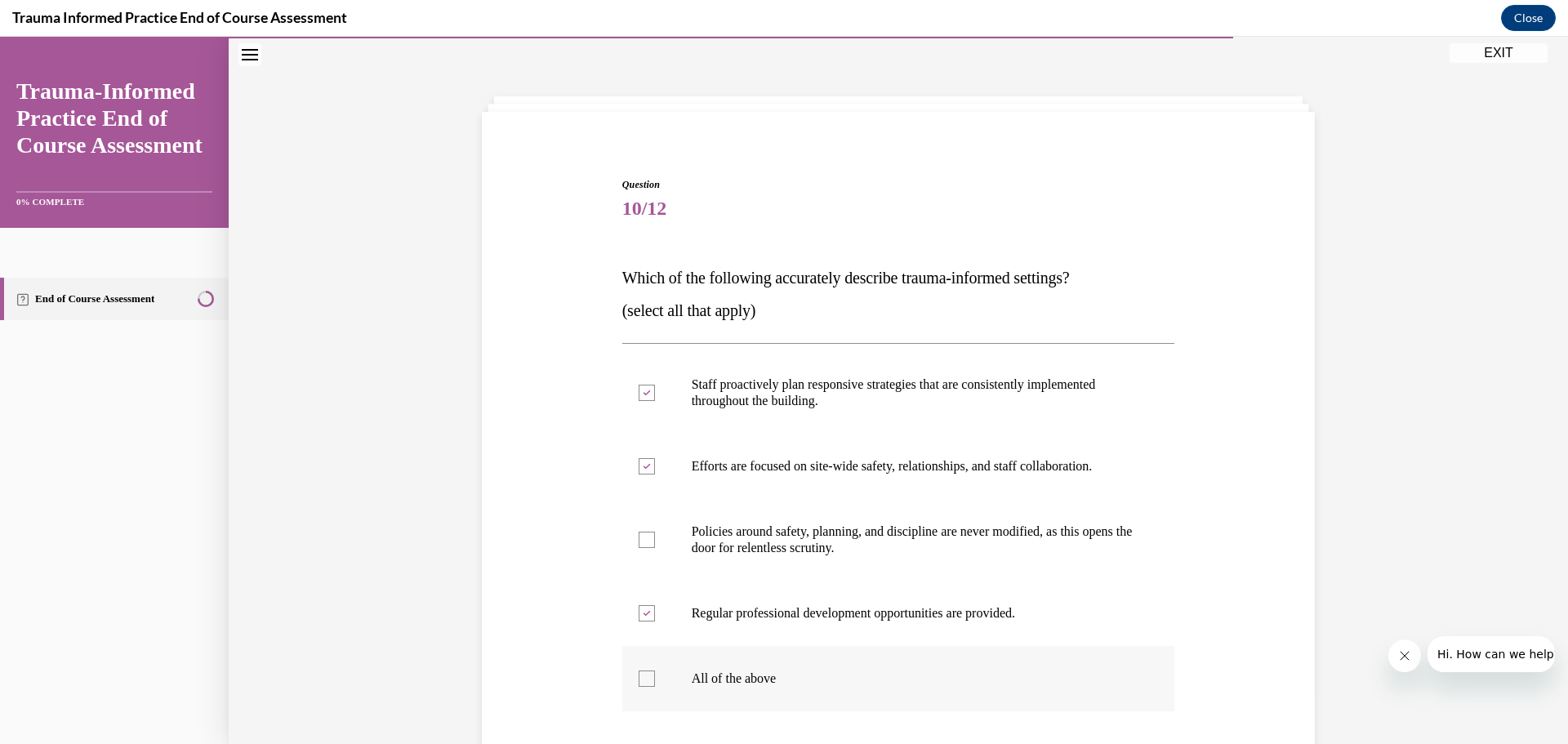
scroll to position [206, 0]
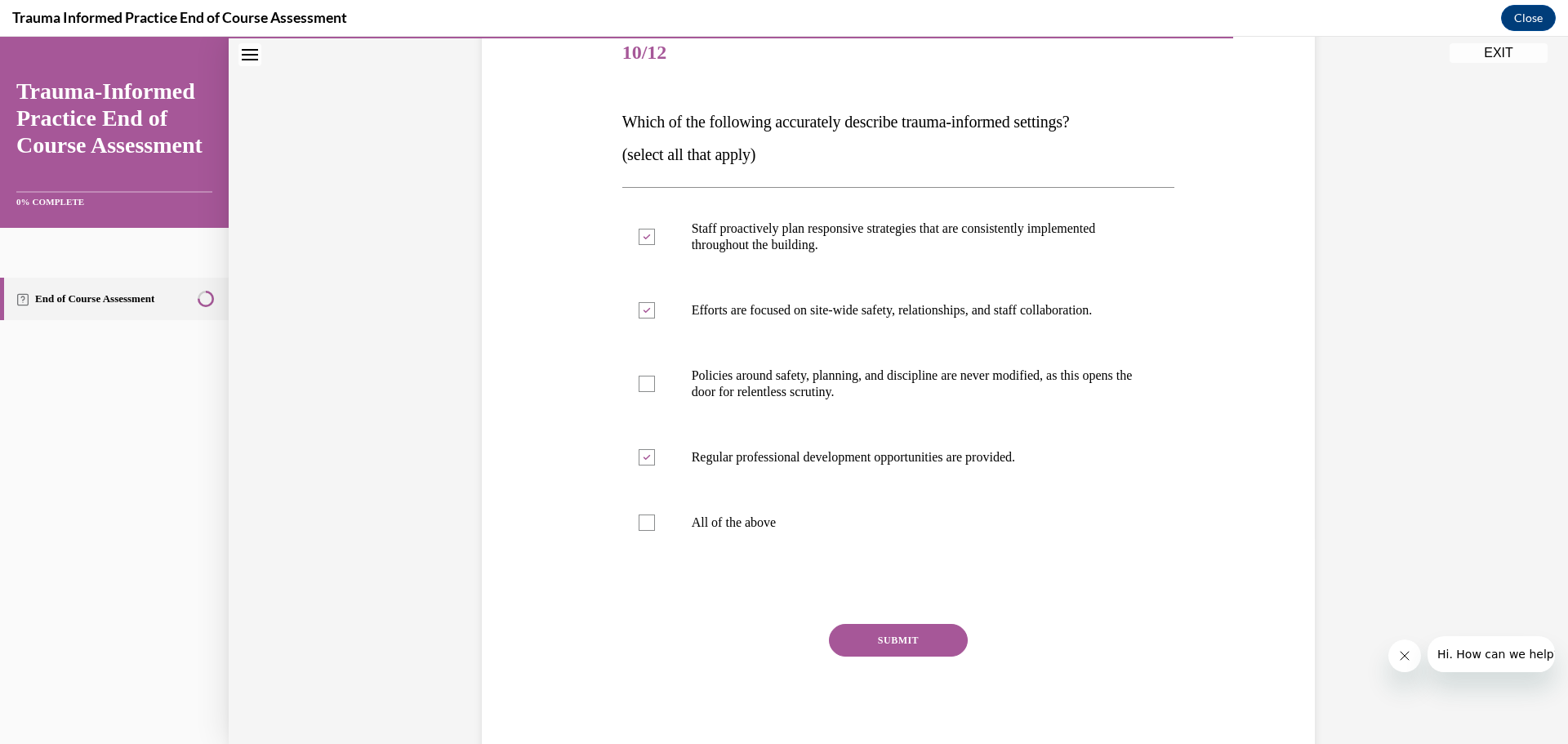
click at [859, 639] on button "SUBMIT" at bounding box center [898, 639] width 139 height 32
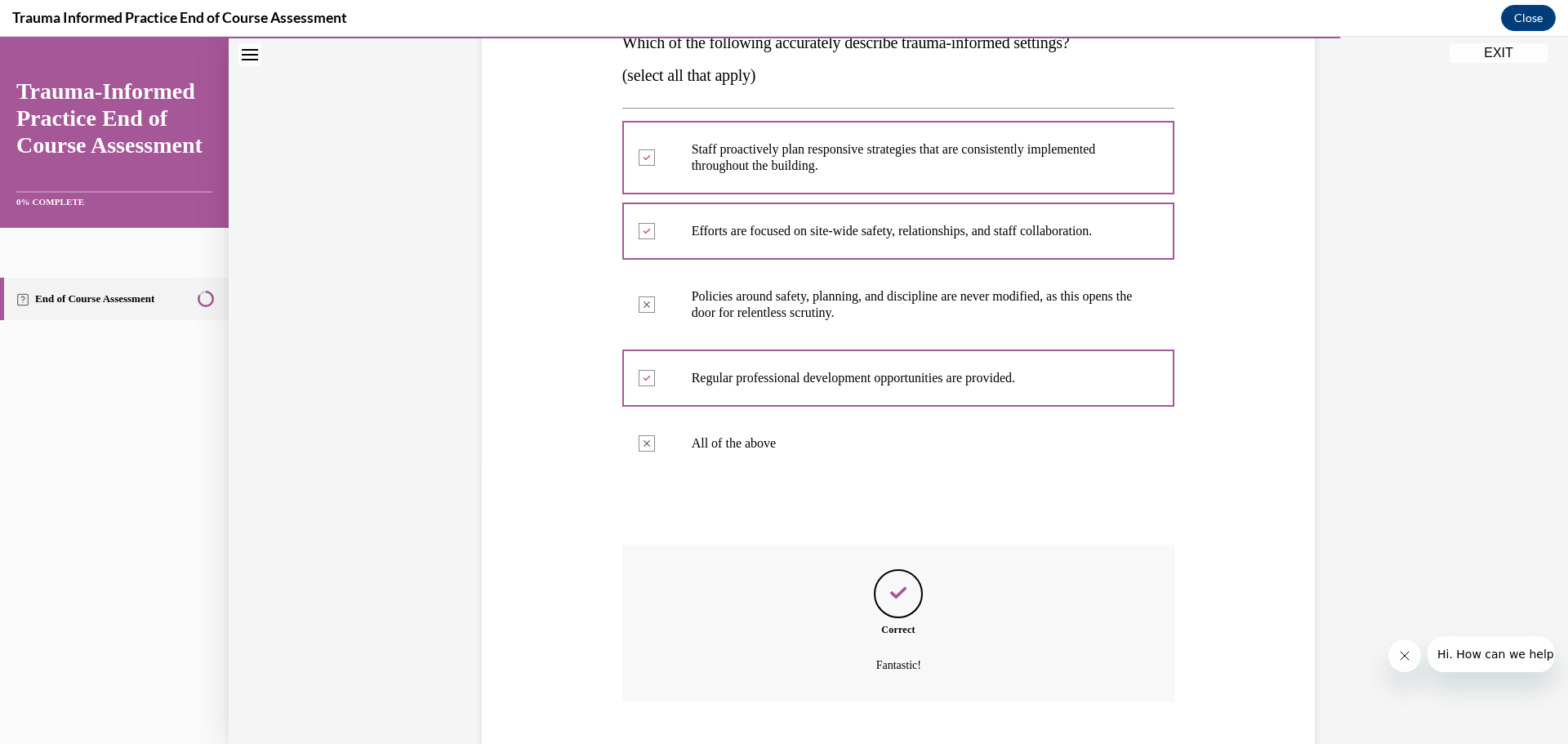
scroll to position [389, 0]
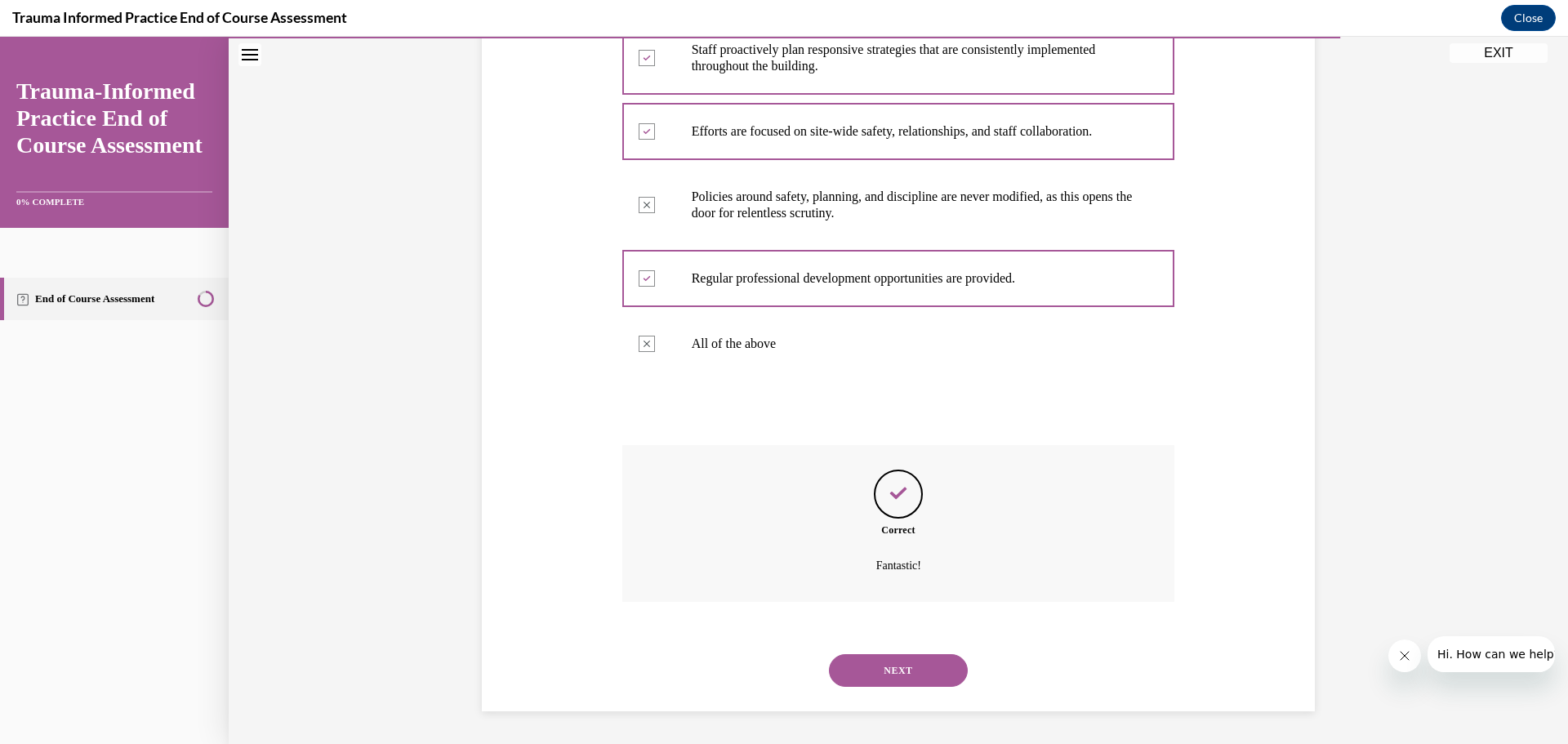
click at [902, 670] on button "NEXT" at bounding box center [898, 670] width 139 height 32
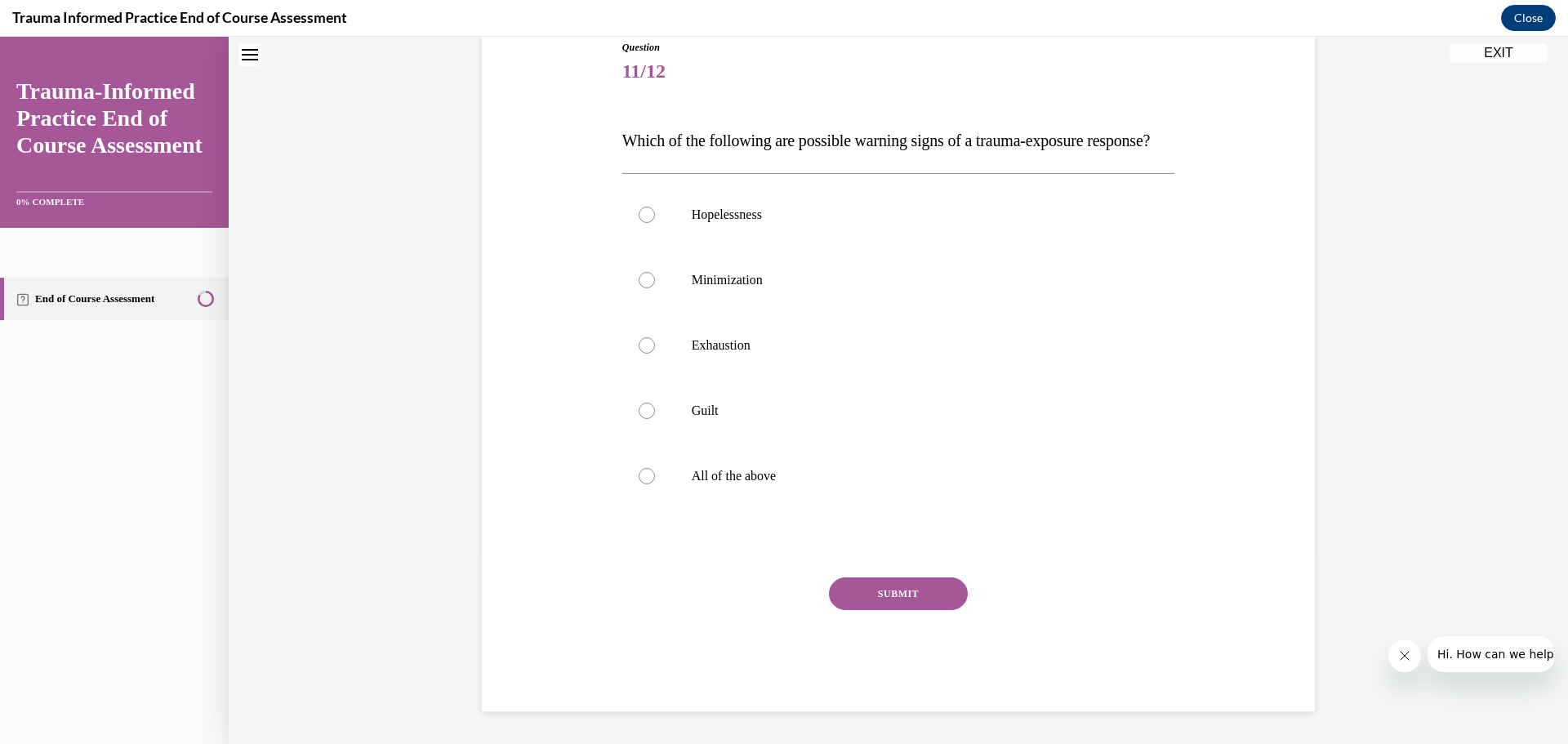
scroll to position [50, 0]
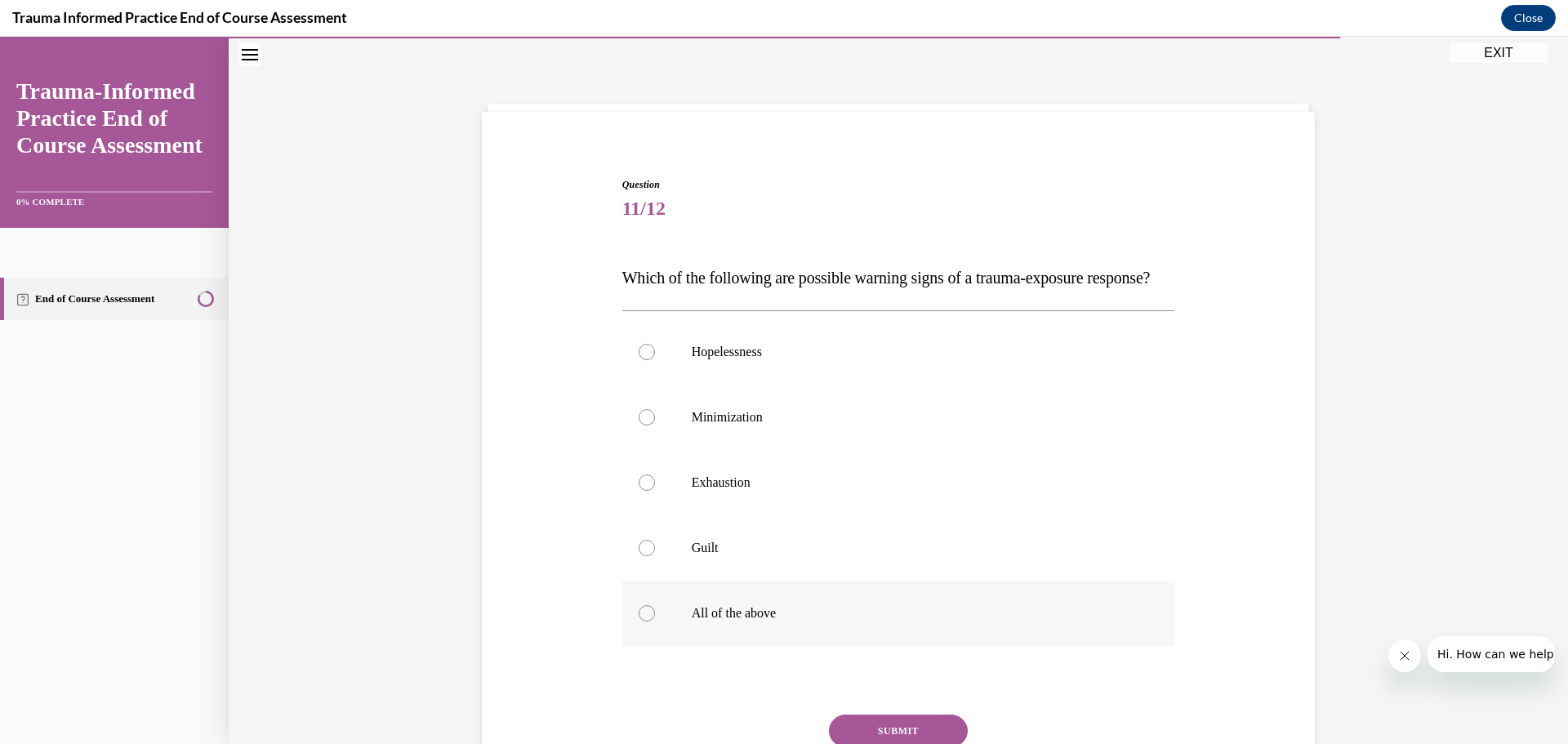
click at [639, 621] on div at bounding box center [647, 612] width 17 height 17
click at [639, 621] on input "All of the above" at bounding box center [647, 612] width 17 height 17
radio input "true"
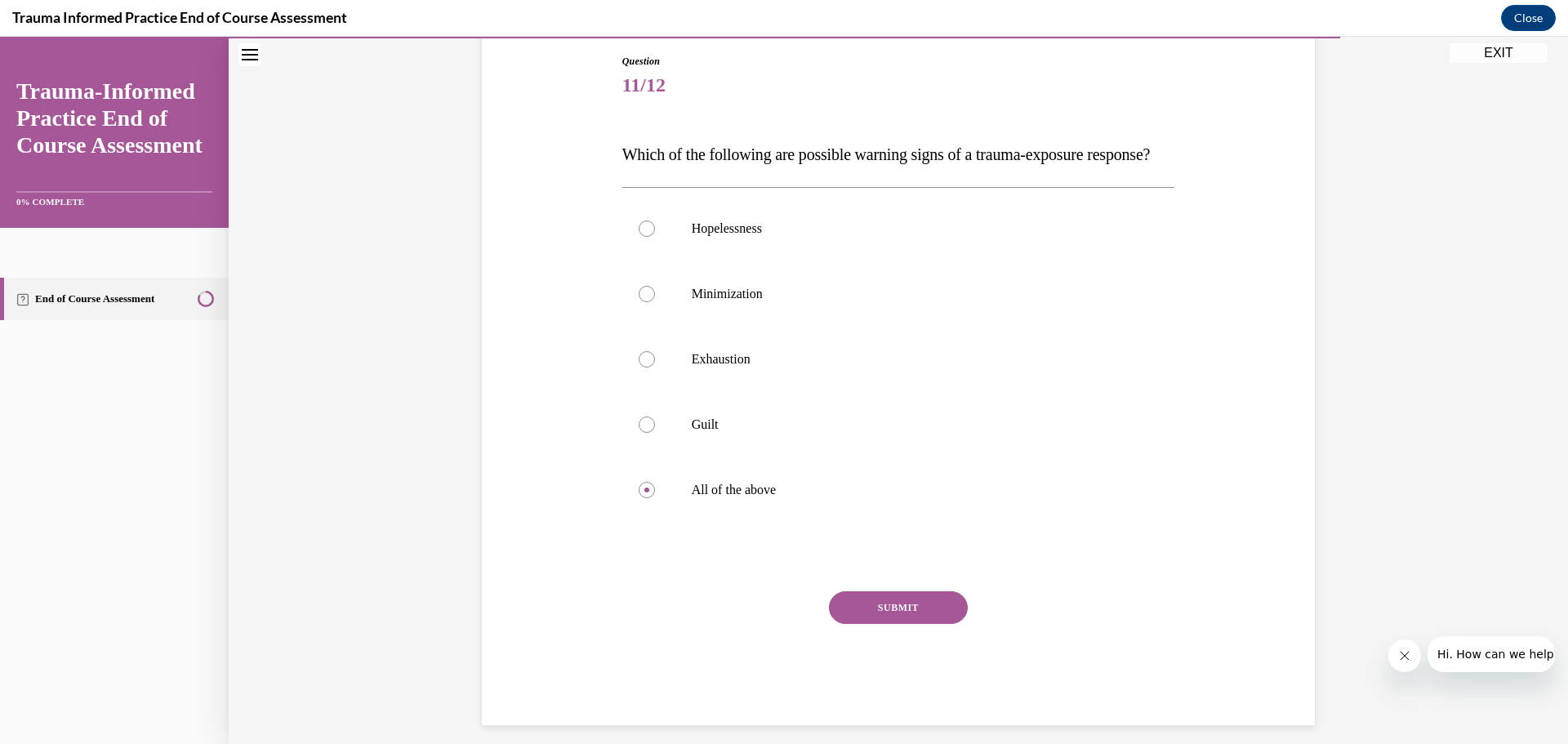
click at [911, 624] on button "SUBMIT" at bounding box center [898, 606] width 139 height 32
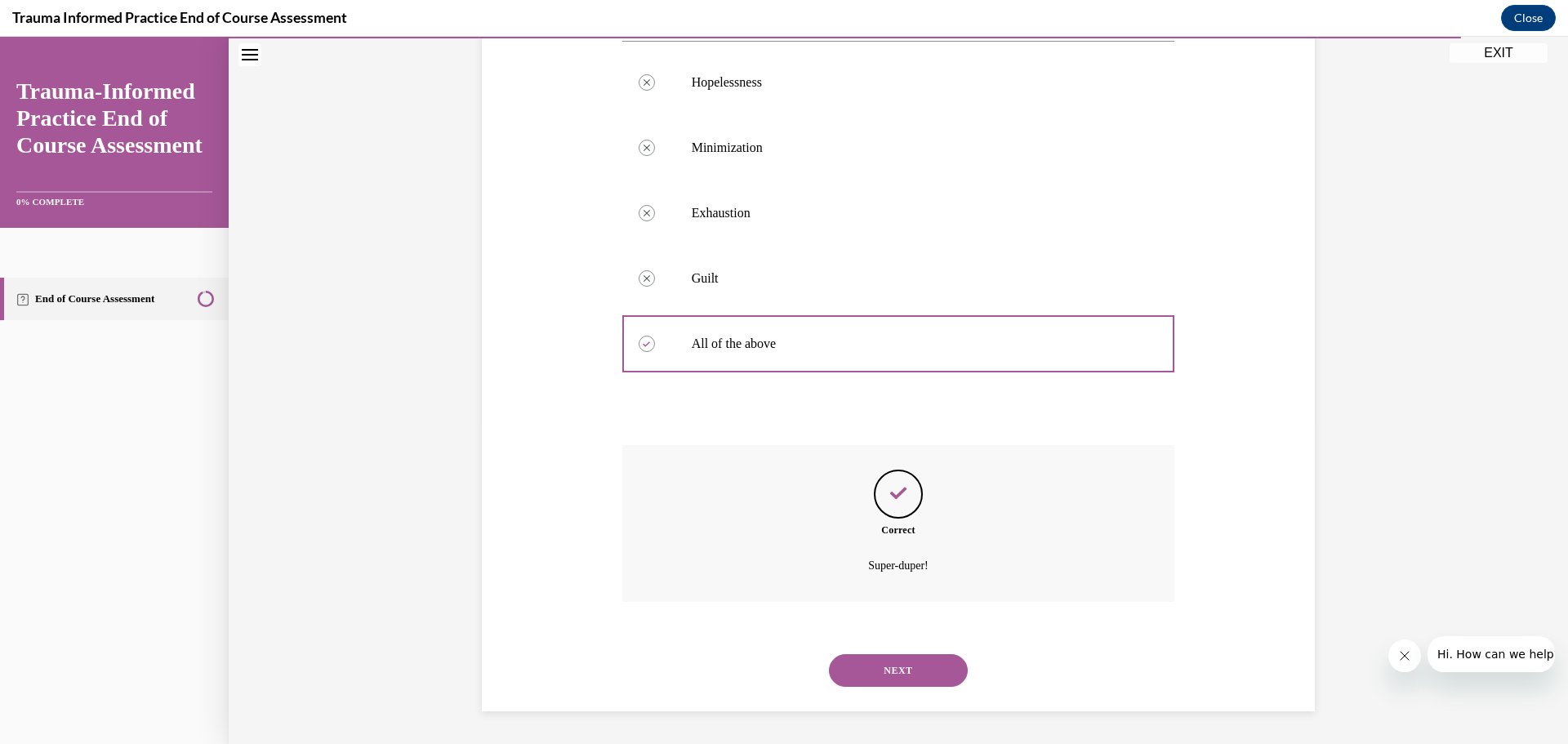
click at [947, 671] on button "NEXT" at bounding box center [898, 670] width 139 height 32
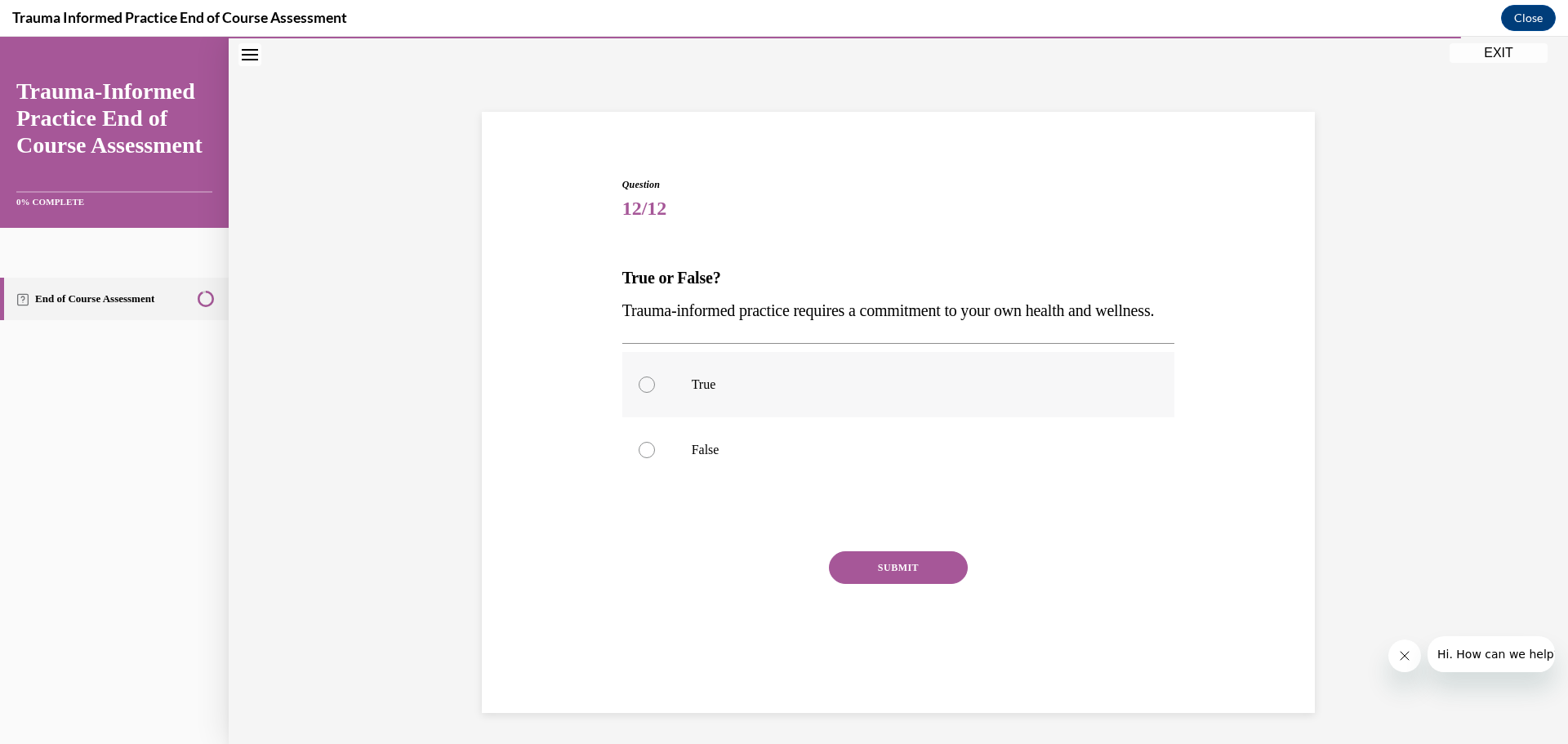
click at [639, 393] on div at bounding box center [647, 384] width 17 height 17
click at [639, 393] on input "True" at bounding box center [647, 384] width 17 height 17
radio input "true"
click at [859, 584] on button "SUBMIT" at bounding box center [898, 567] width 139 height 32
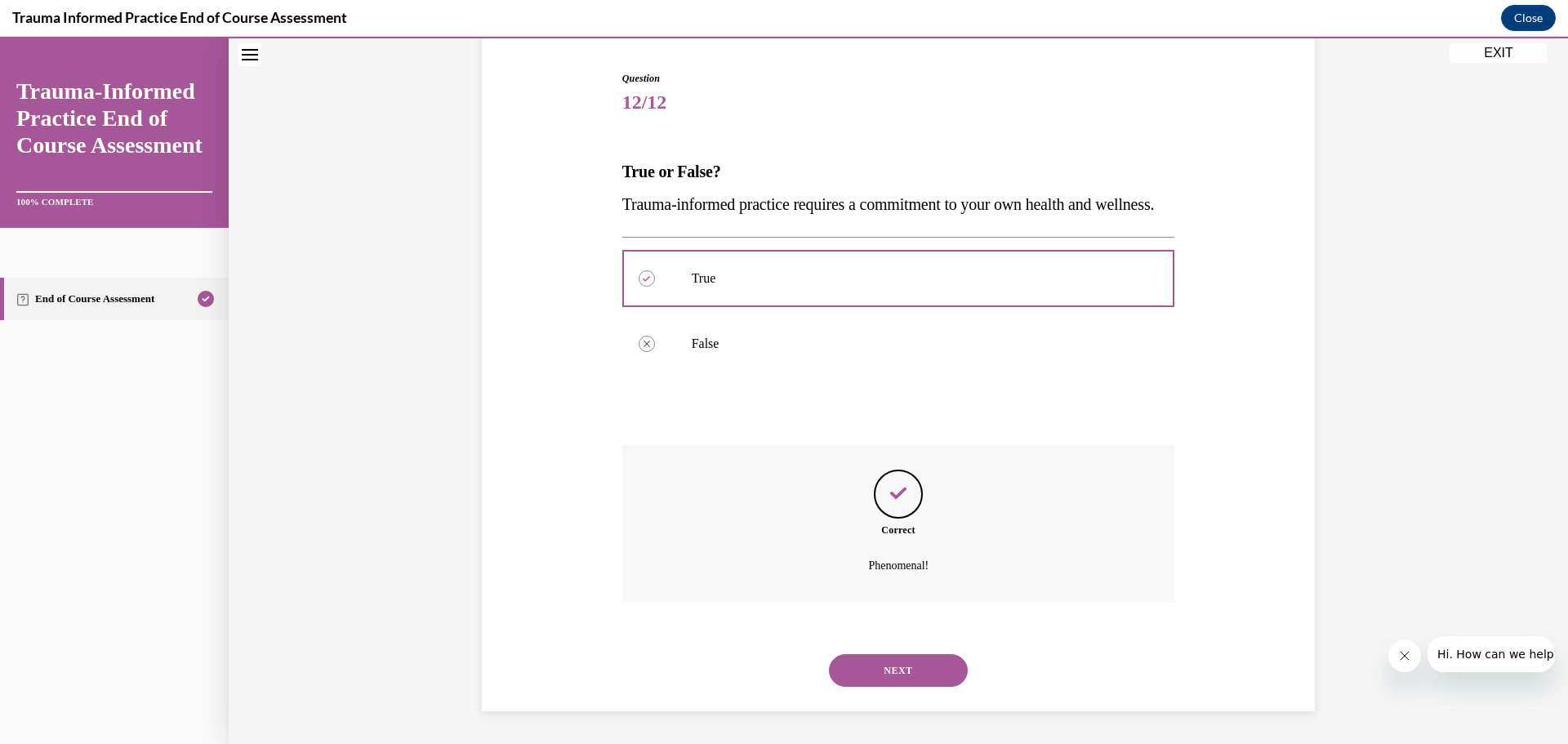
click at [911, 663] on button "NEXT" at bounding box center [898, 670] width 139 height 32
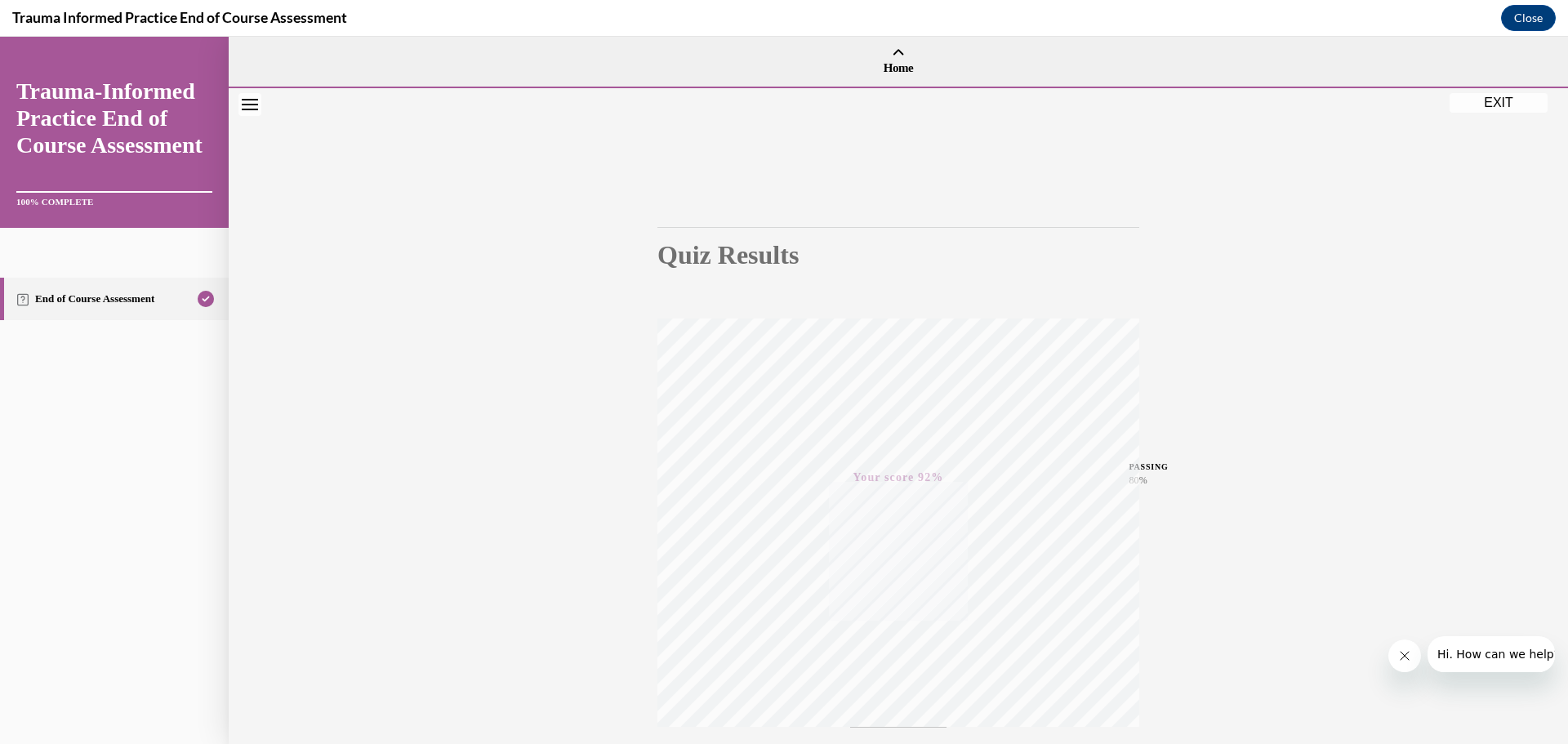
scroll to position [133, 0]
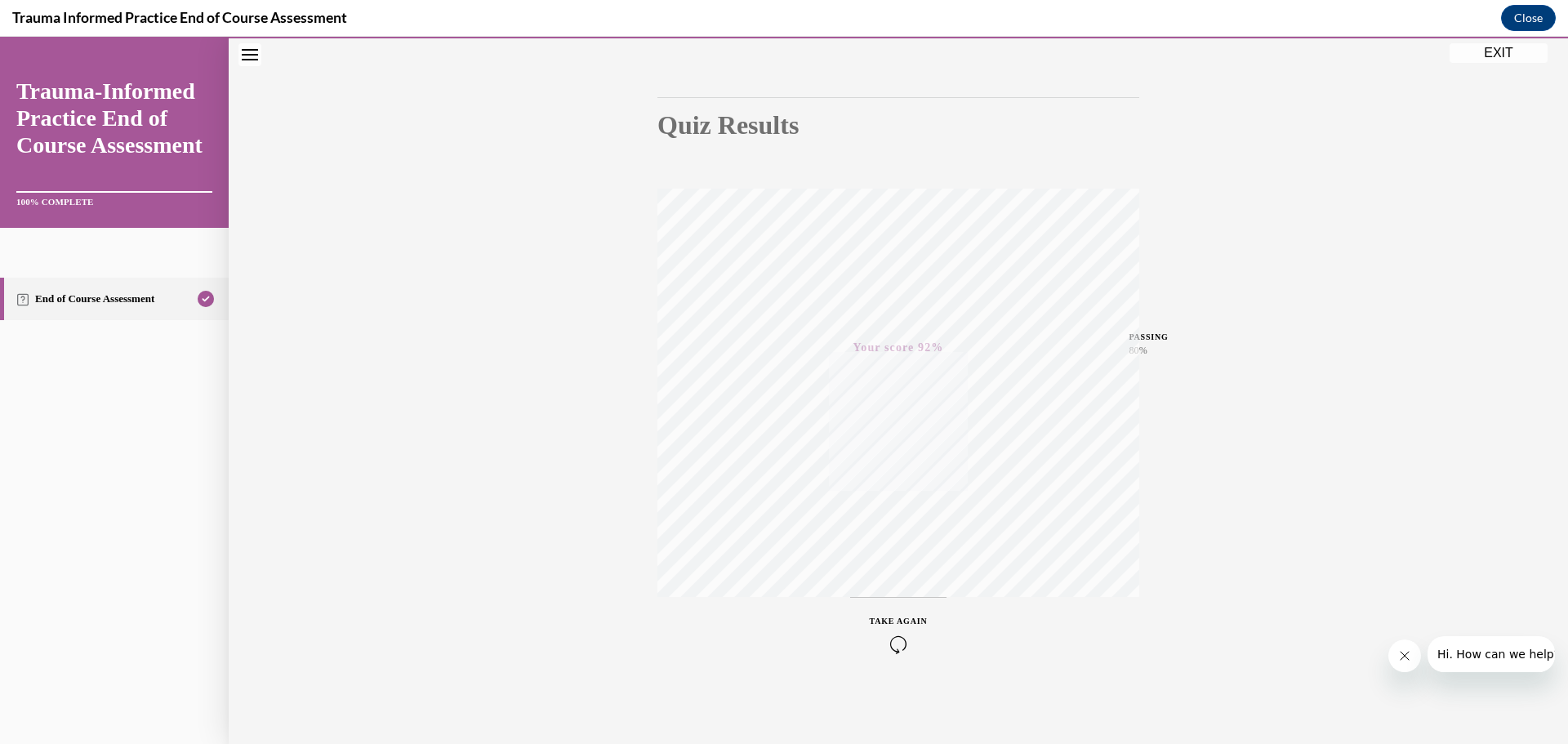
click at [1492, 59] on button "EXIT" at bounding box center [1498, 53] width 98 height 19
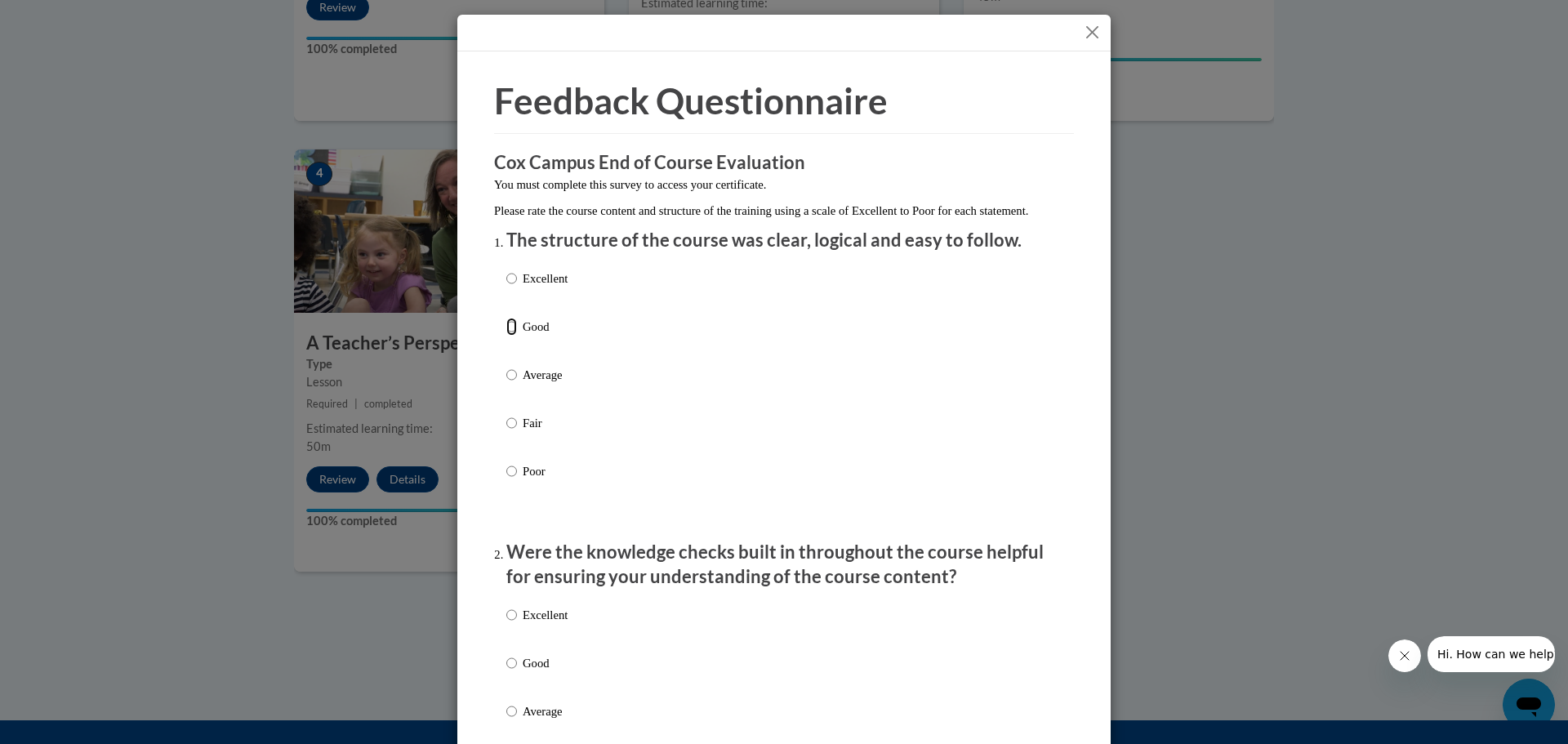
click at [508, 335] on input "Good" at bounding box center [512, 327] width 10 height 18
radio input "true"
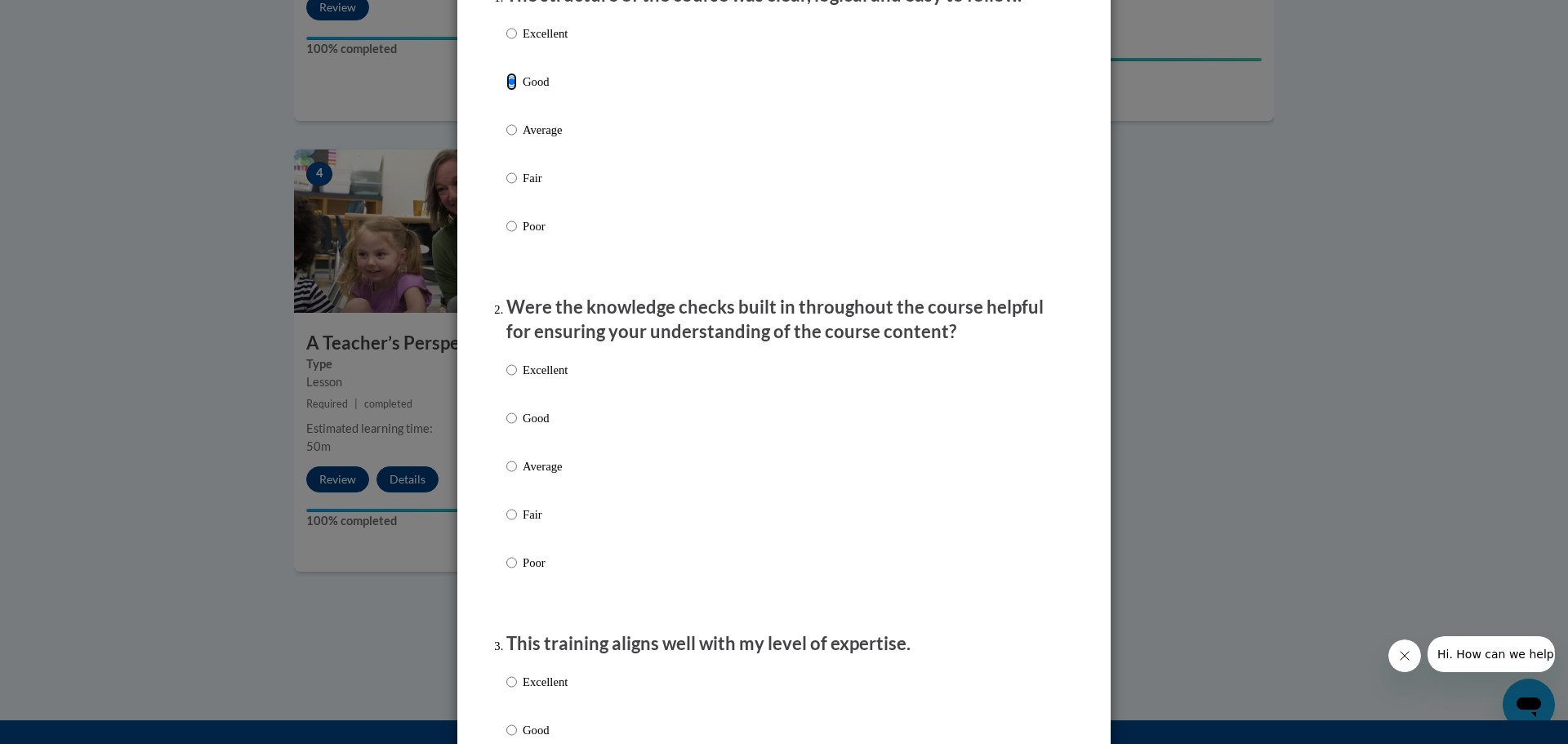
scroll to position [327, 0]
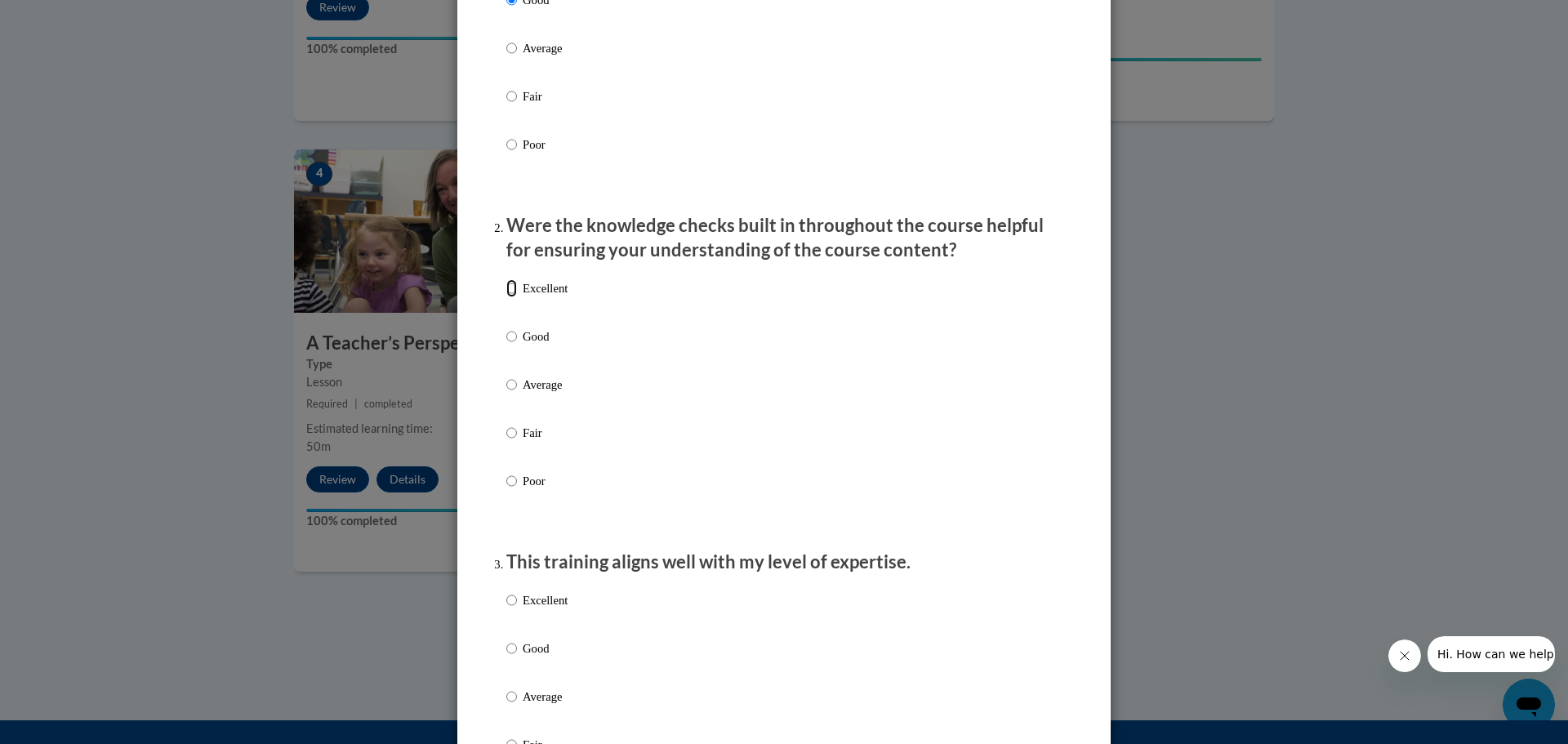
click at [506, 297] on input "Excellent" at bounding box center [512, 287] width 10 height 18
radio input "true"
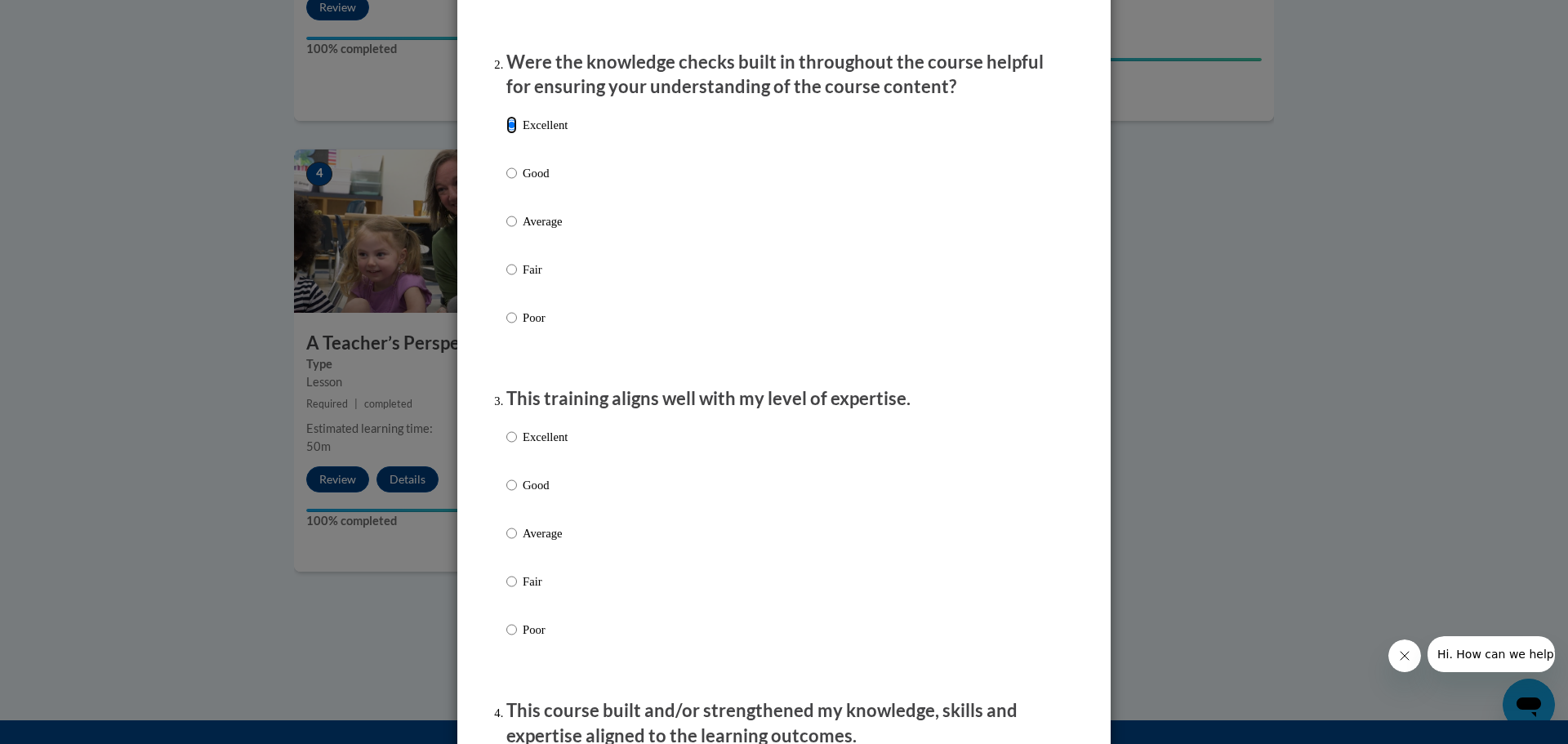
scroll to position [572, 0]
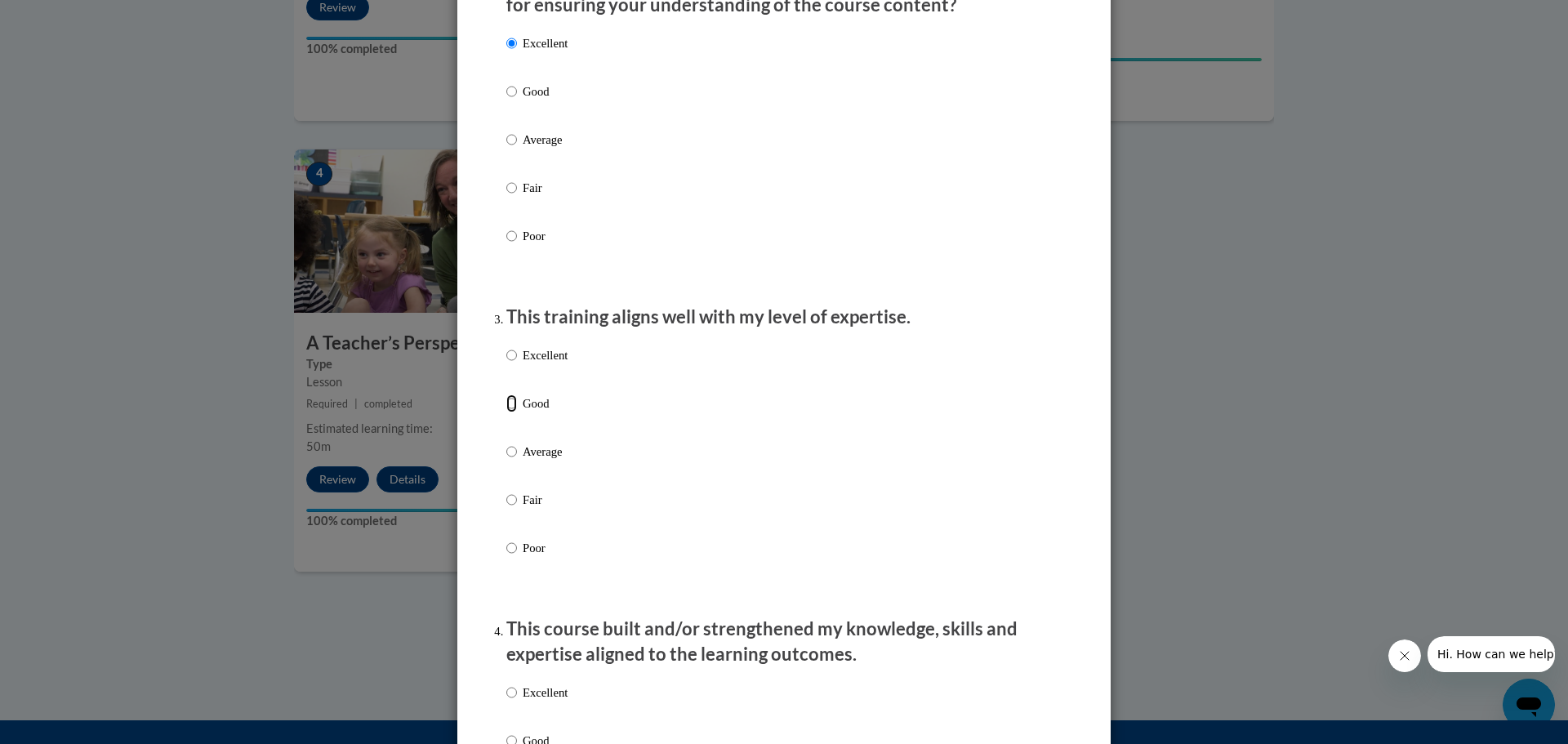
click at [506, 412] on input "Good" at bounding box center [512, 403] width 10 height 18
radio input "true"
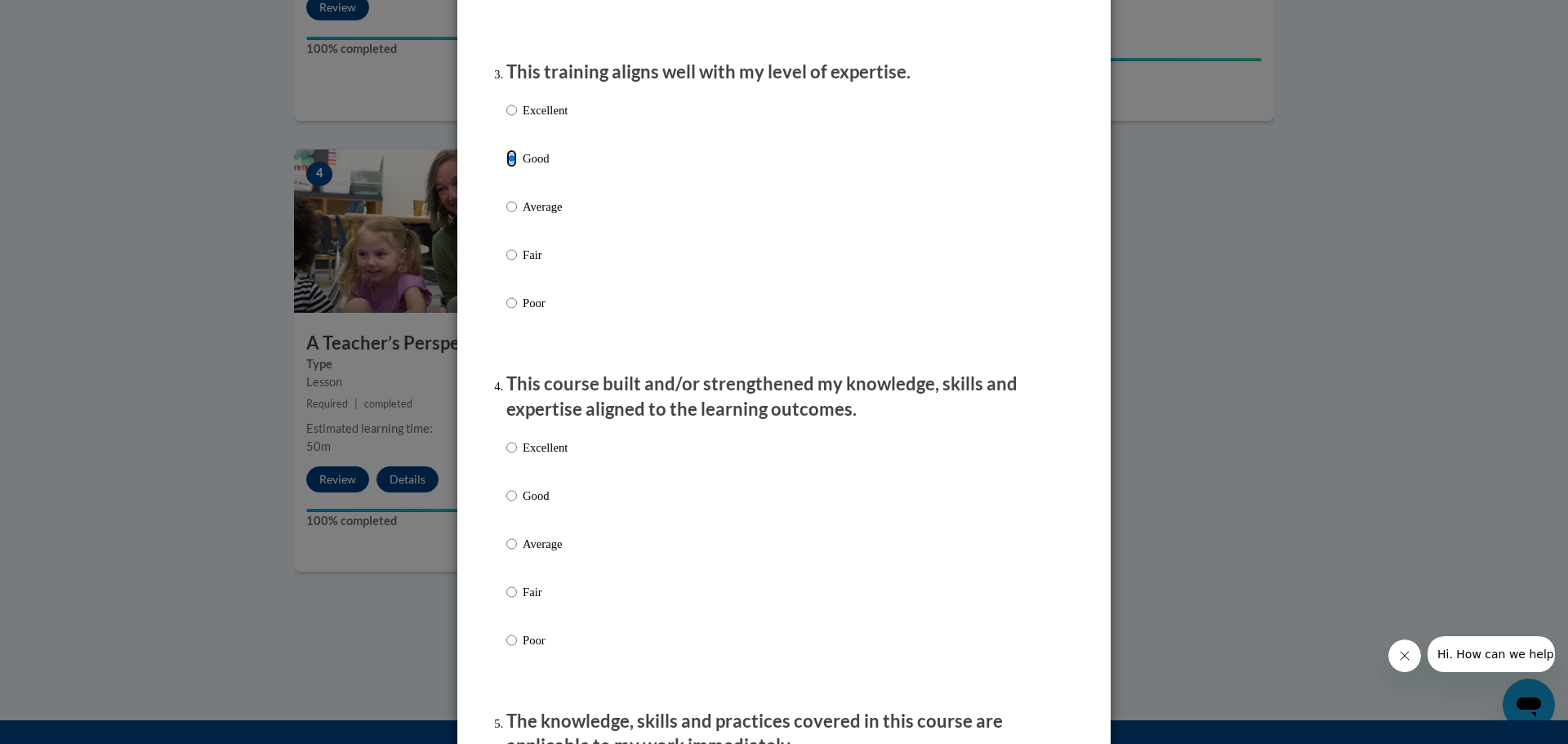
scroll to position [898, 0]
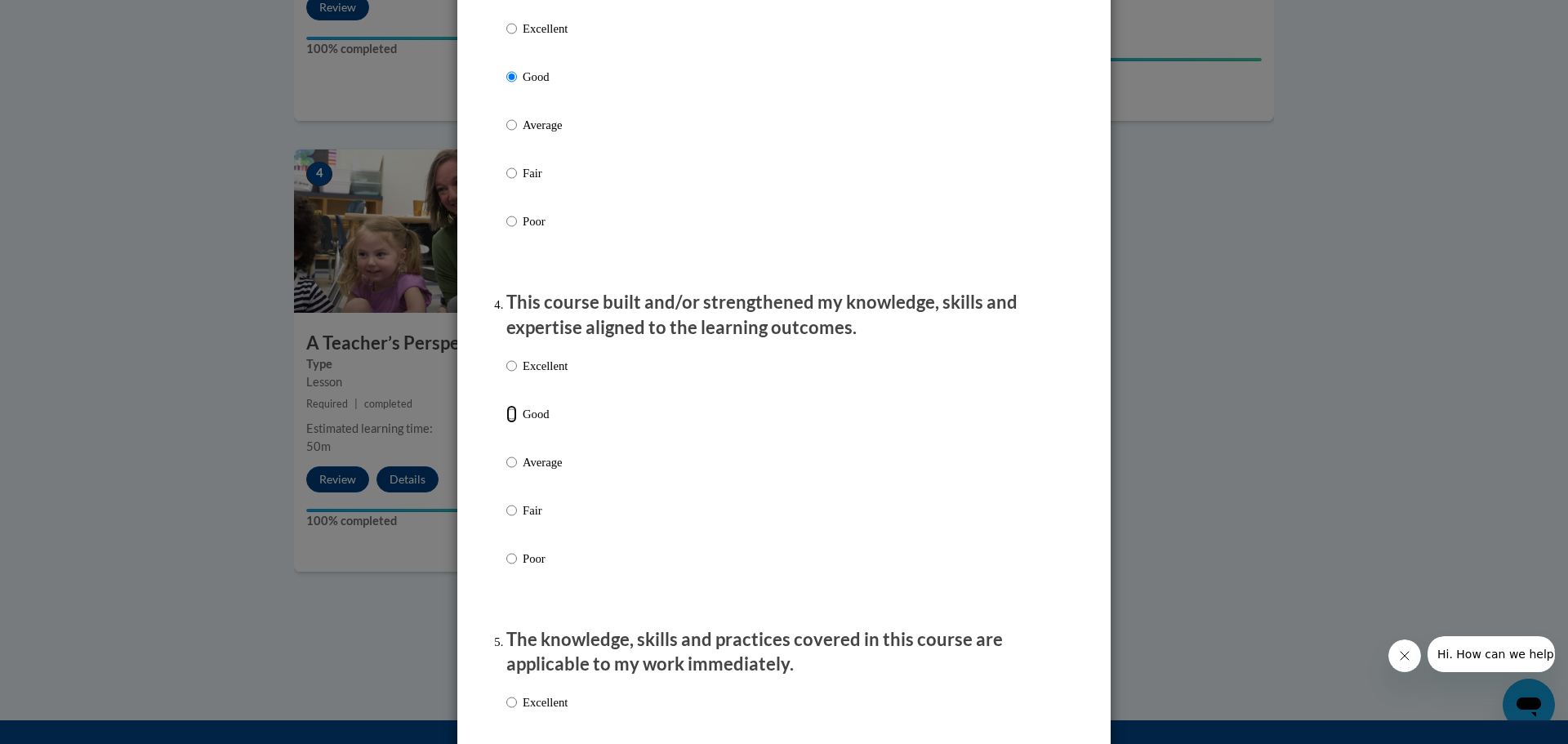
click at [507, 423] on input "Good" at bounding box center [512, 414] width 10 height 18
radio input "true"
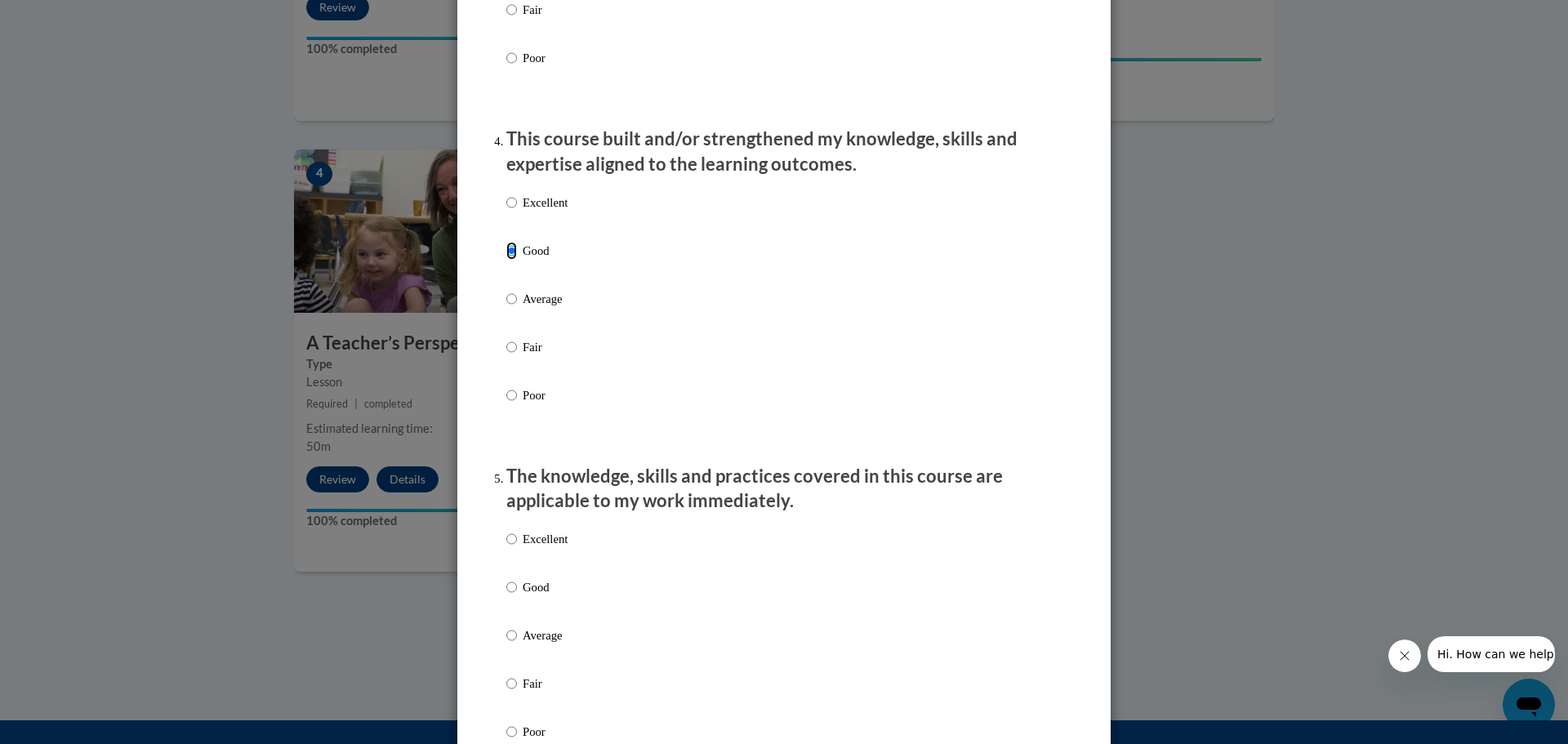
scroll to position [1143, 0]
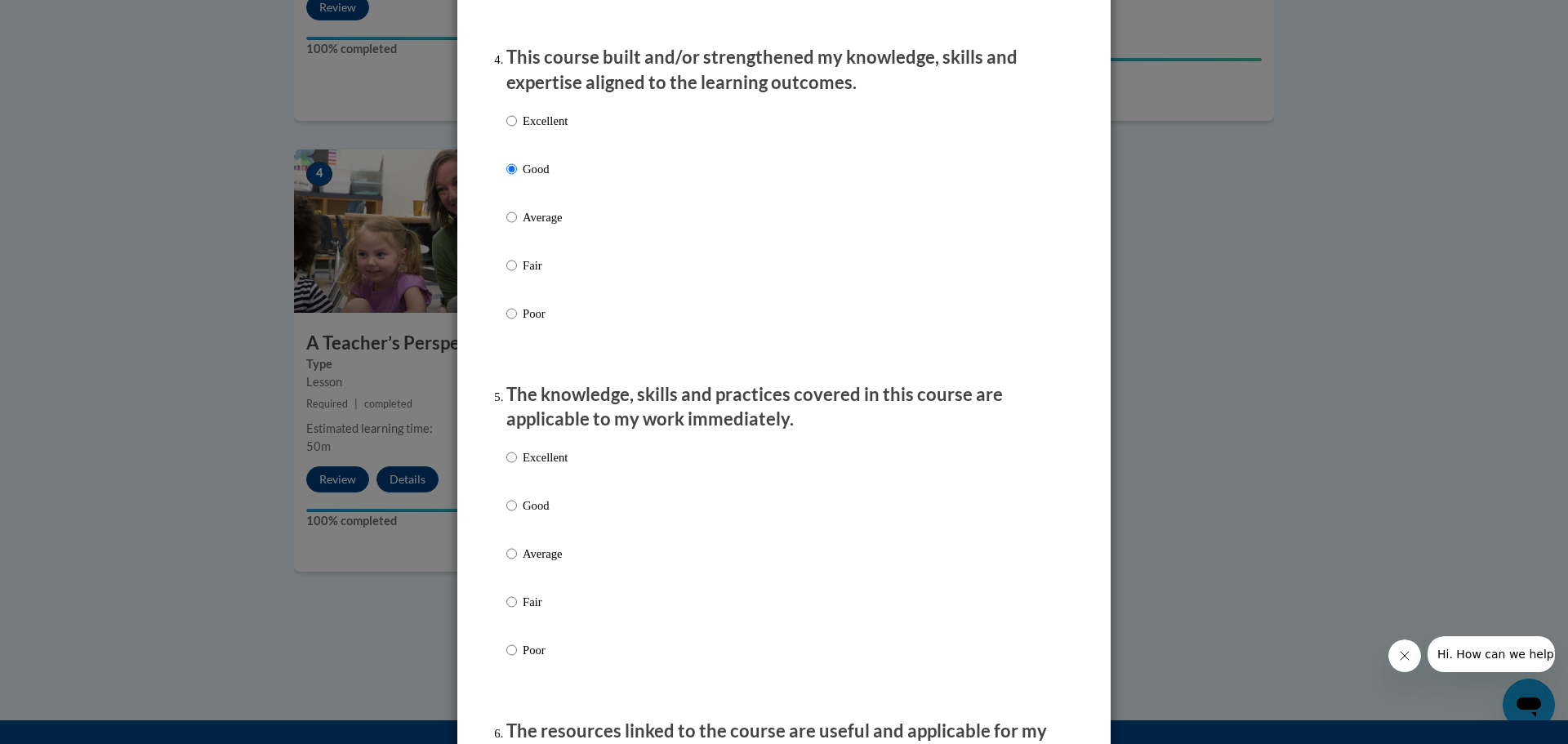
click at [512, 518] on label "Good" at bounding box center [537, 518] width 61 height 44
click at [512, 514] on input "Good" at bounding box center [512, 505] width 10 height 18
radio input "true"
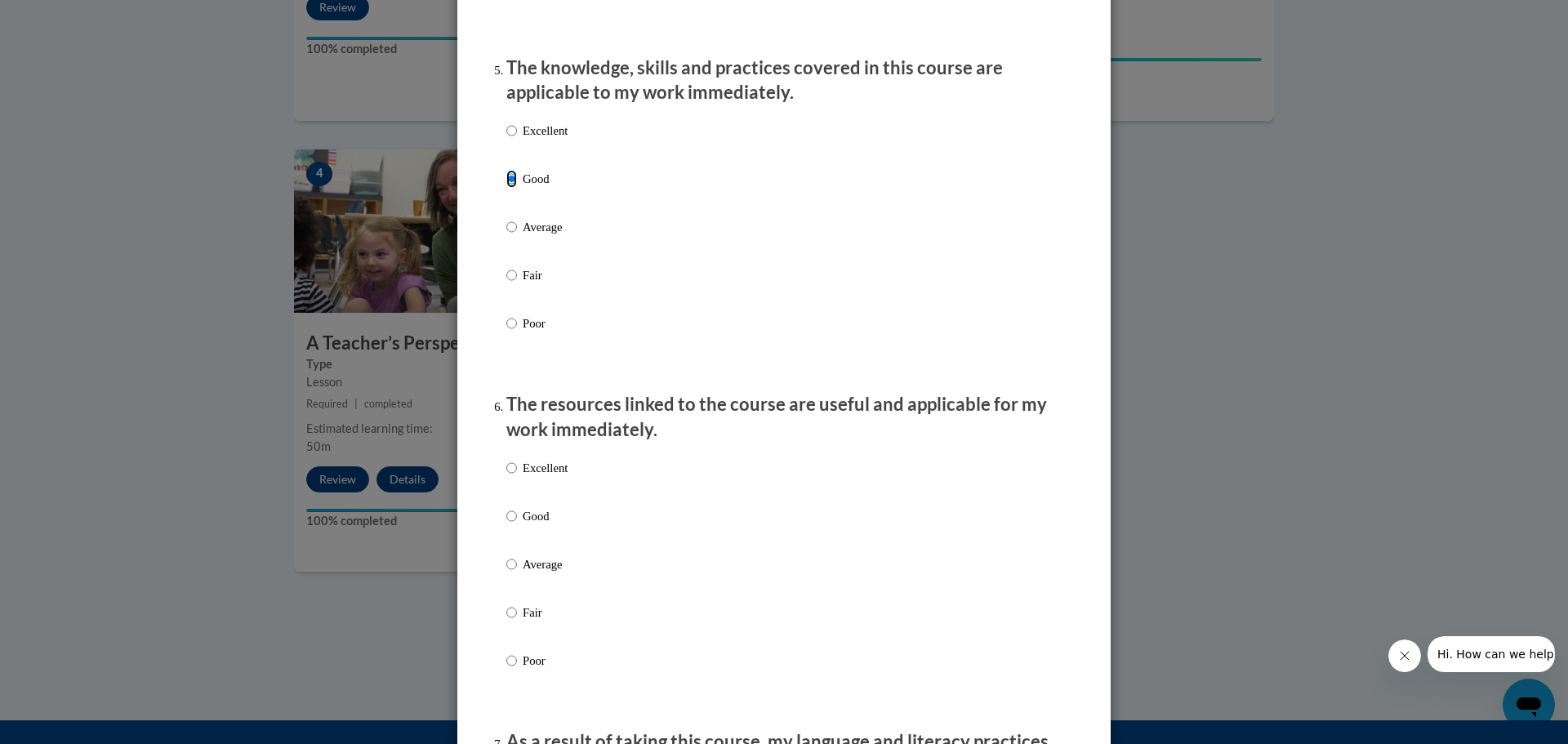
scroll to position [1551, 0]
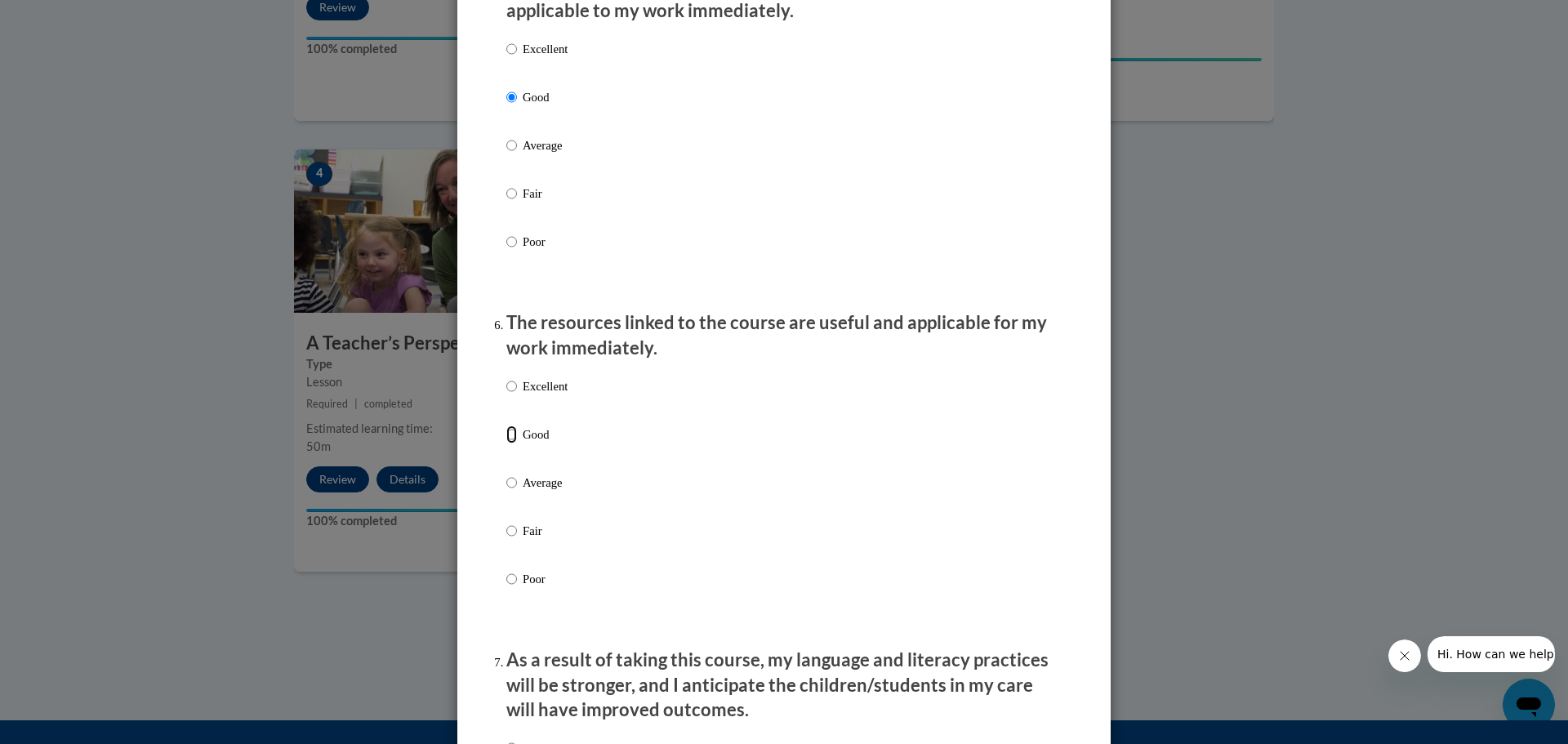
click at [506, 443] on input "Good" at bounding box center [512, 434] width 10 height 18
radio input "true"
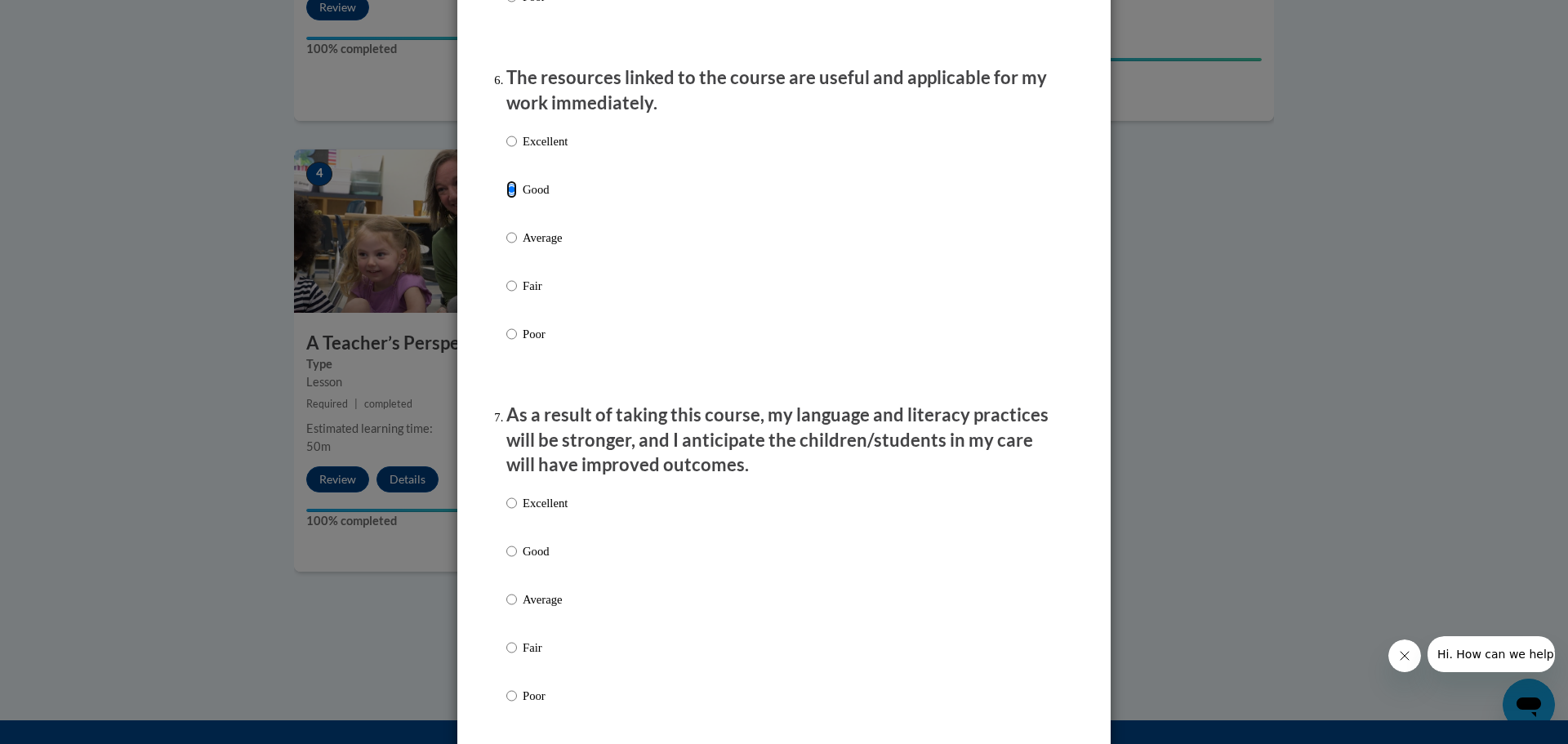
scroll to position [1877, 0]
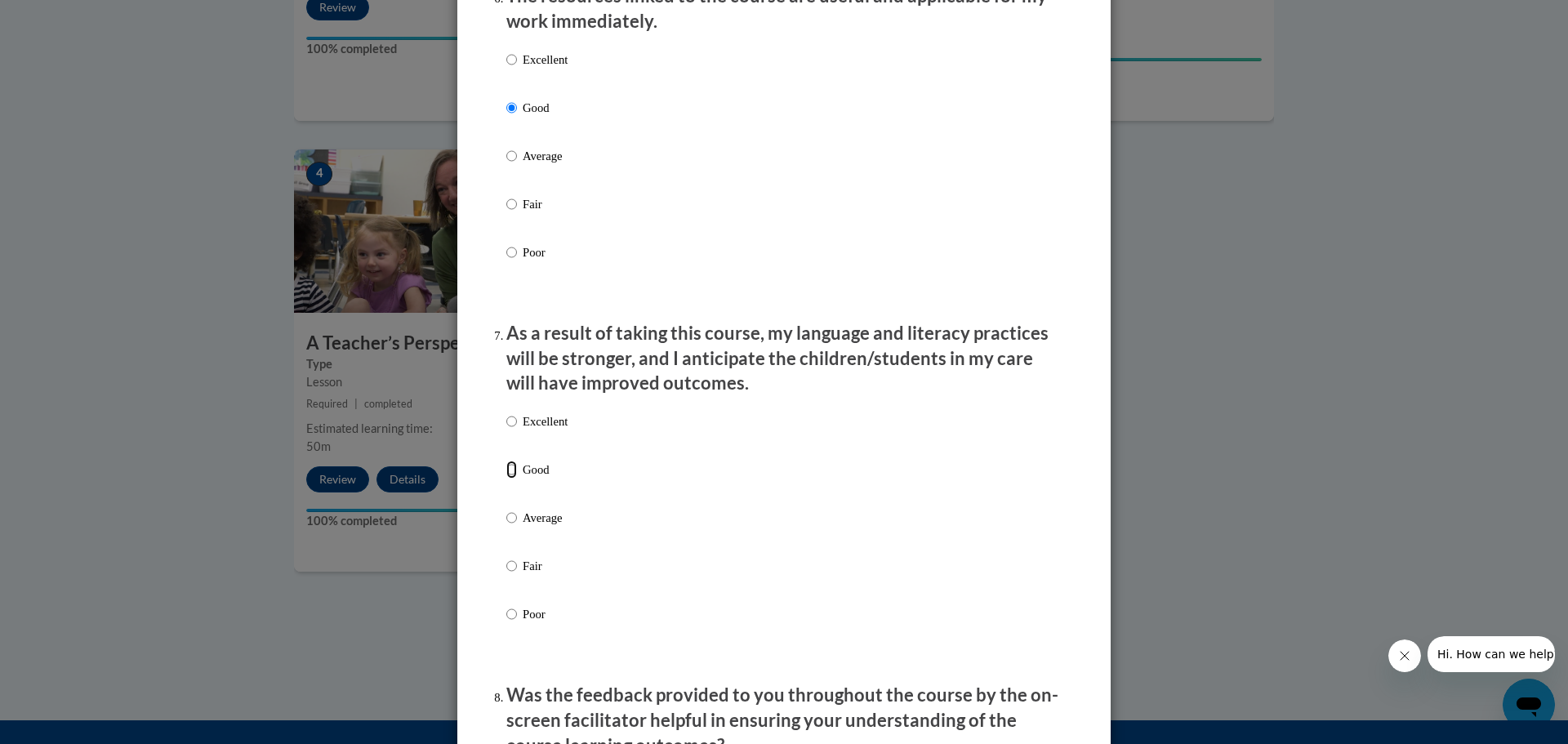
click at [506, 477] on input "Good" at bounding box center [512, 470] width 10 height 18
radio input "true"
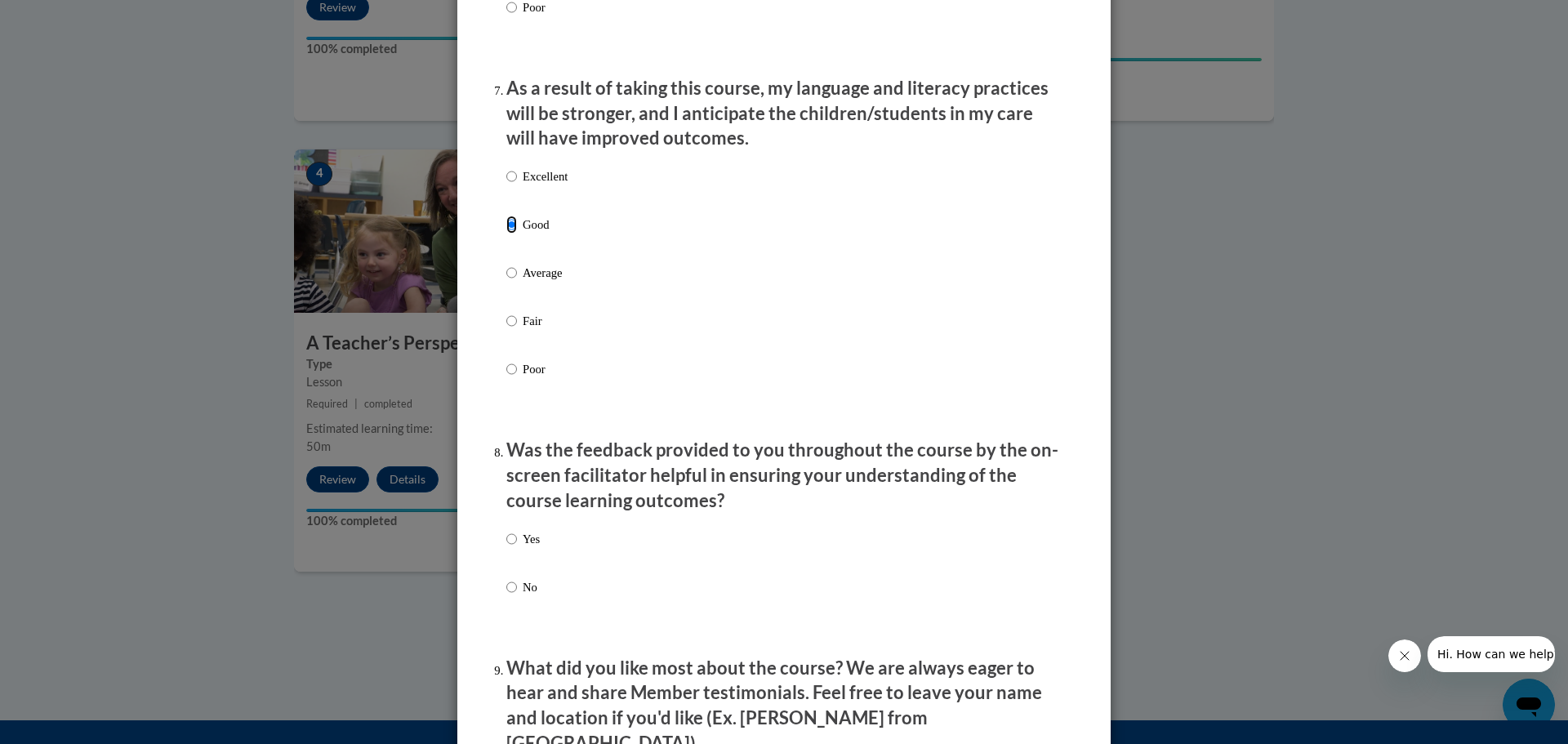
scroll to position [2204, 0]
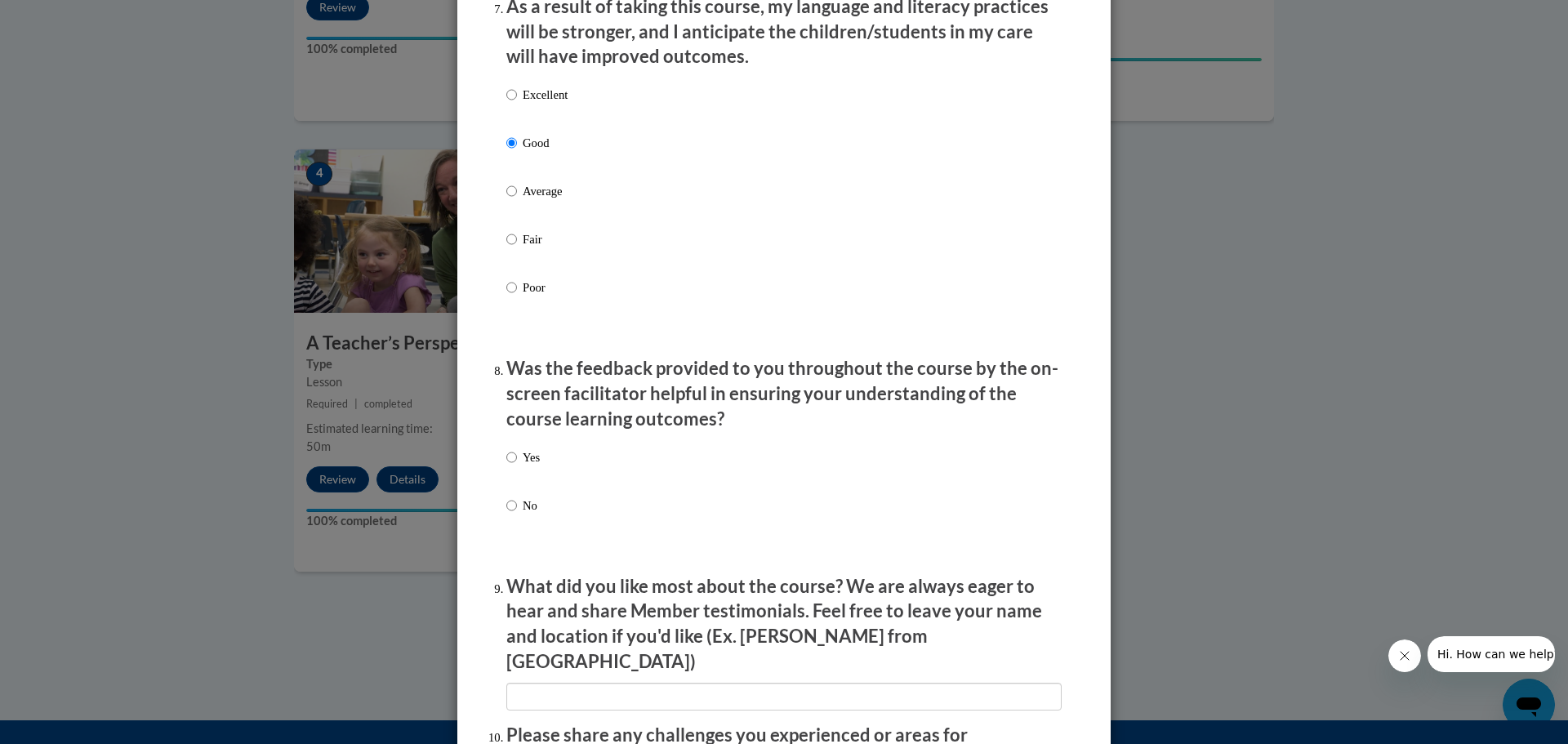
click at [526, 466] on p "Yes" at bounding box center [532, 457] width 17 height 18
click at [517, 466] on input "Yes" at bounding box center [512, 457] width 10 height 18
radio input "true"
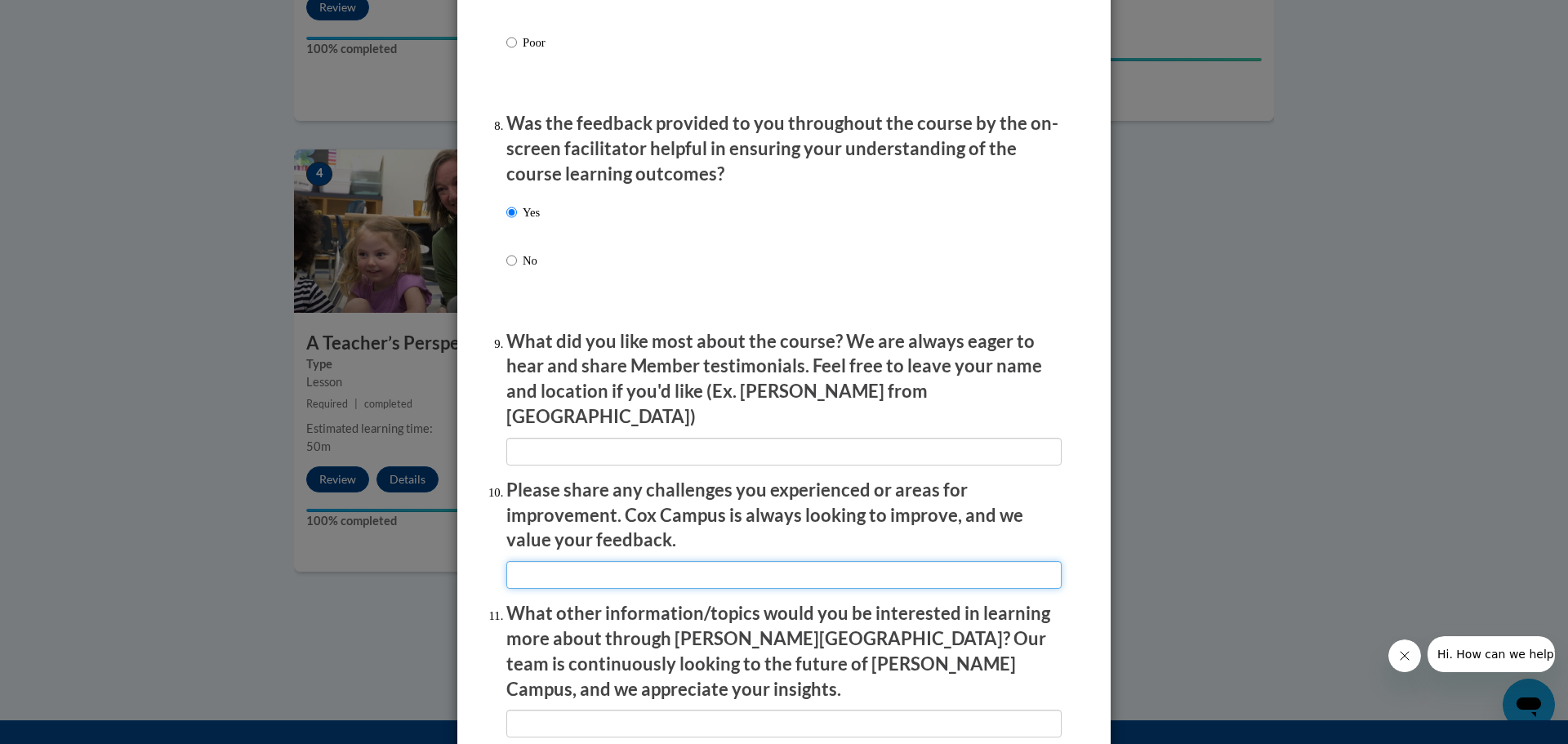
click at [667, 561] on input "textbox" at bounding box center [784, 575] width 555 height 28
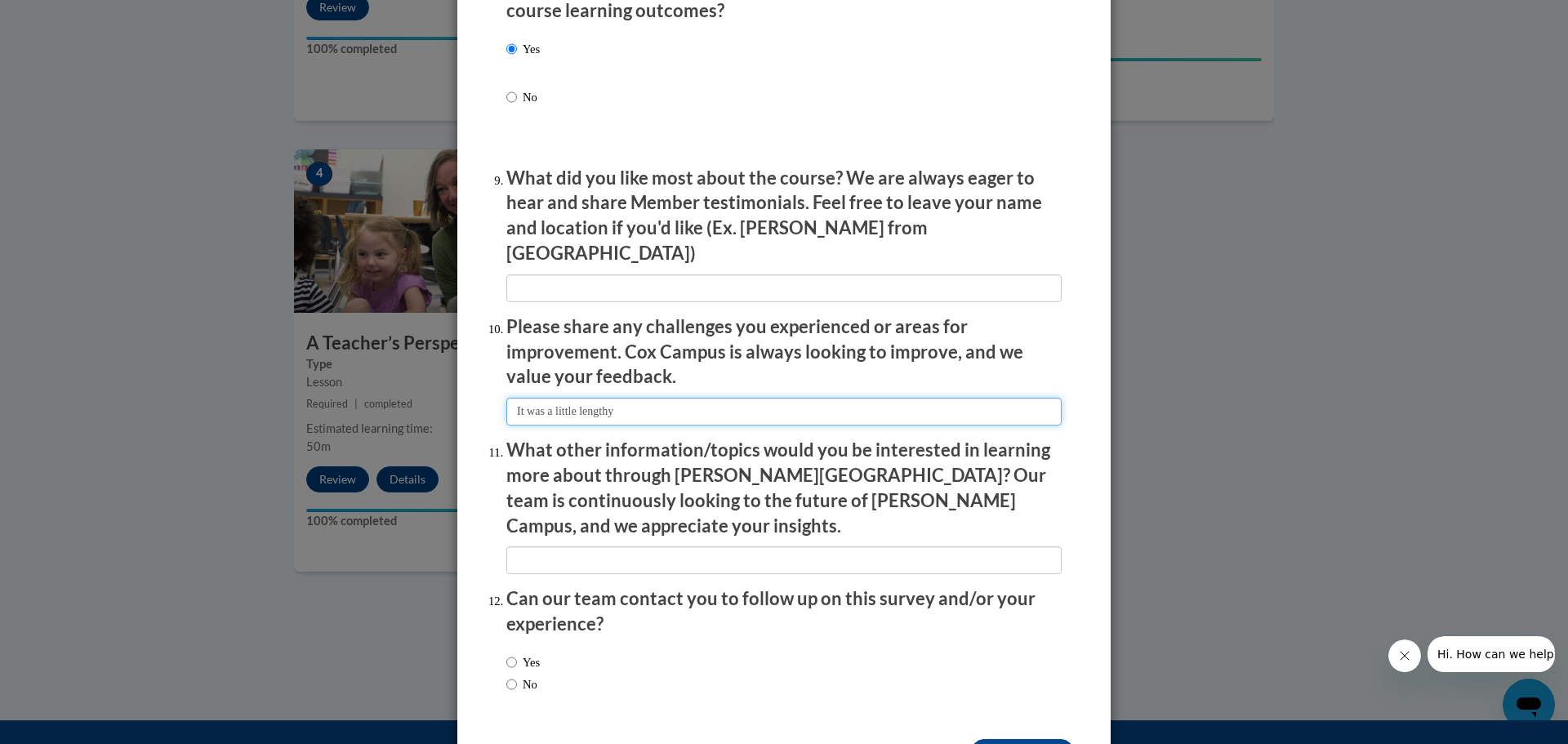
scroll to position [2648, 0]
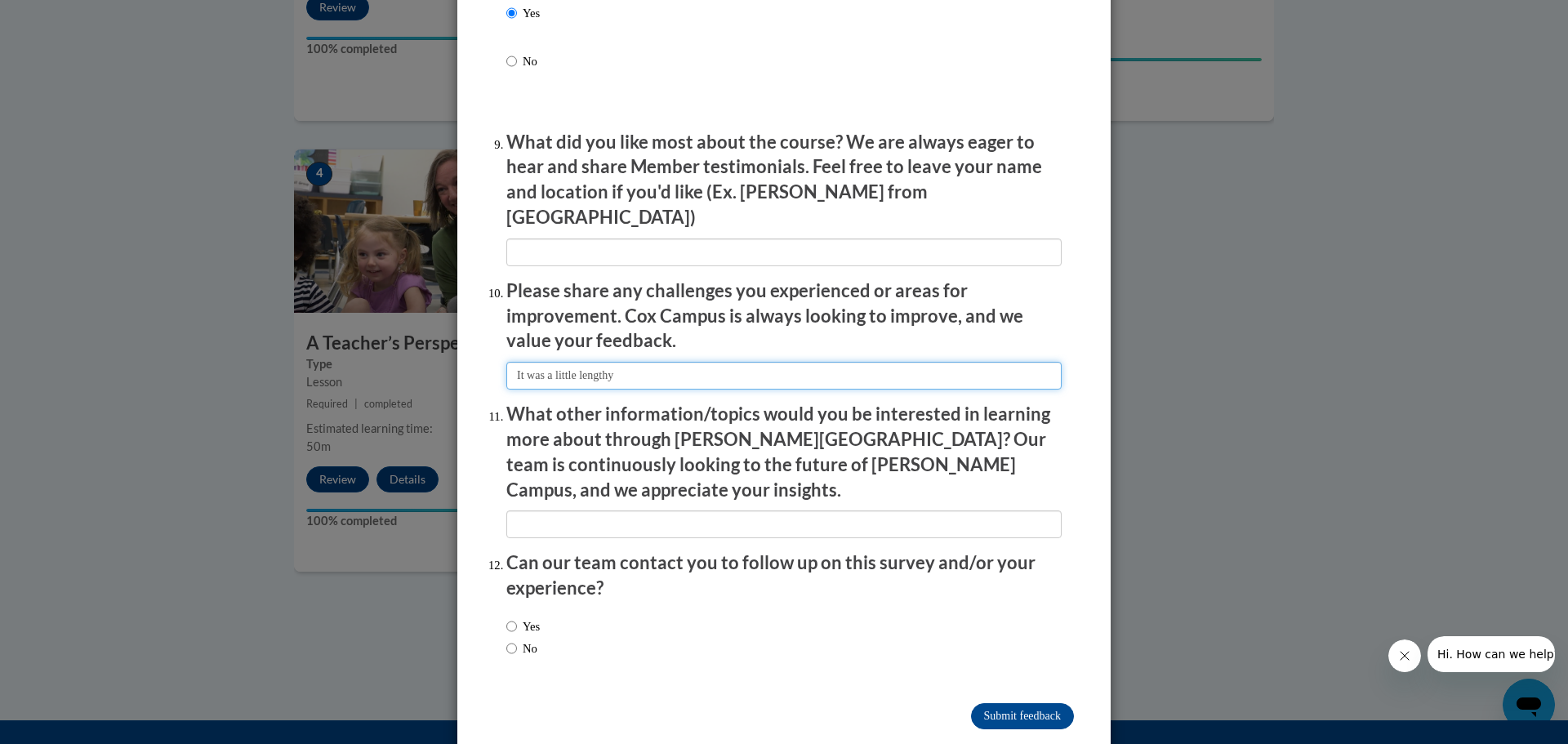
type input "It was a little lengthy"
click at [506, 639] on input "No" at bounding box center [512, 648] width 10 height 18
radio input "true"
click at [1009, 703] on input "Submit feedback" at bounding box center [1022, 716] width 103 height 26
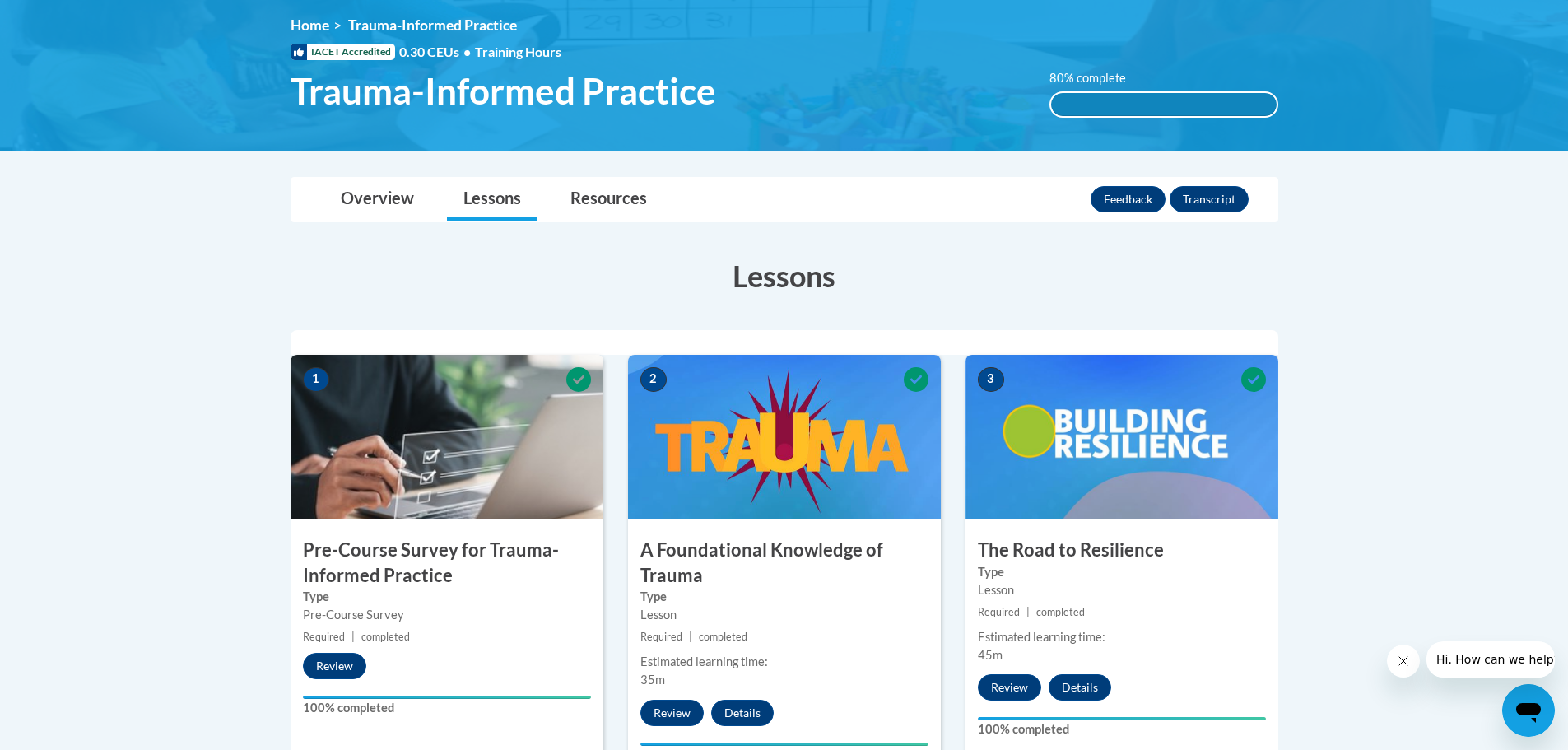
scroll to position [59, 0]
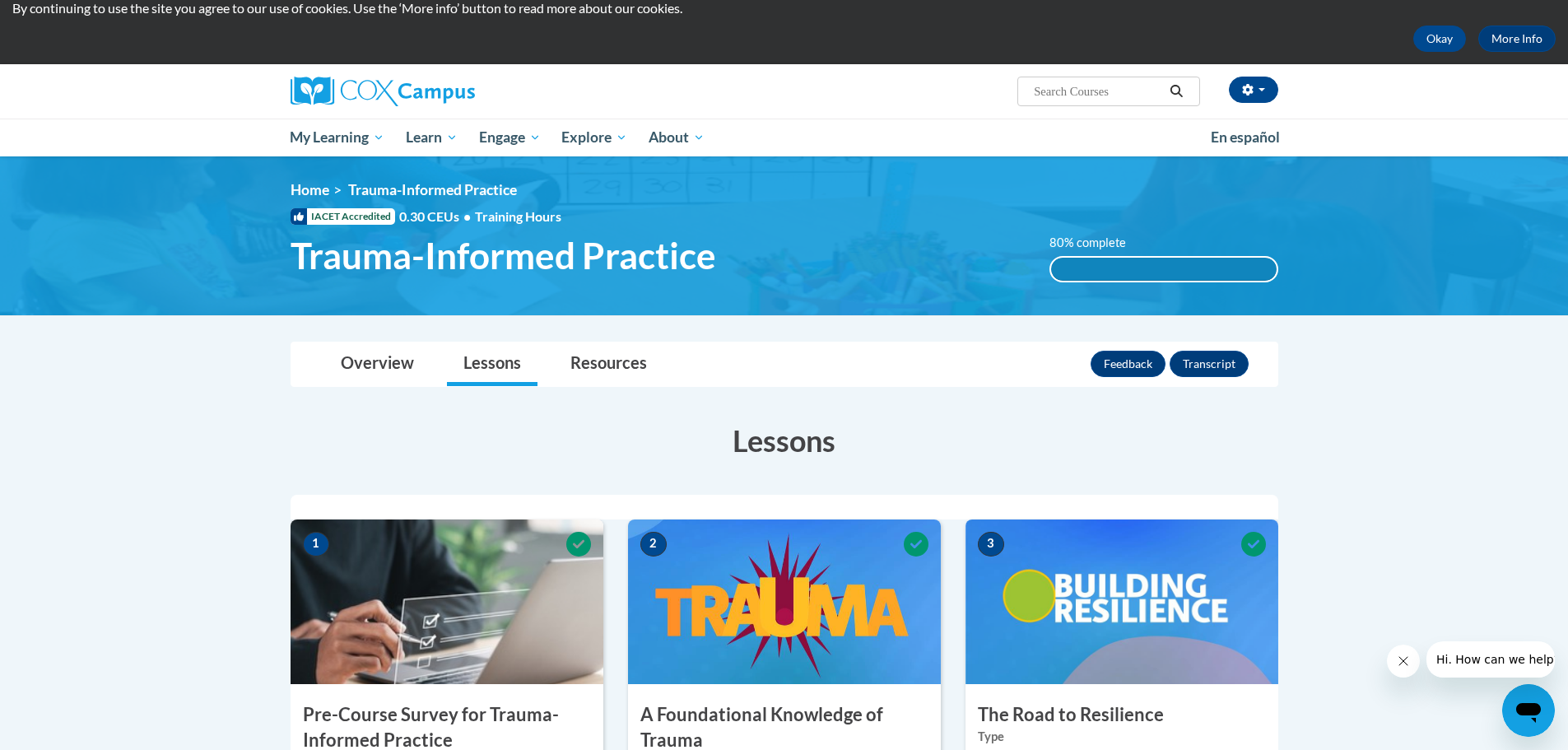
click at [1104, 242] on label "80% complete" at bounding box center [1097, 242] width 95 height 18
click at [1082, 243] on label "80% complete" at bounding box center [1097, 242] width 95 height 18
click at [1083, 275] on div "80% complete" at bounding box center [1164, 269] width 226 height 23
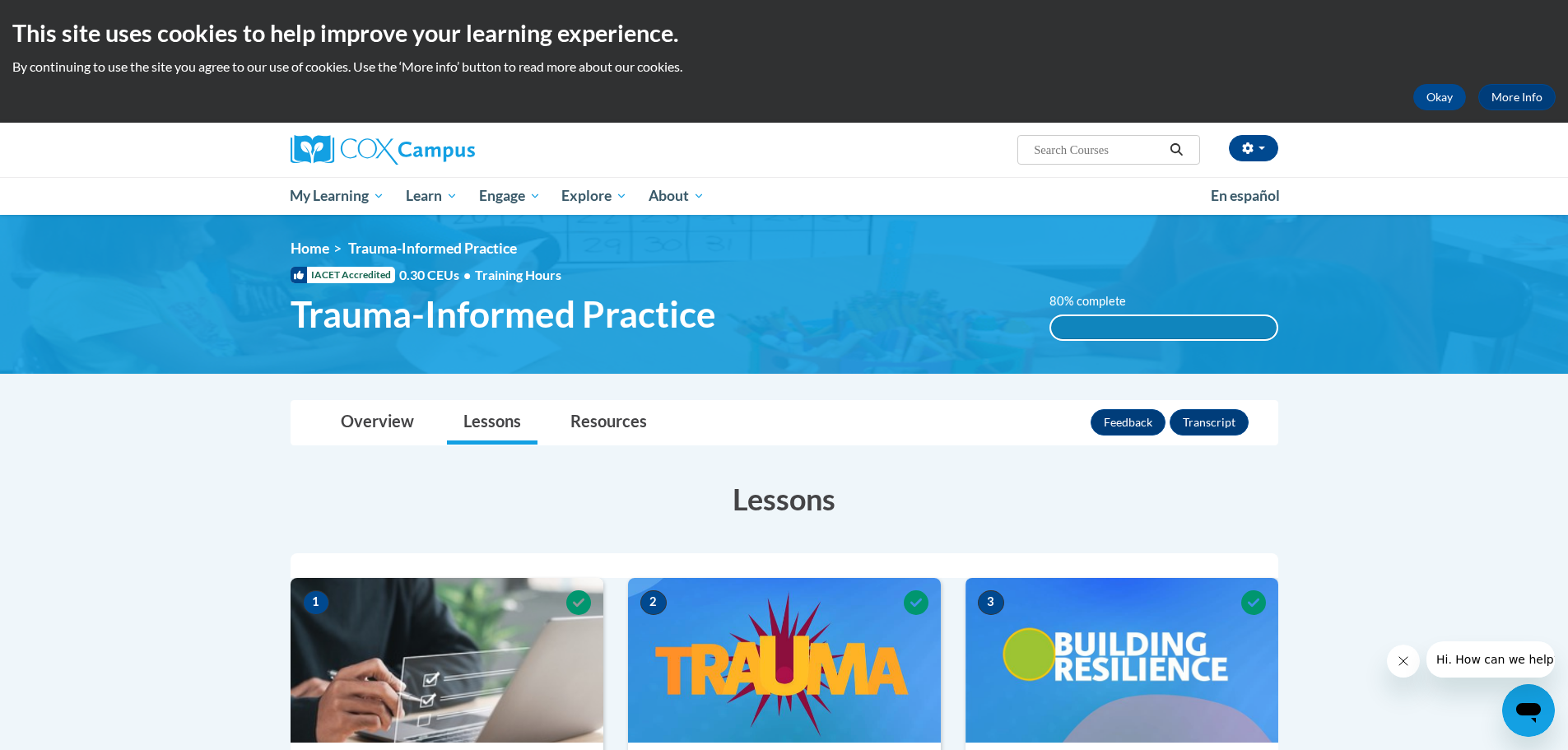
scroll to position [83, 0]
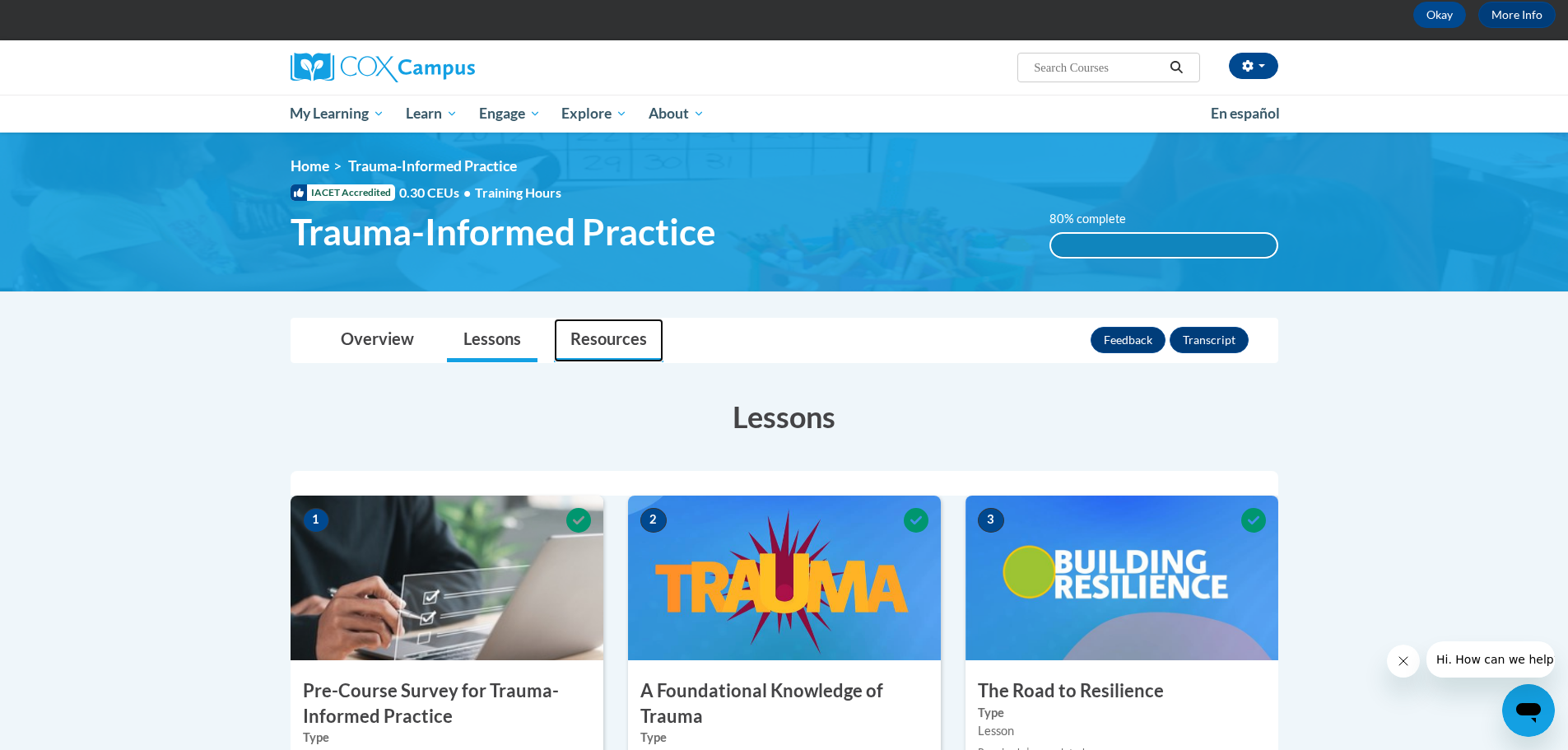
click at [623, 338] on link "Resources" at bounding box center [609, 341] width 110 height 44
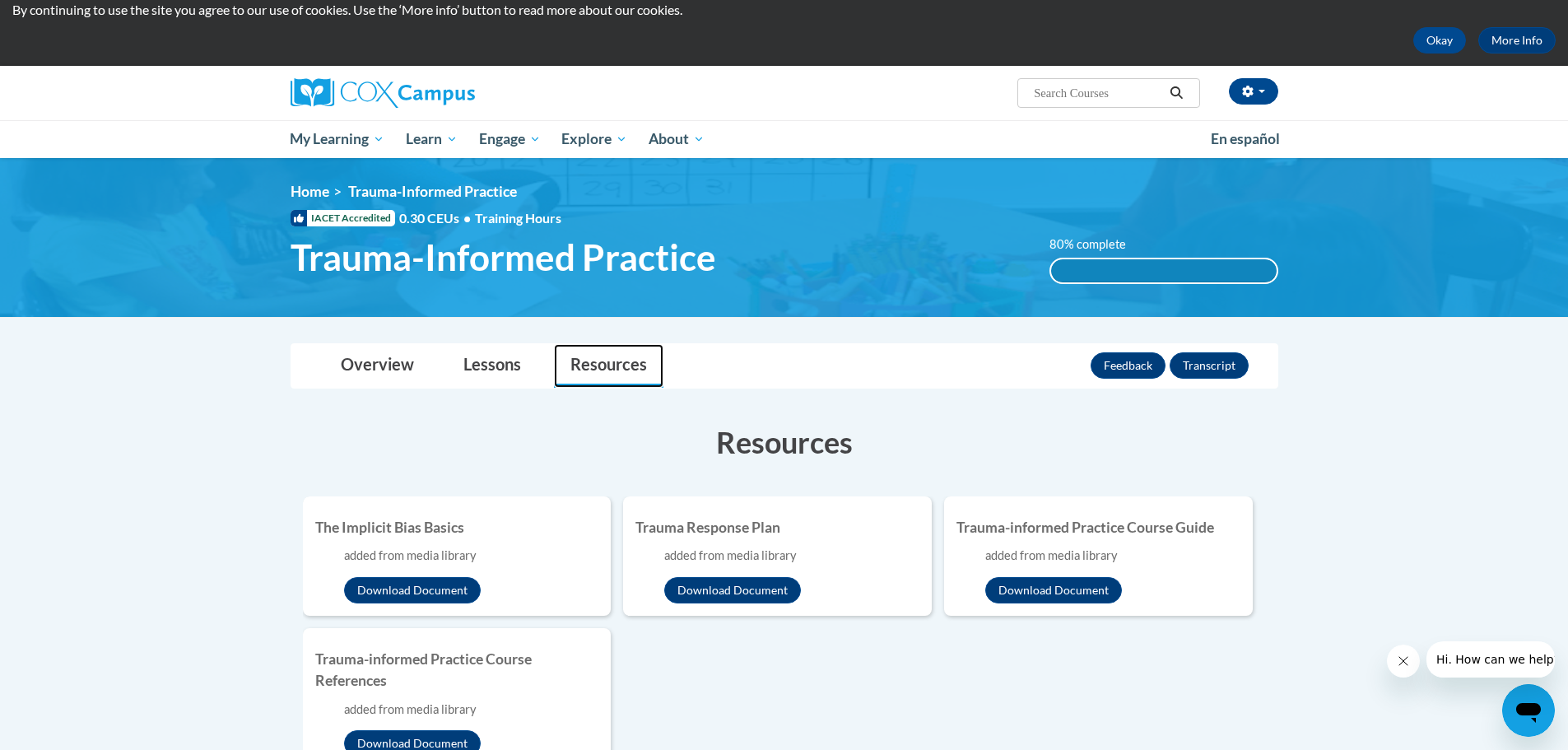
scroll to position [0, 0]
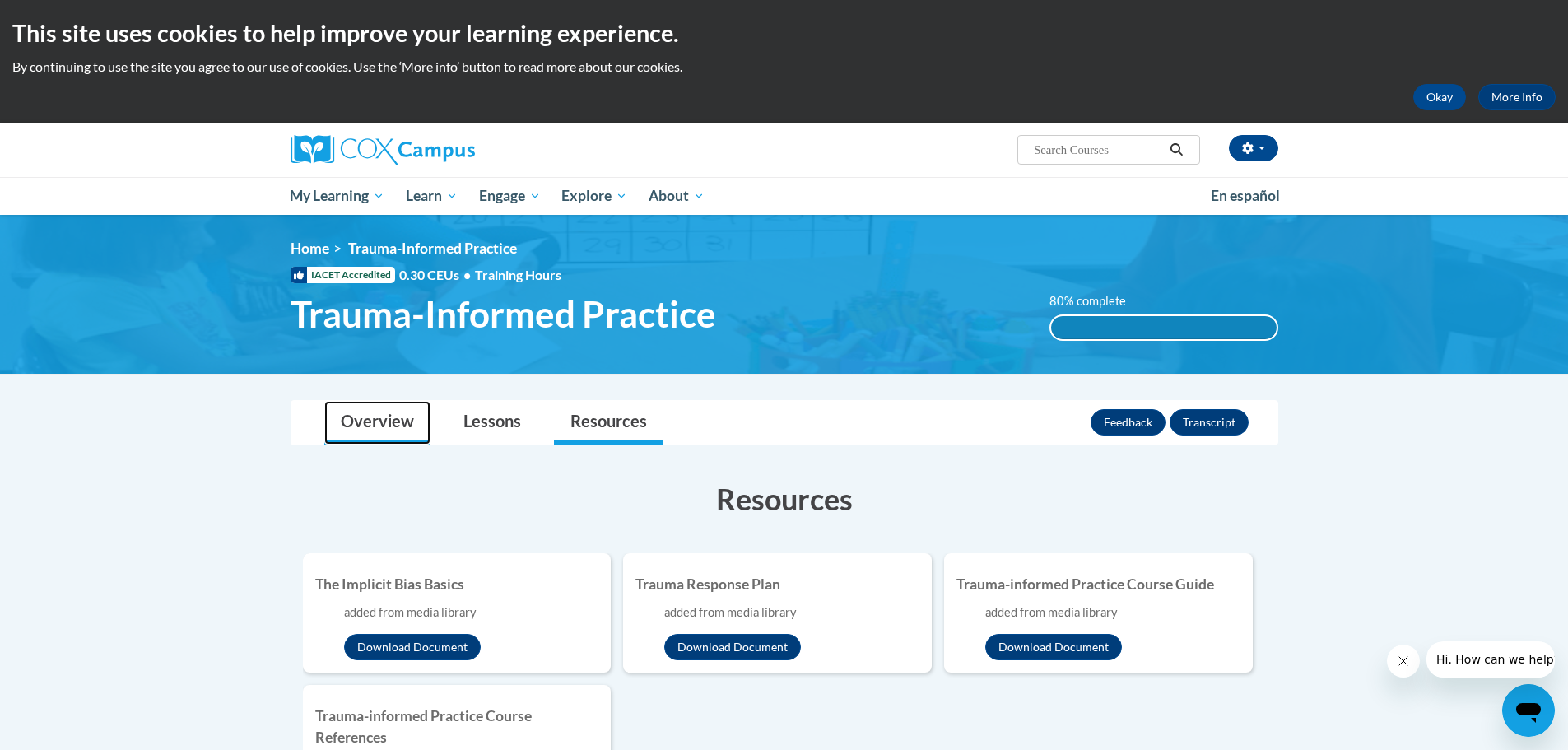
click at [387, 412] on link "Overview" at bounding box center [377, 422] width 106 height 44
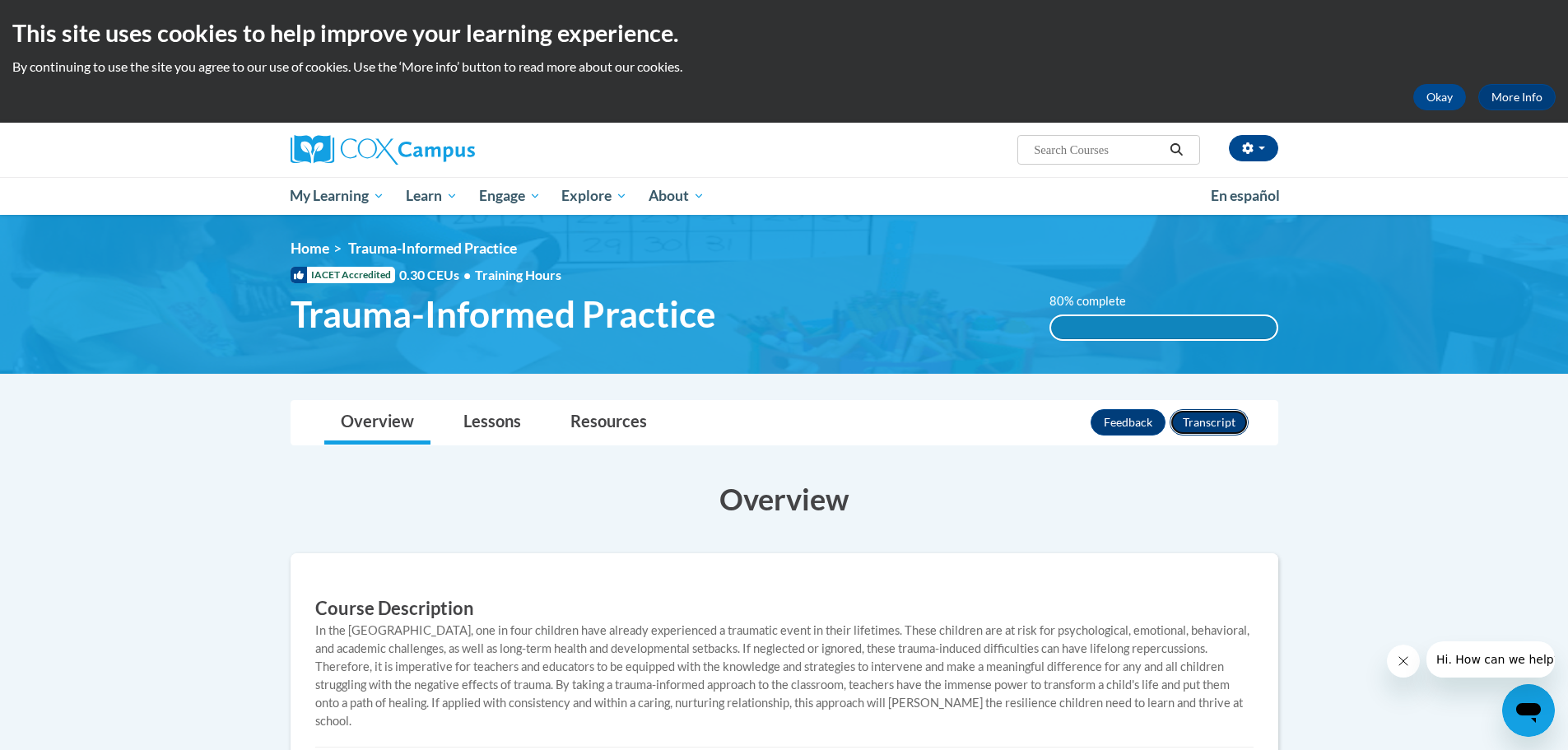
click at [1212, 424] on button "Transcript" at bounding box center [1210, 422] width 79 height 26
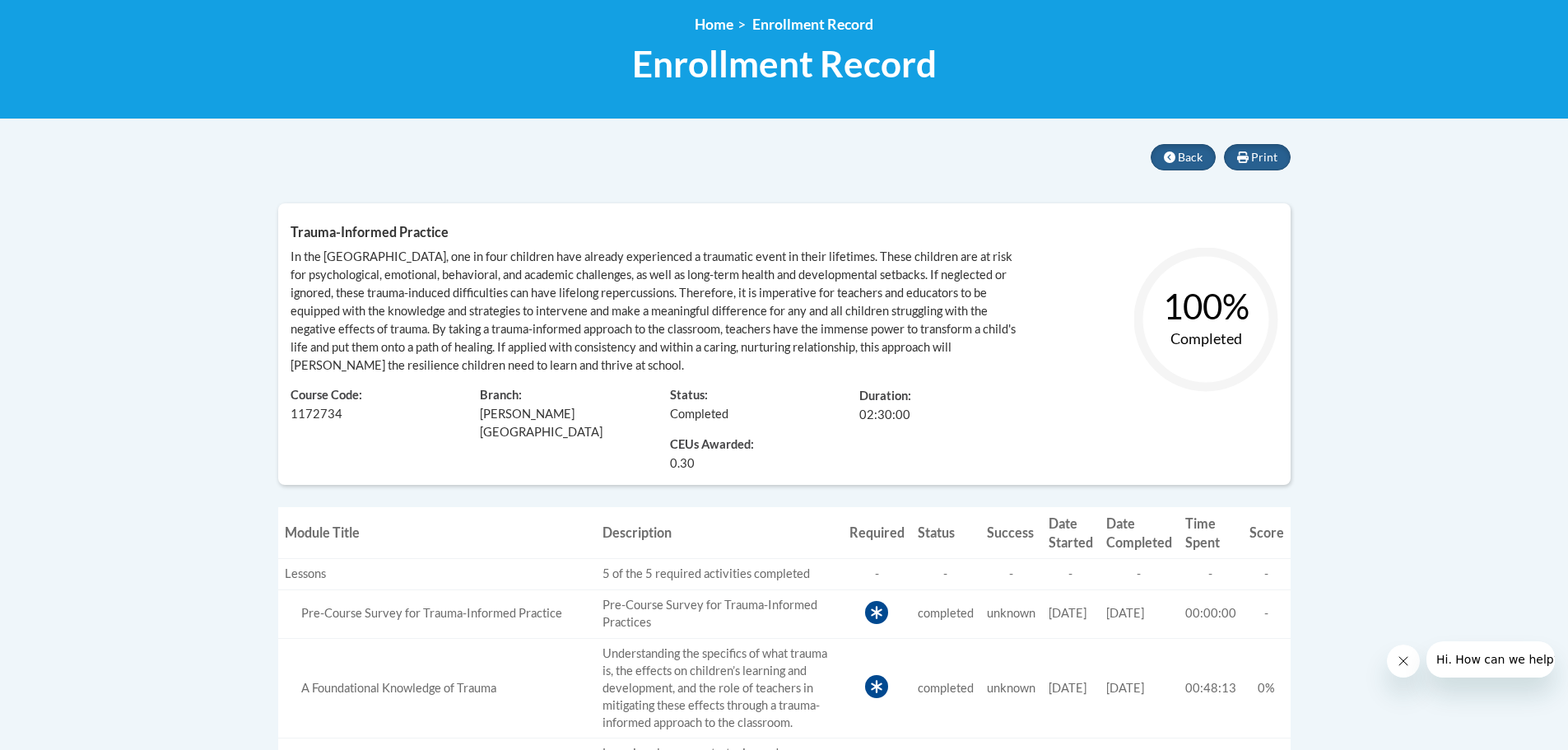
scroll to position [59, 0]
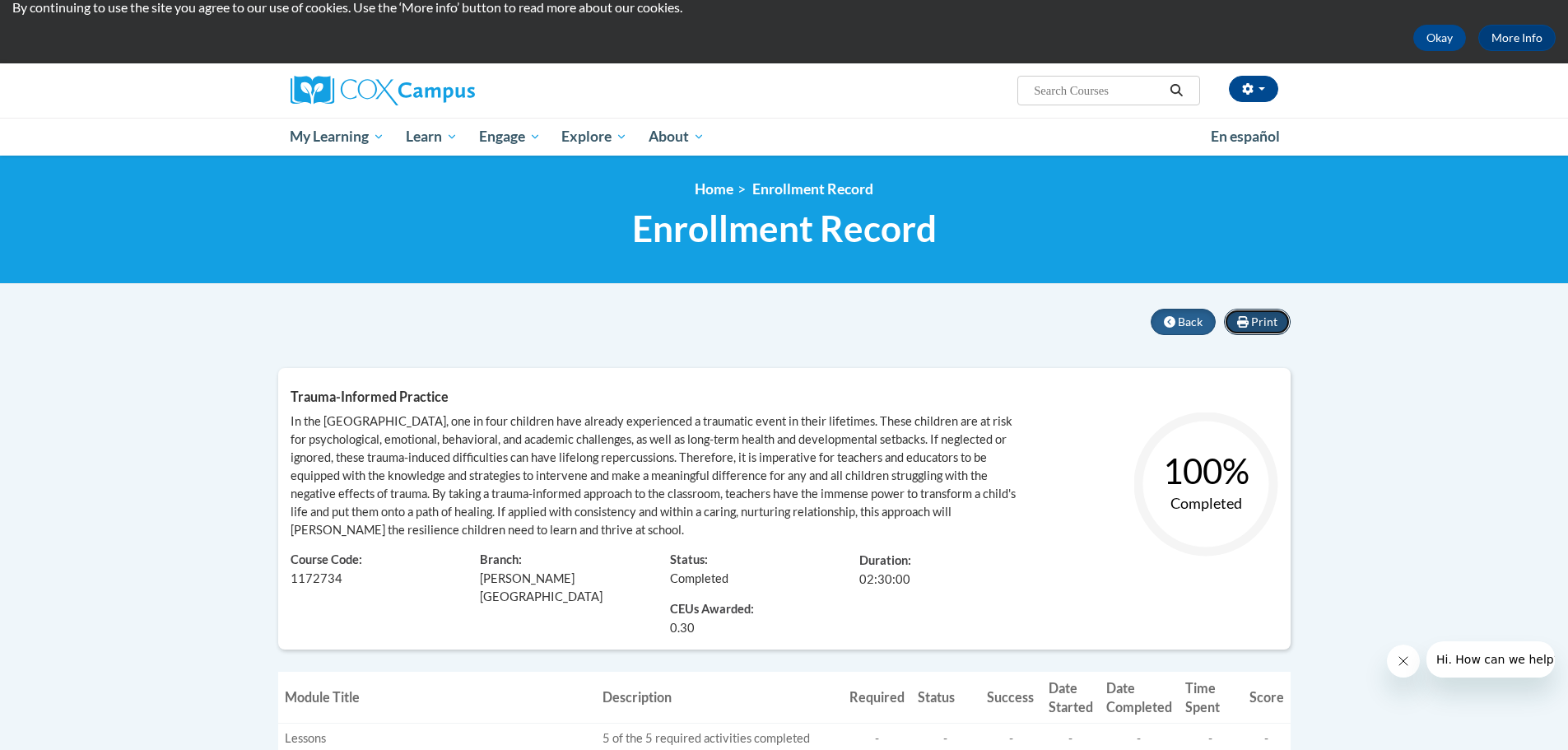
click at [1266, 325] on span "Print" at bounding box center [1264, 321] width 26 height 14
click at [1181, 323] on span "Back" at bounding box center [1190, 321] width 25 height 14
